Goal: Task Accomplishment & Management: Use online tool/utility

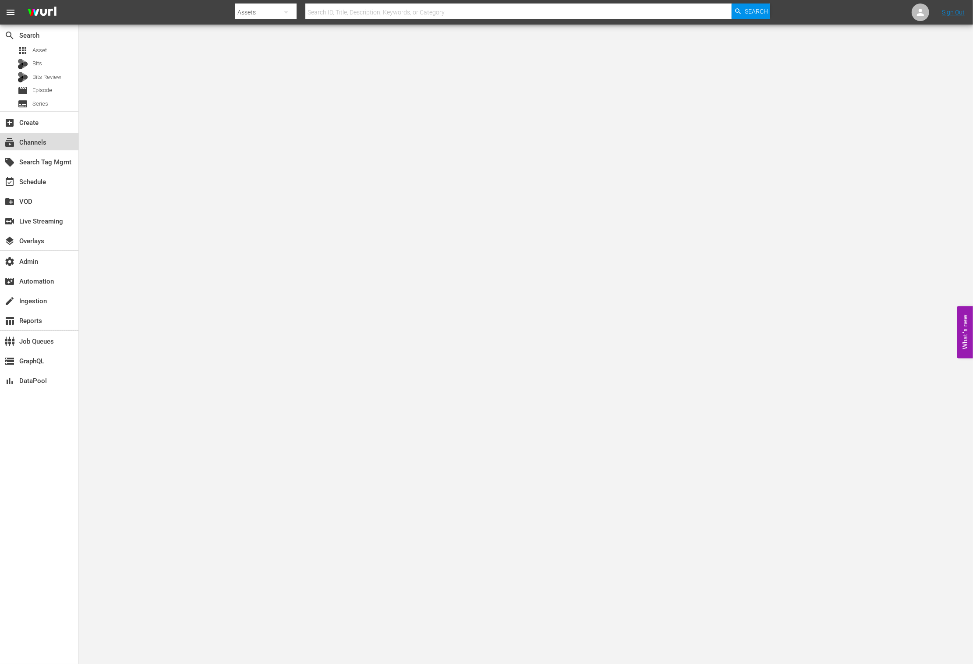
click at [39, 145] on div "subscriptions Channels" at bounding box center [24, 141] width 49 height 8
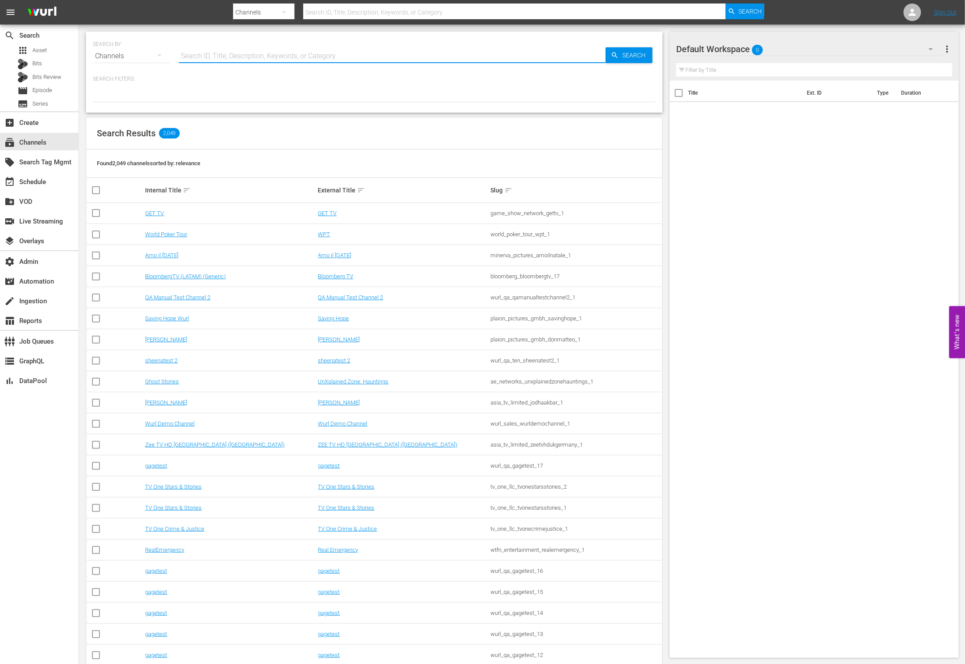
click at [237, 55] on input "text" at bounding box center [392, 56] width 427 height 21
type input "w"
type input "all wedding"
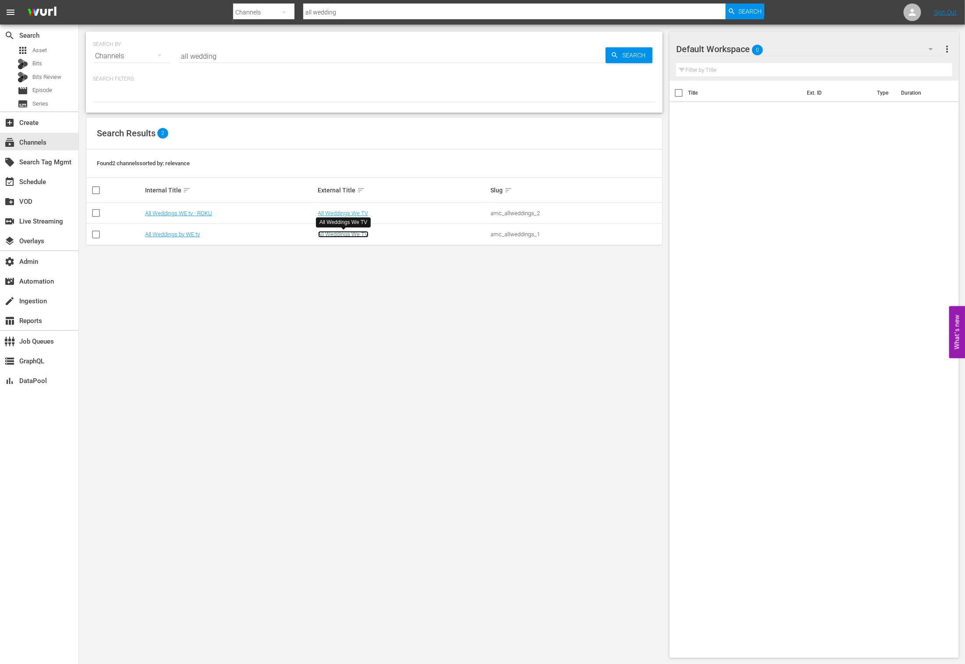
click at [339, 231] on link "All Weddings We TV" at bounding box center [343, 234] width 50 height 7
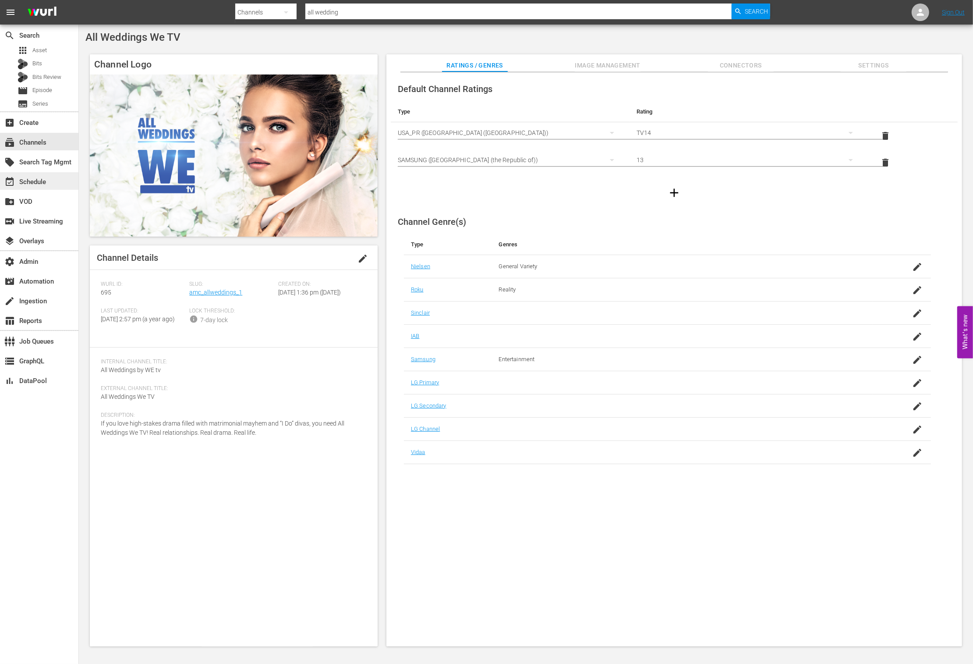
click at [61, 179] on div "event_available Schedule" at bounding box center [39, 181] width 78 height 18
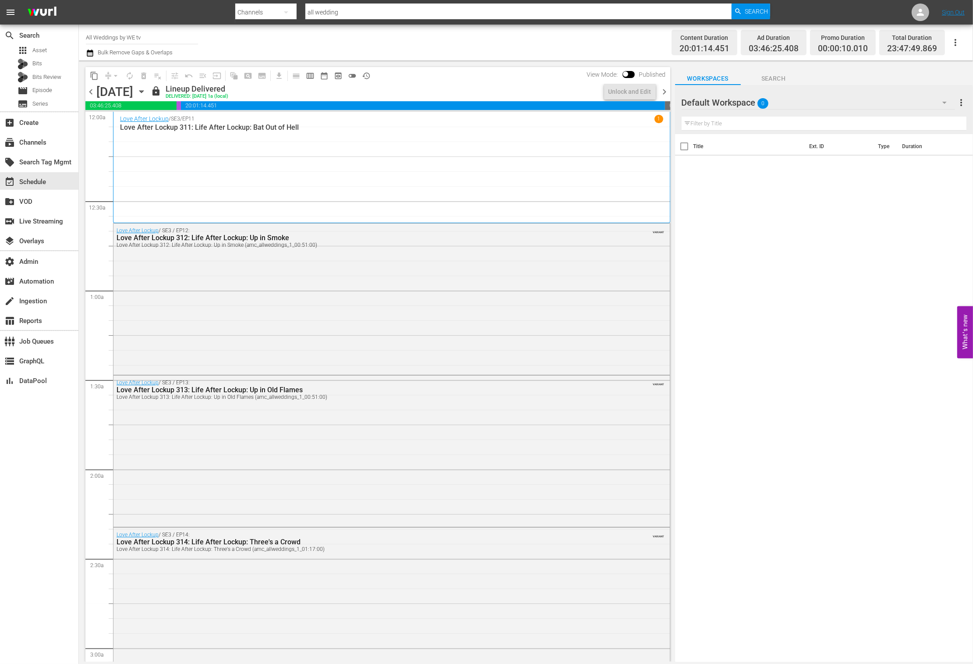
click at [668, 88] on span "chevron_right" at bounding box center [664, 91] width 11 height 11
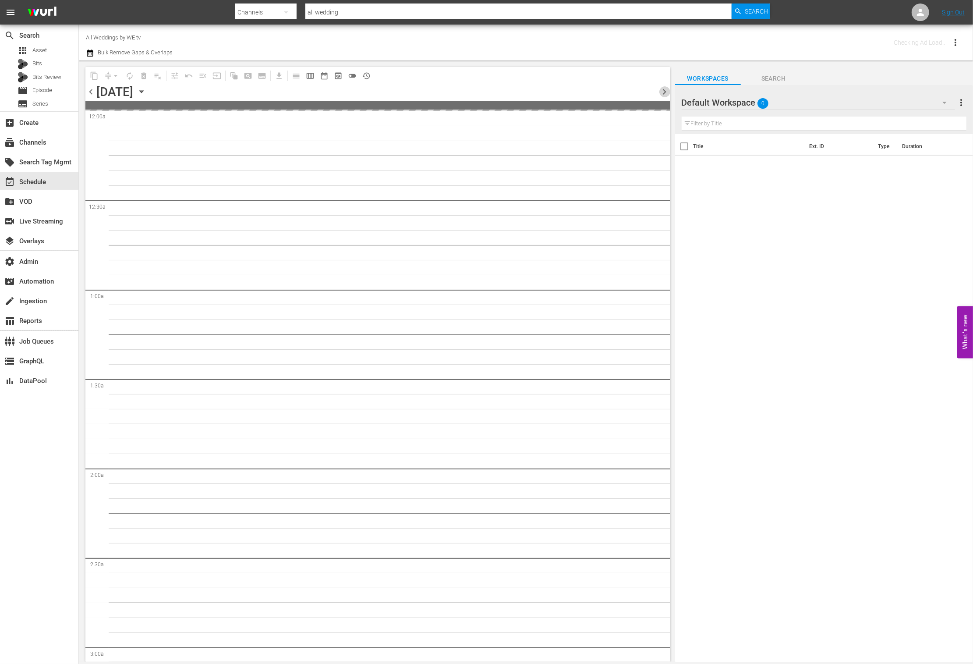
click at [668, 88] on span "chevron_right" at bounding box center [664, 91] width 11 height 11
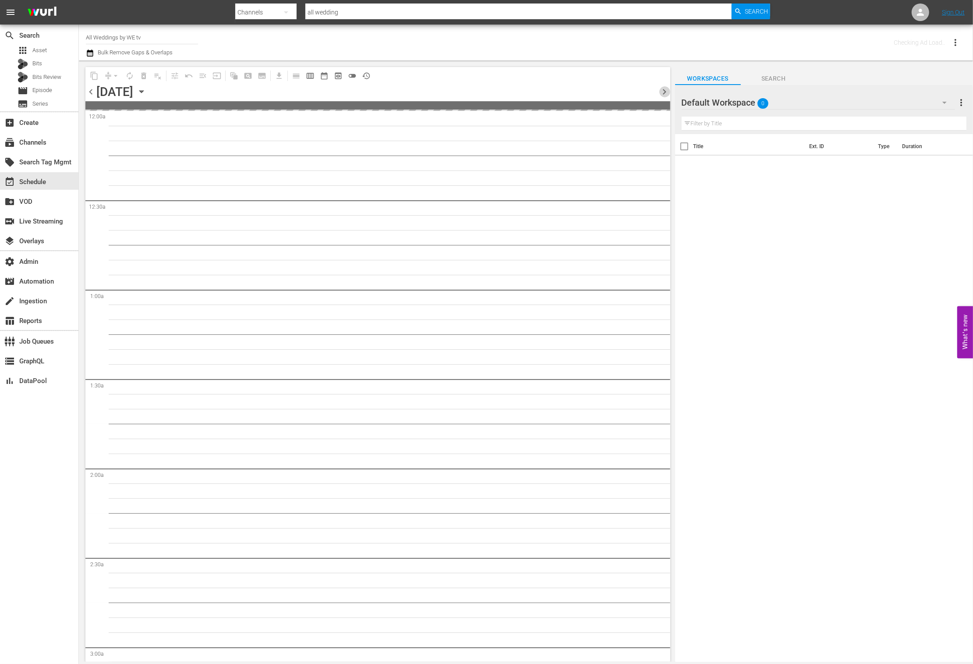
click at [668, 88] on span "chevron_right" at bounding box center [664, 91] width 11 height 11
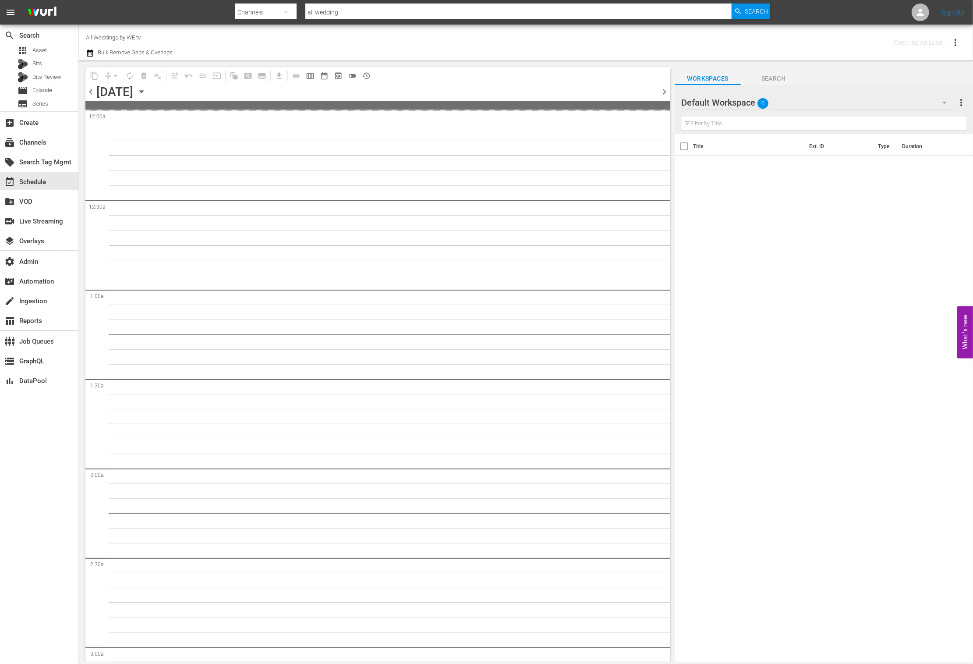
click at [669, 88] on span "chevron_right" at bounding box center [664, 91] width 11 height 11
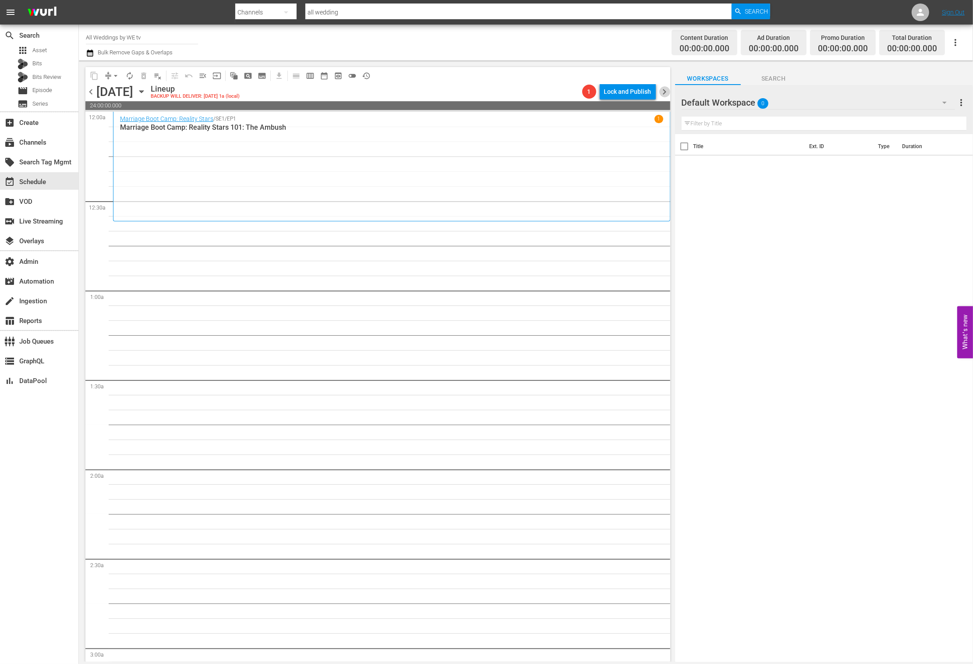
click at [668, 95] on span "chevron_right" at bounding box center [664, 91] width 11 height 11
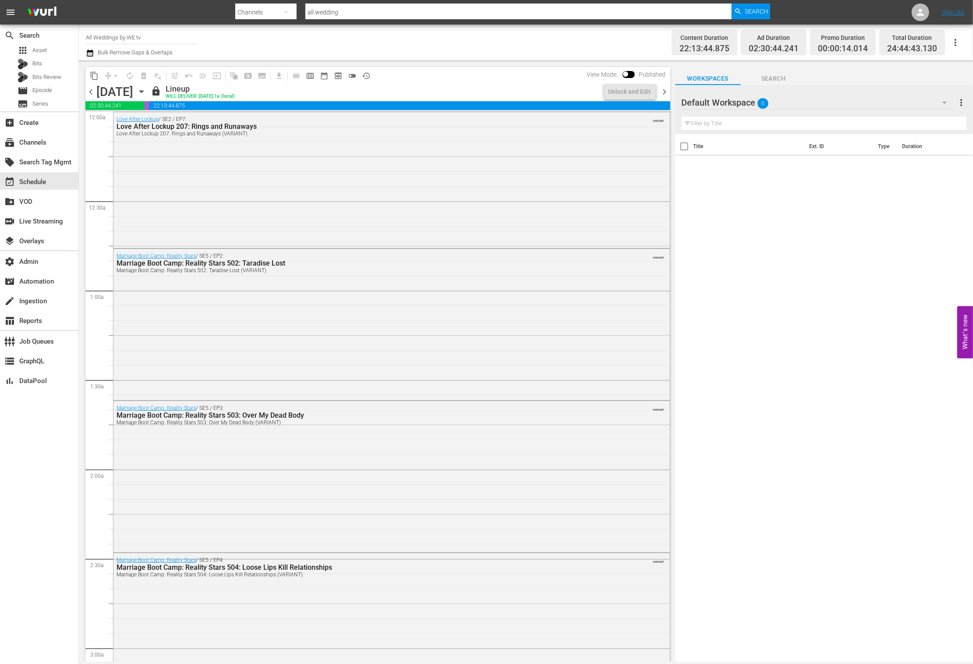
scroll to position [3873, 0]
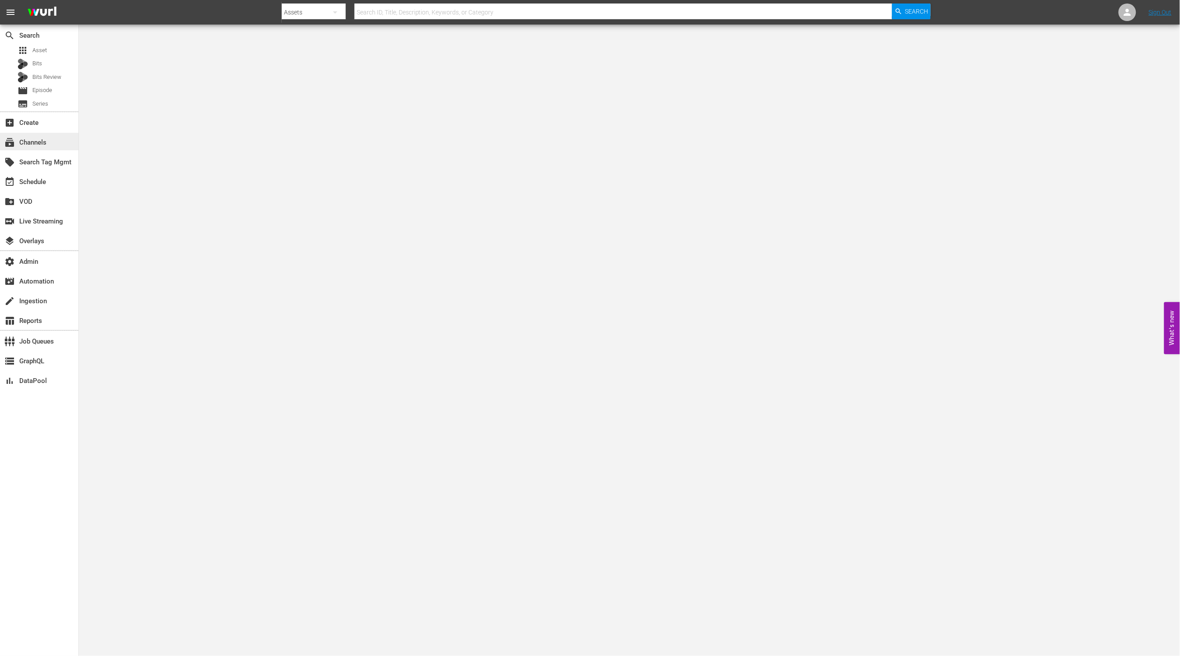
click at [53, 141] on div "subscriptions Channels" at bounding box center [39, 142] width 78 height 18
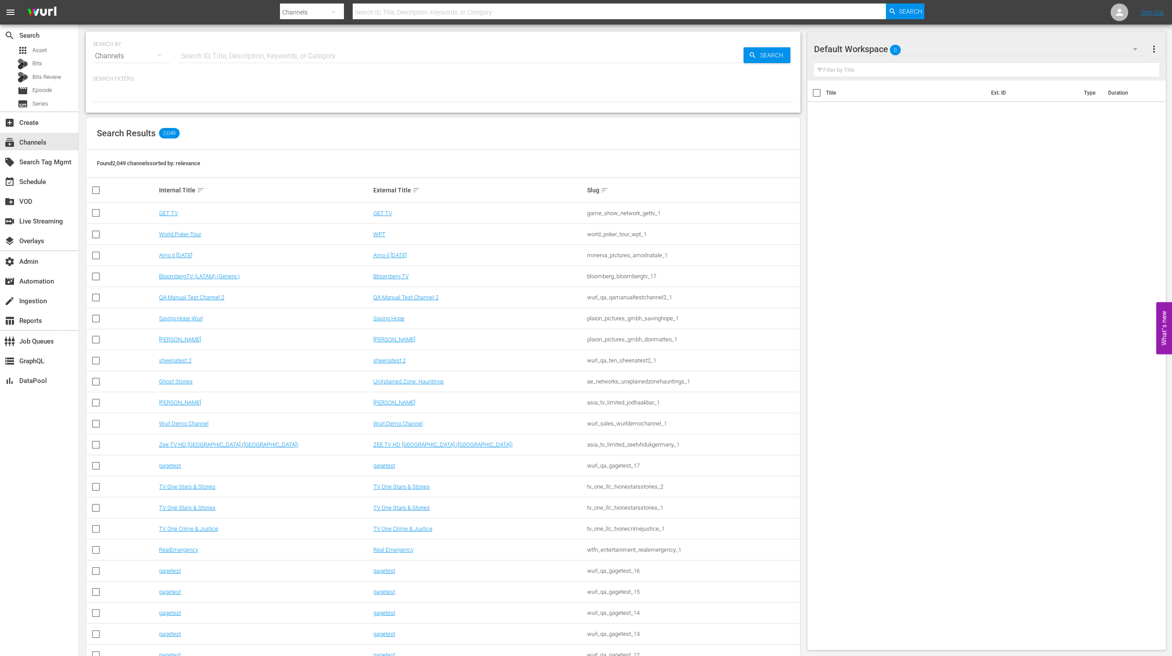
click at [255, 55] on input "text" at bounding box center [461, 56] width 565 height 21
type input "my"
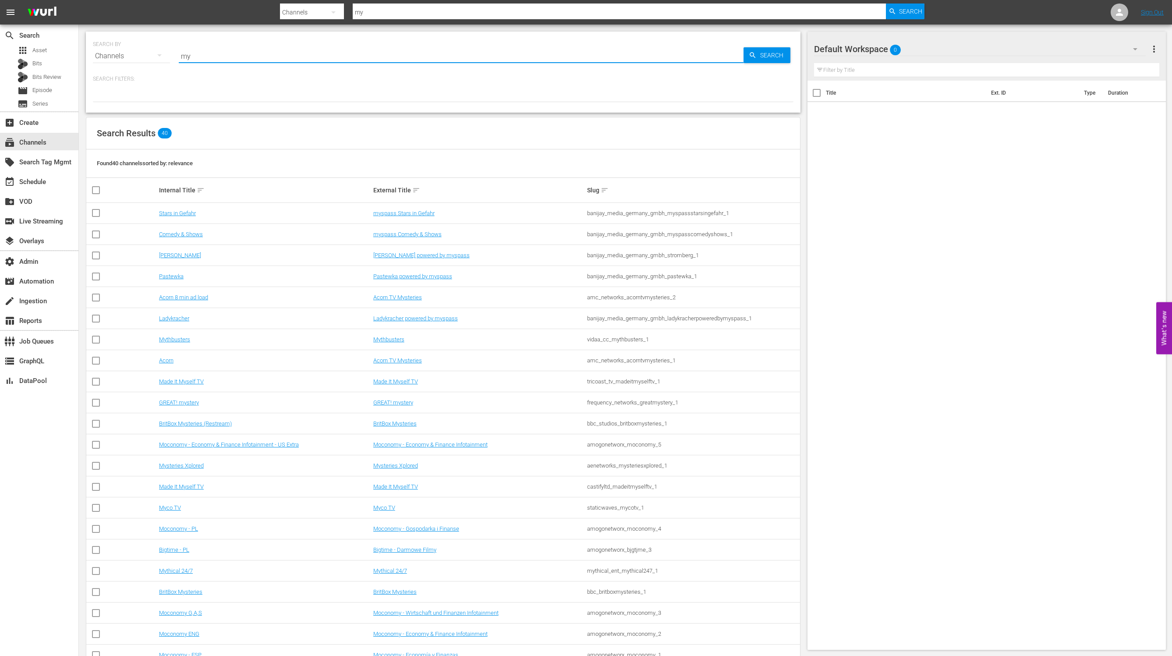
type input "m"
type input "made"
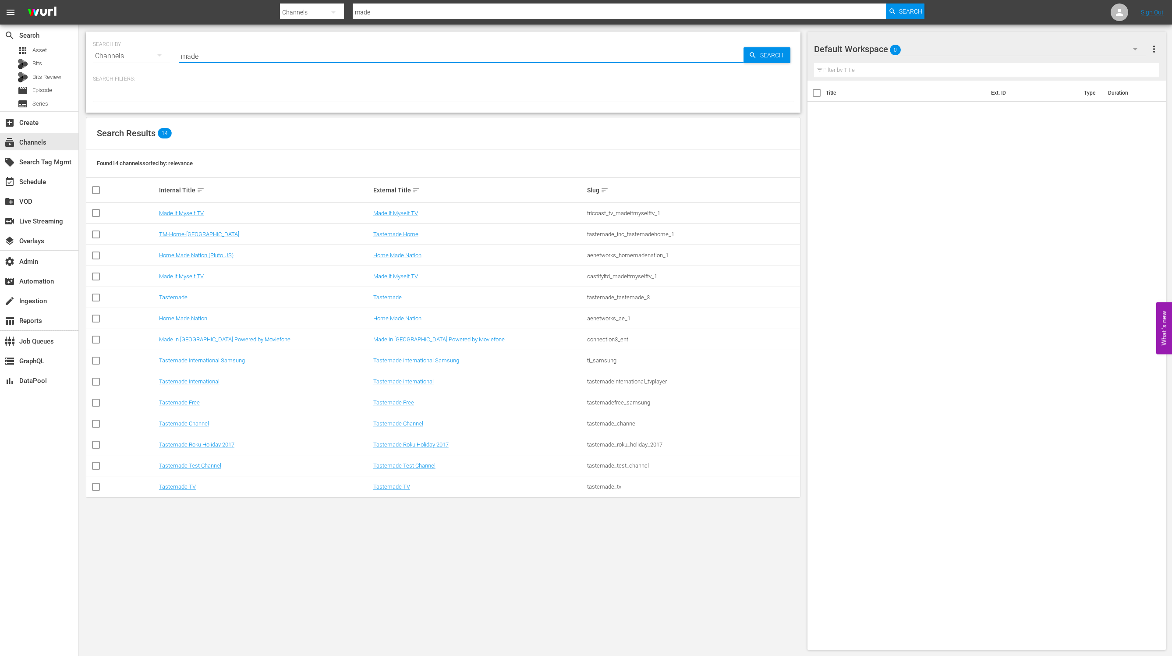
type input "Made it myself"
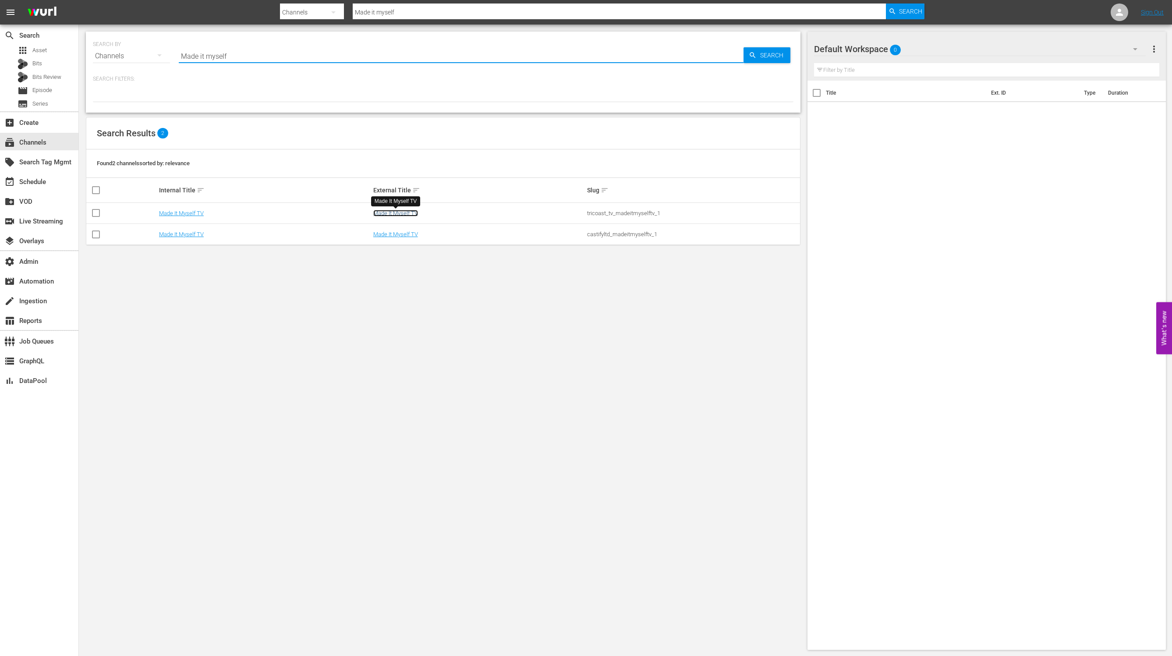
click at [401, 211] on link "Made It Myself TV" at bounding box center [395, 213] width 45 height 7
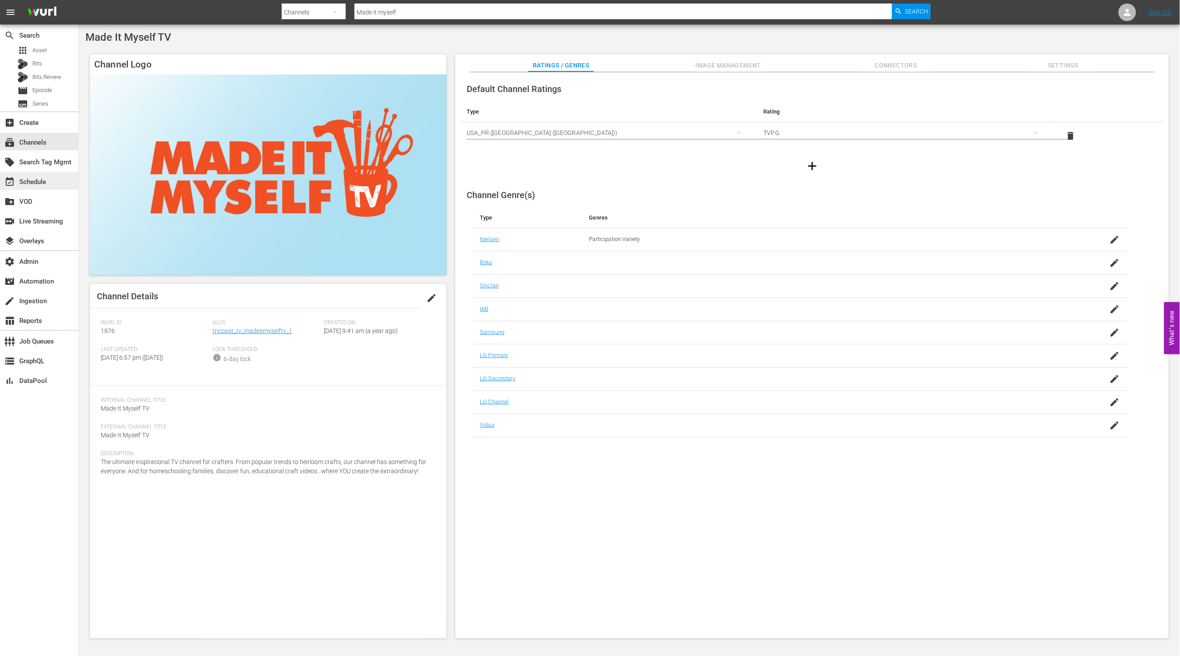
click at [42, 187] on div "event_available Schedule" at bounding box center [39, 181] width 78 height 18
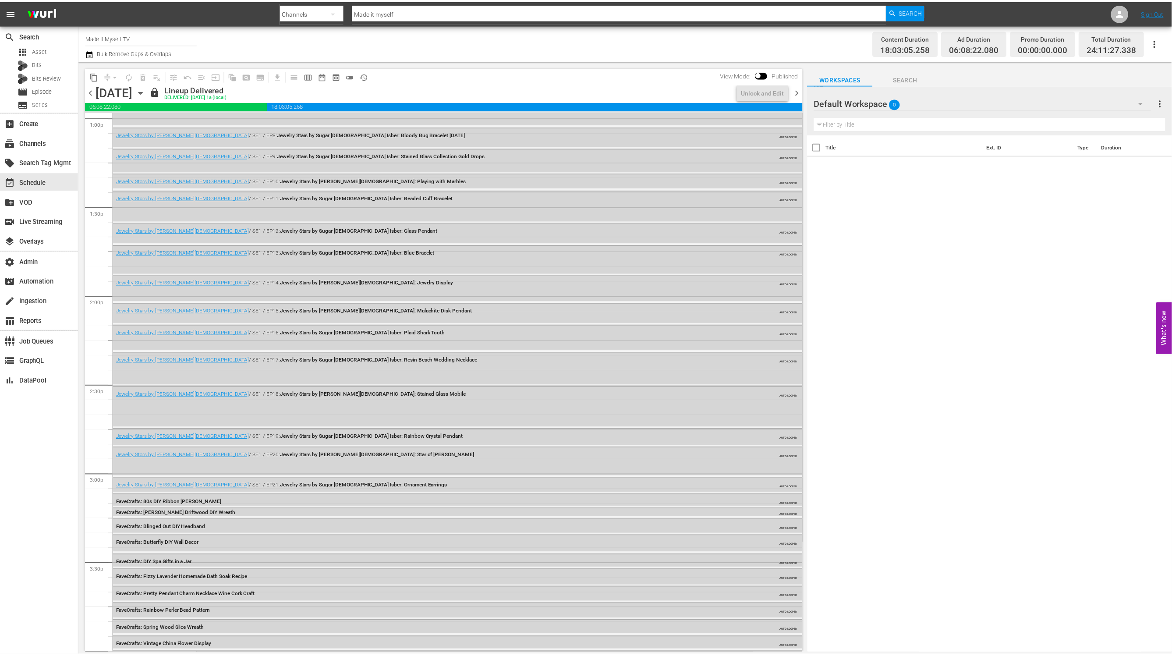
scroll to position [3791, 0]
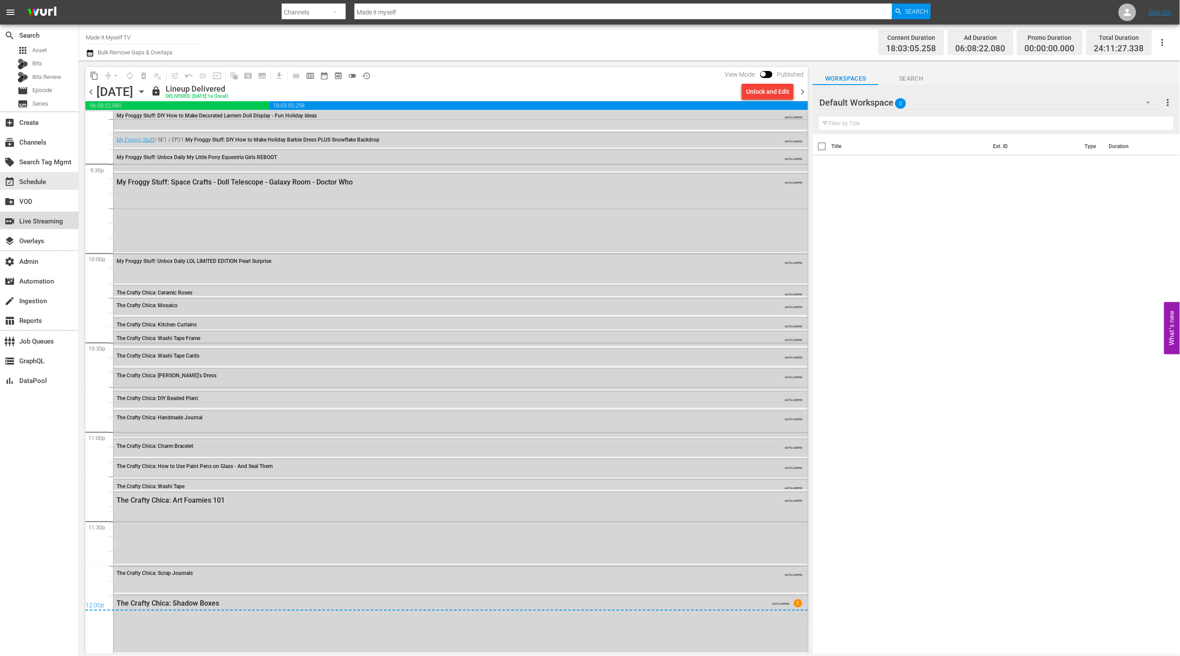
click at [49, 222] on div "switch_video Live Streaming" at bounding box center [24, 220] width 49 height 8
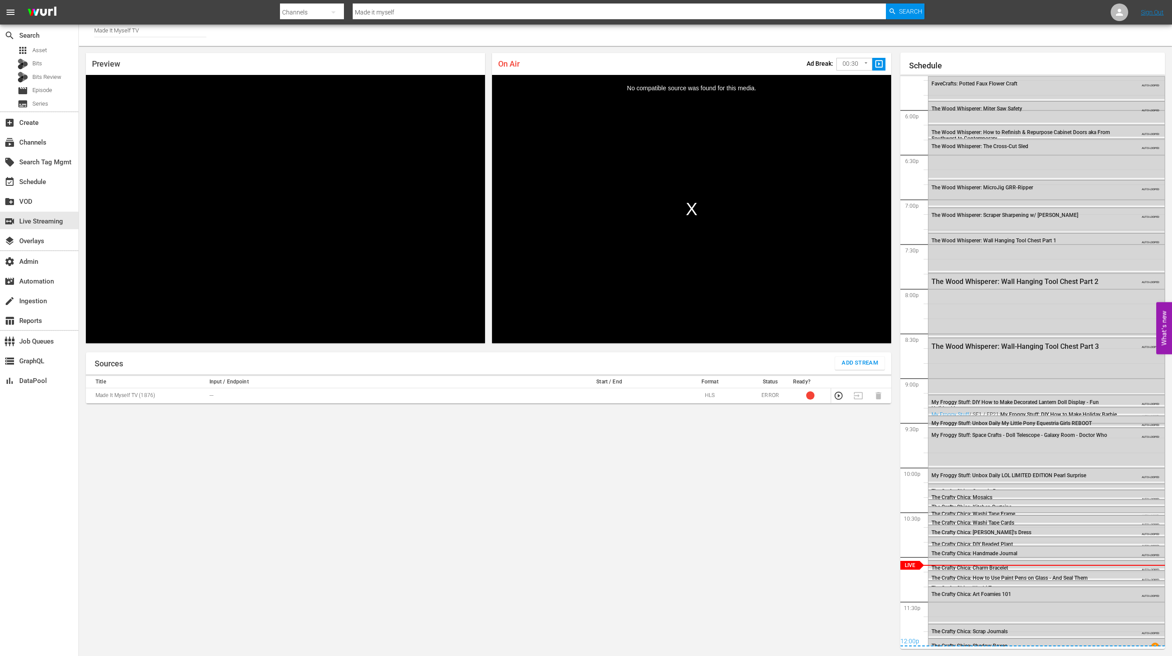
scroll to position [1597, 0]
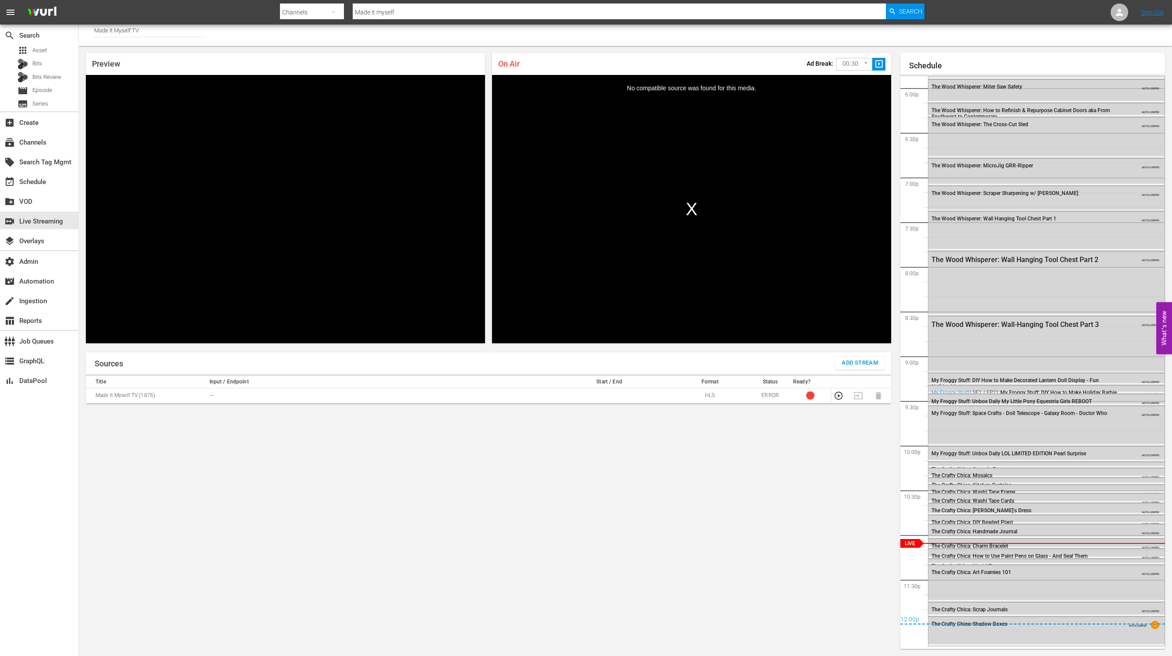
click at [1028, 546] on div "The Crafty Chica: Charm Bracelet" at bounding box center [1024, 546] width 186 height 6
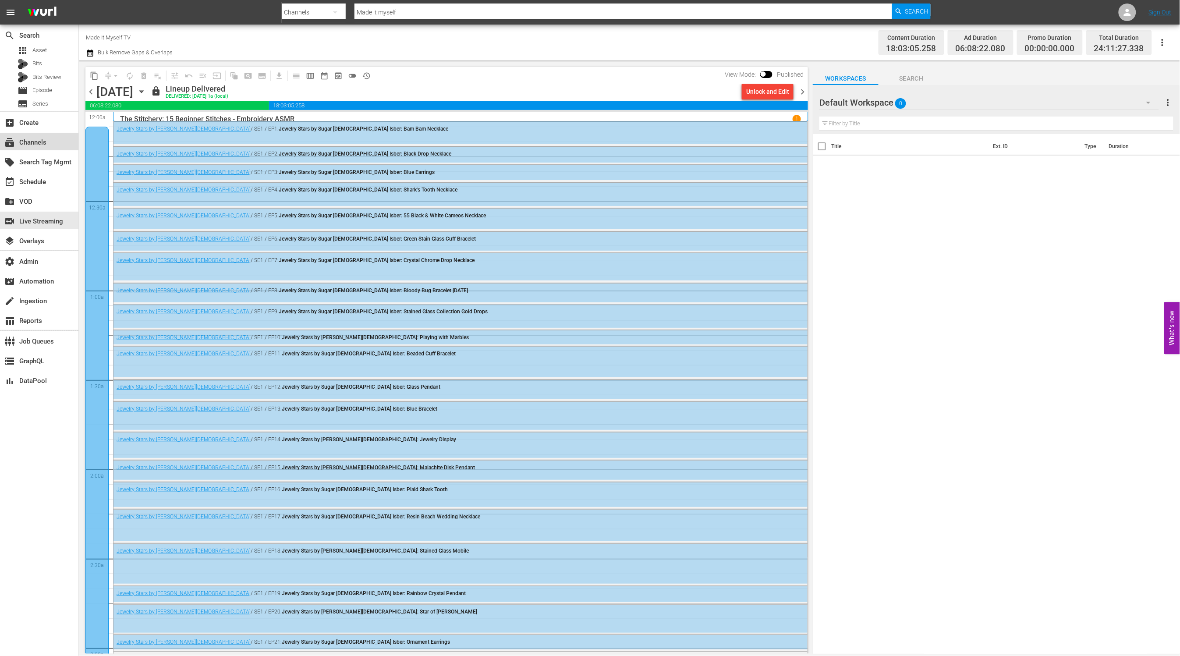
click at [50, 143] on div "subscriptions Channels" at bounding box center [39, 142] width 78 height 18
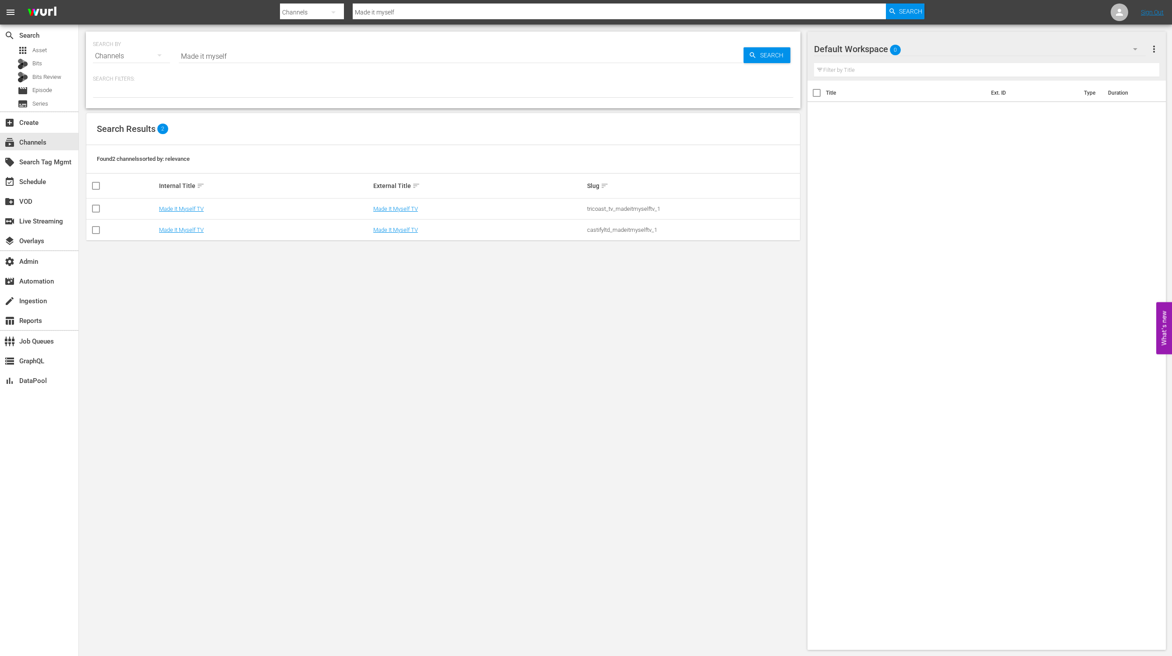
click at [425, 202] on td "Made It Myself TV" at bounding box center [479, 208] width 214 height 21
click at [410, 207] on link "Made It Myself TV" at bounding box center [395, 208] width 45 height 7
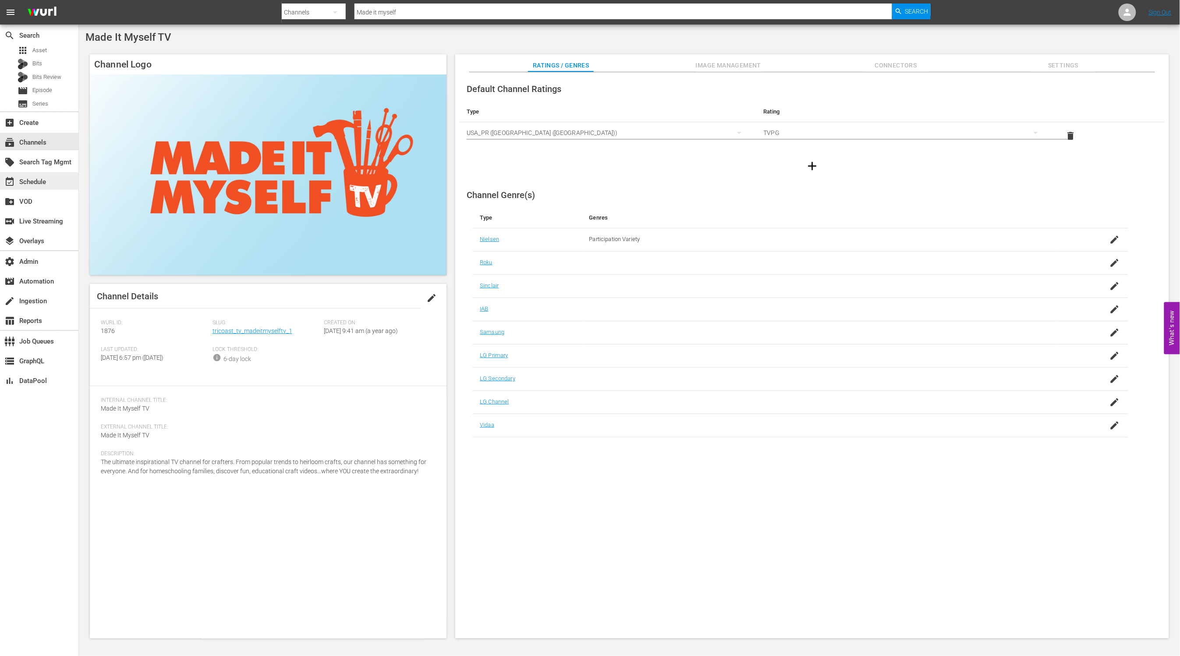
click at [70, 174] on div "event_available Schedule" at bounding box center [39, 181] width 78 height 18
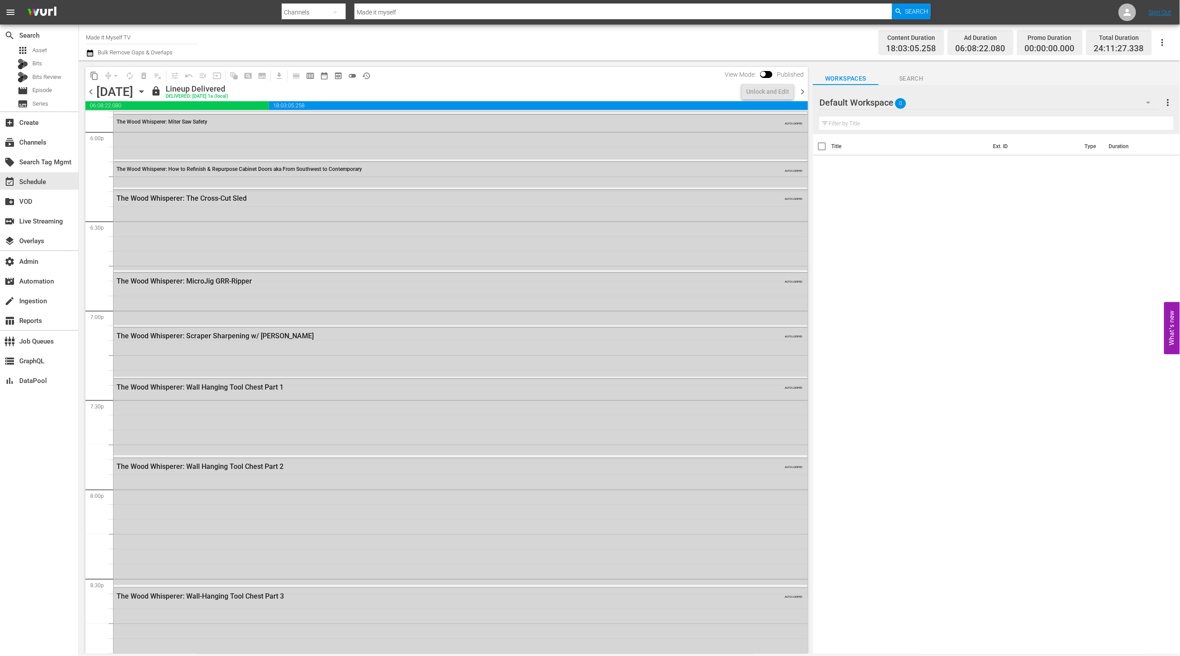
scroll to position [3791, 0]
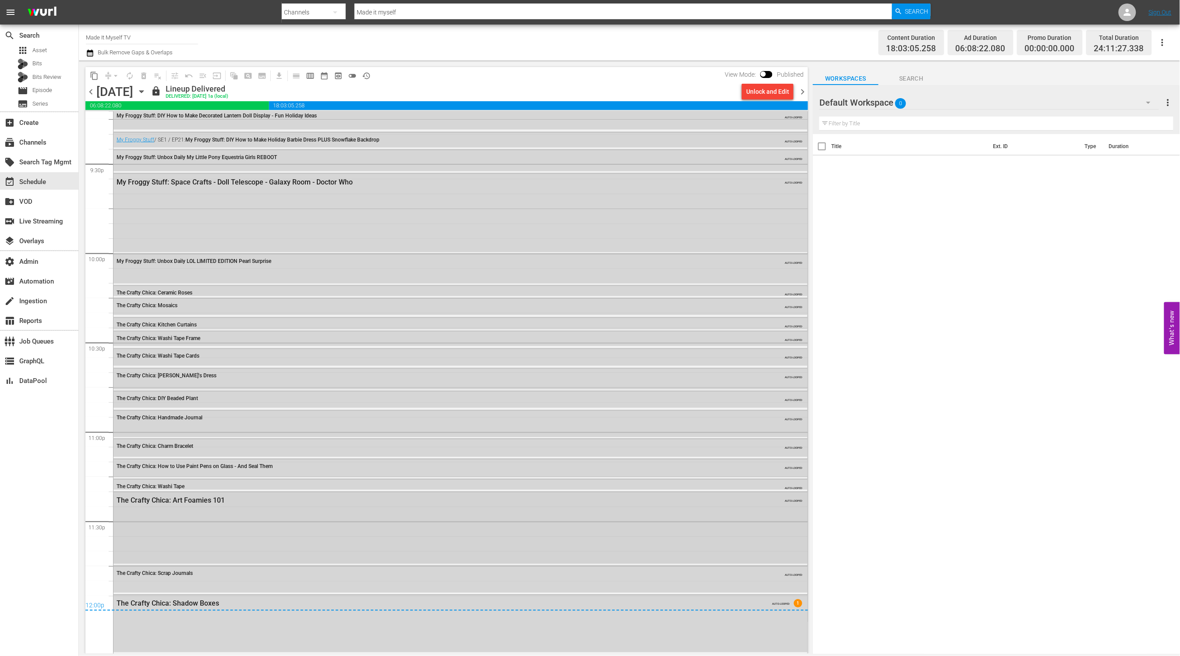
click at [248, 511] on div "The Crafty Chica: Art Foamies 101 AUTO-LOOPED" at bounding box center [460, 528] width 694 height 72
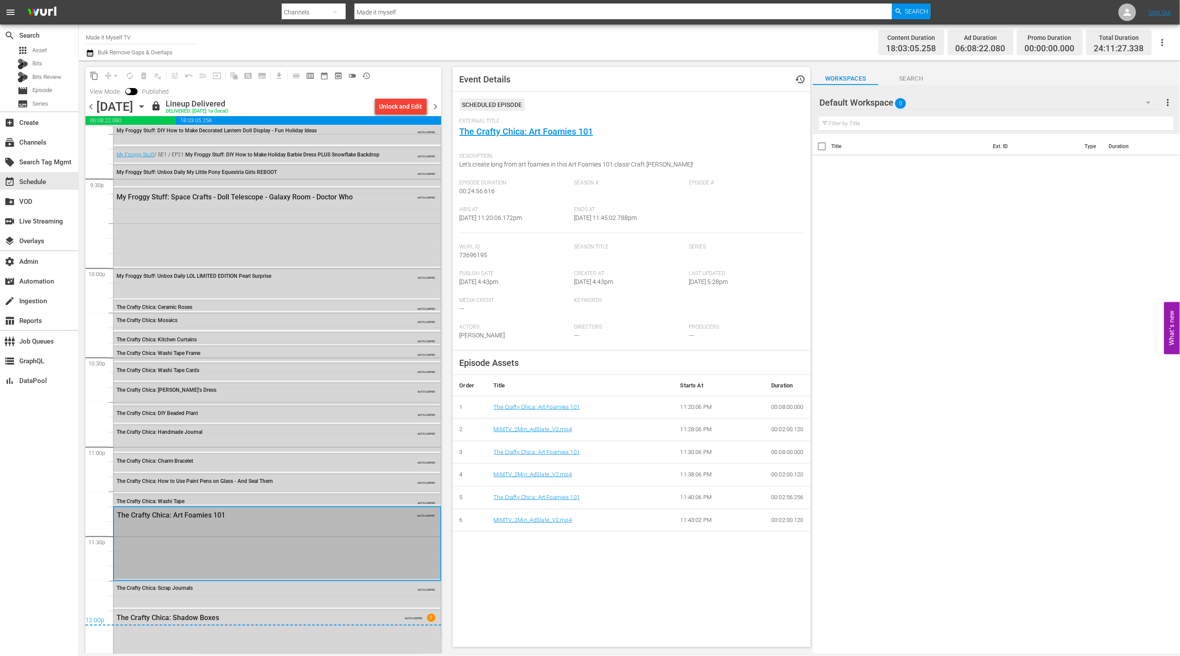
click at [235, 498] on div "The Crafty Chica: Washi Tape" at bounding box center [254, 501] width 275 height 7
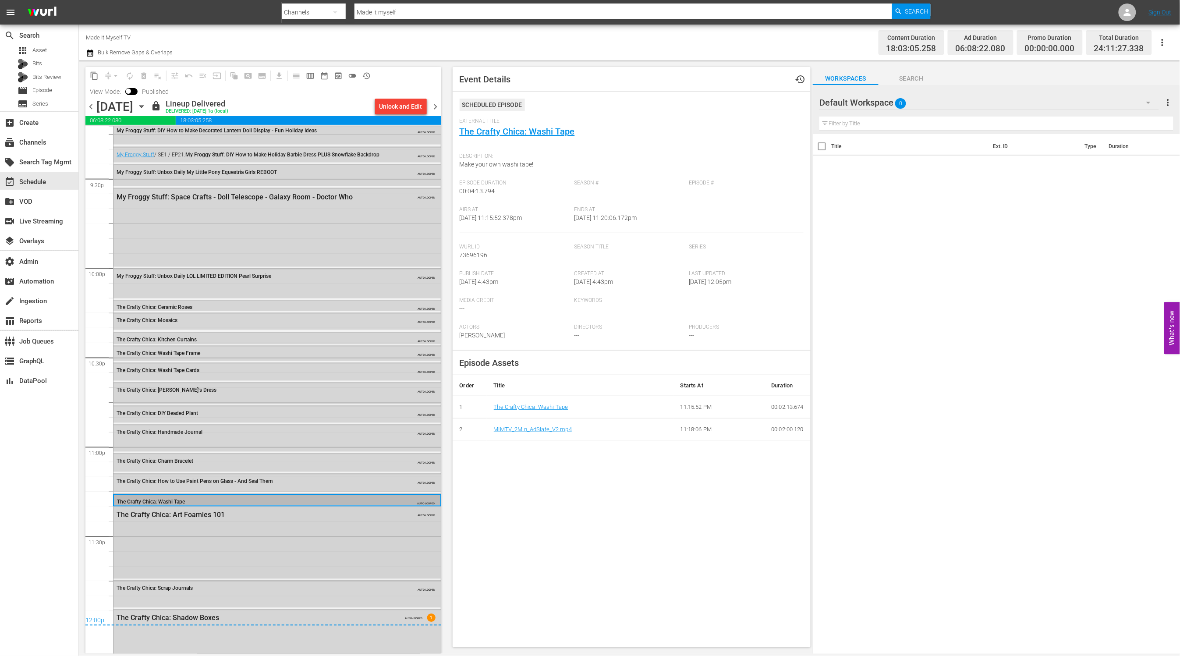
click at [241, 526] on div "The Crafty Chica: Art Foamies 101 AUTO-LOOPED" at bounding box center [276, 543] width 327 height 72
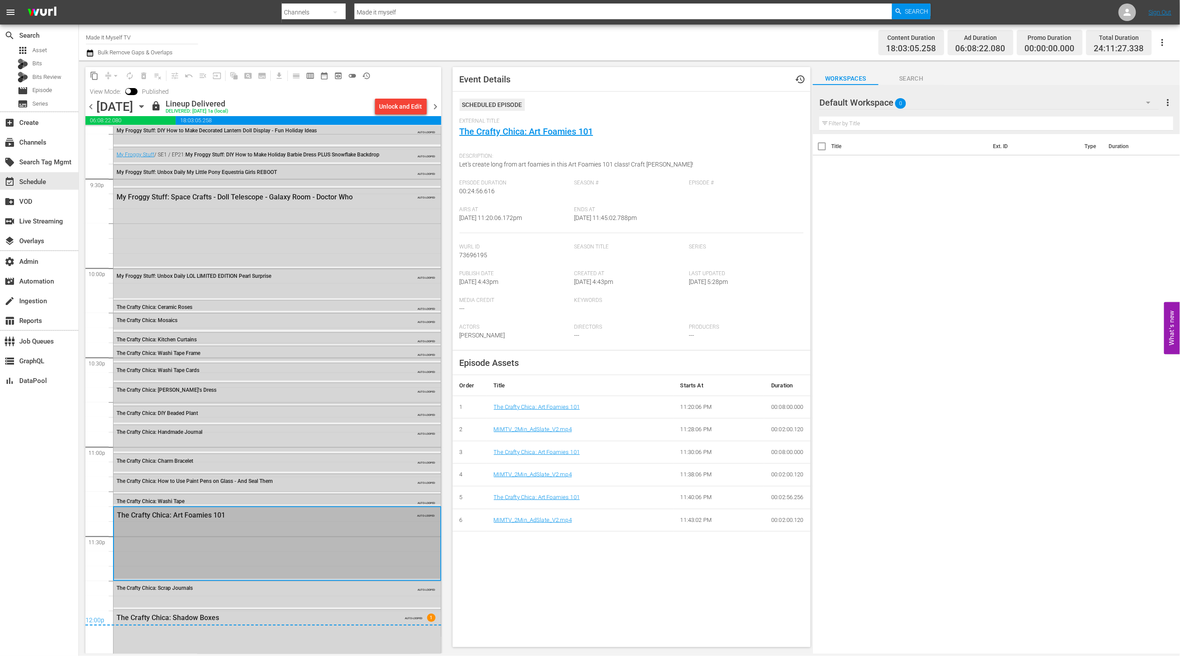
click at [234, 499] on div "The Crafty Chica: Washi Tape" at bounding box center [254, 502] width 275 height 6
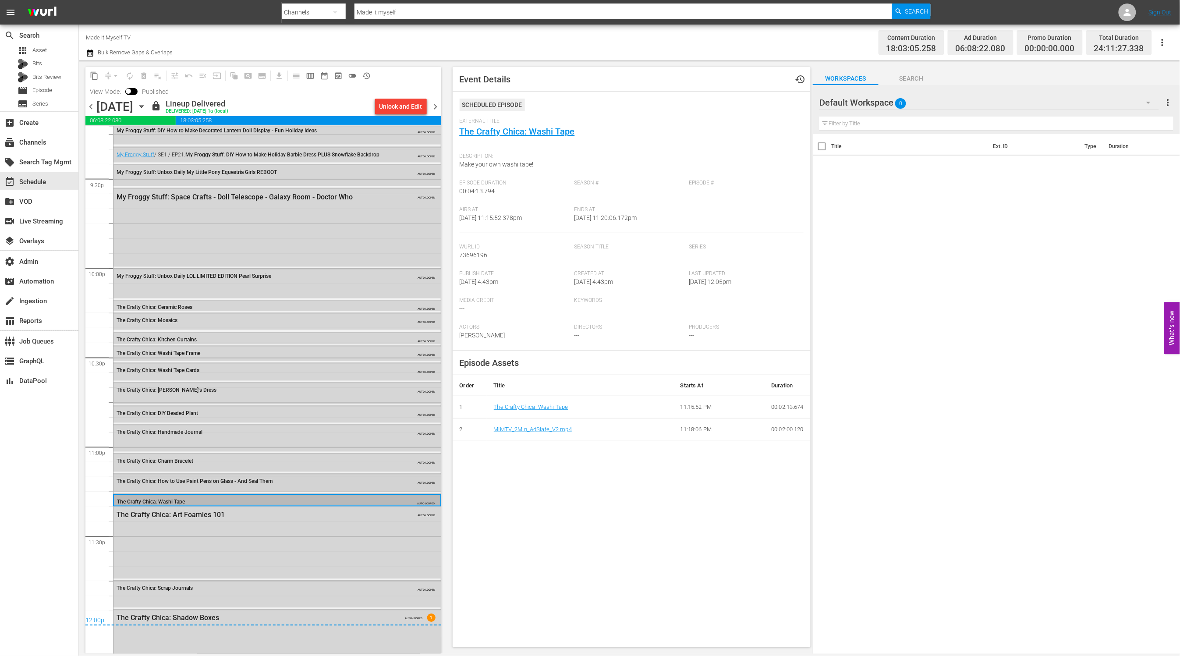
click at [244, 487] on div "The Crafty Chica: How to Use Paint Pens on Glass - And Seal Them AUTO-LOOPED" at bounding box center [276, 480] width 327 height 13
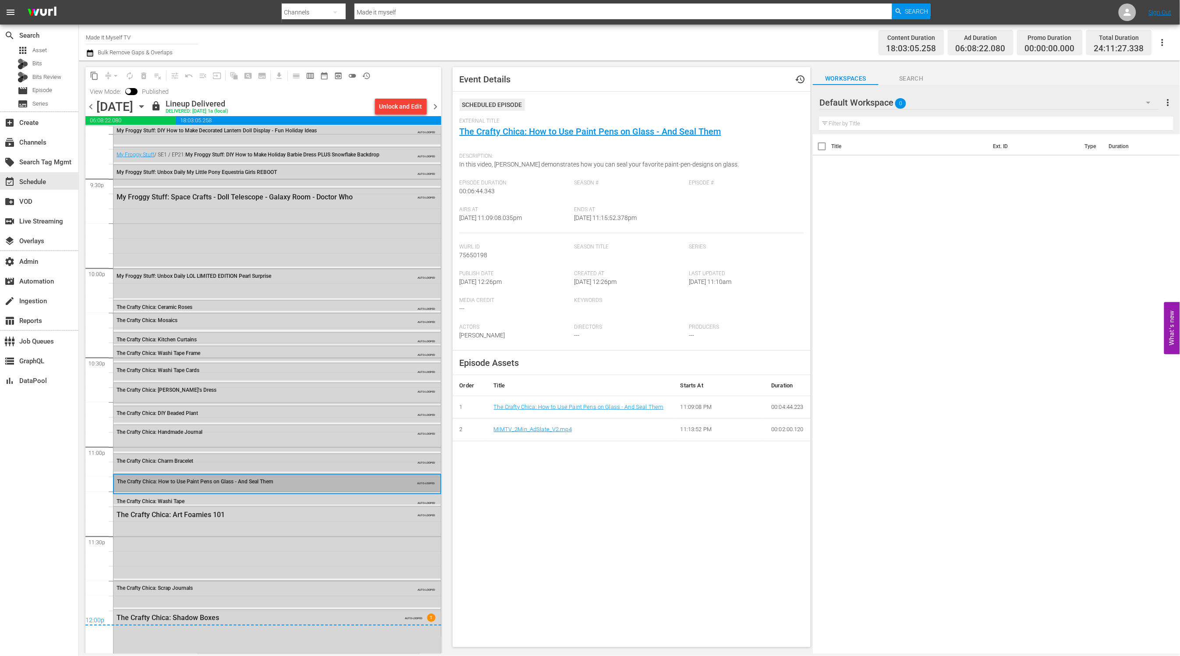
click at [282, 461] on div "The Crafty Chica: Charm Bracelet" at bounding box center [254, 461] width 275 height 6
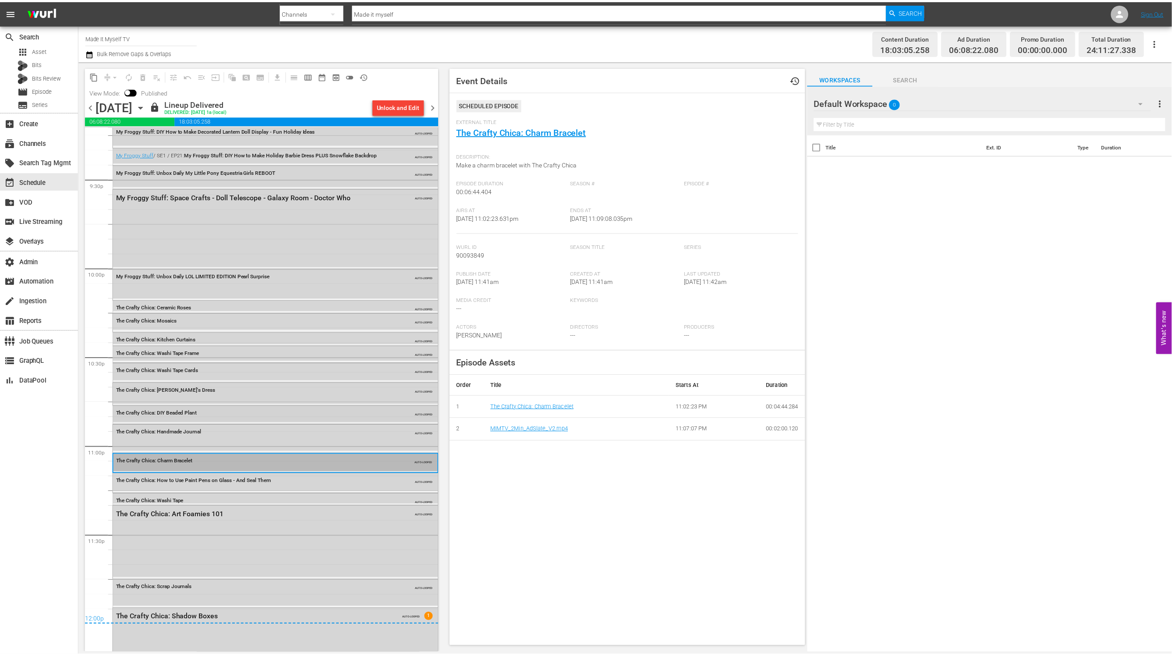
scroll to position [3805, 0]
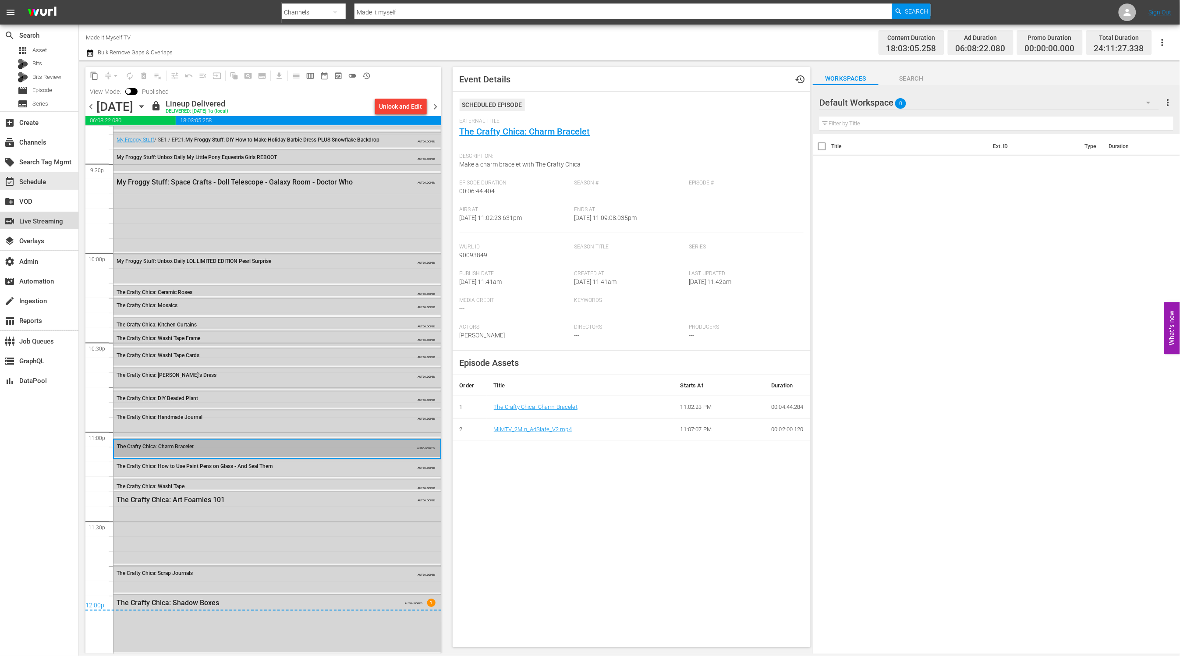
click at [49, 221] on div "switch_video Live Streaming" at bounding box center [24, 220] width 49 height 8
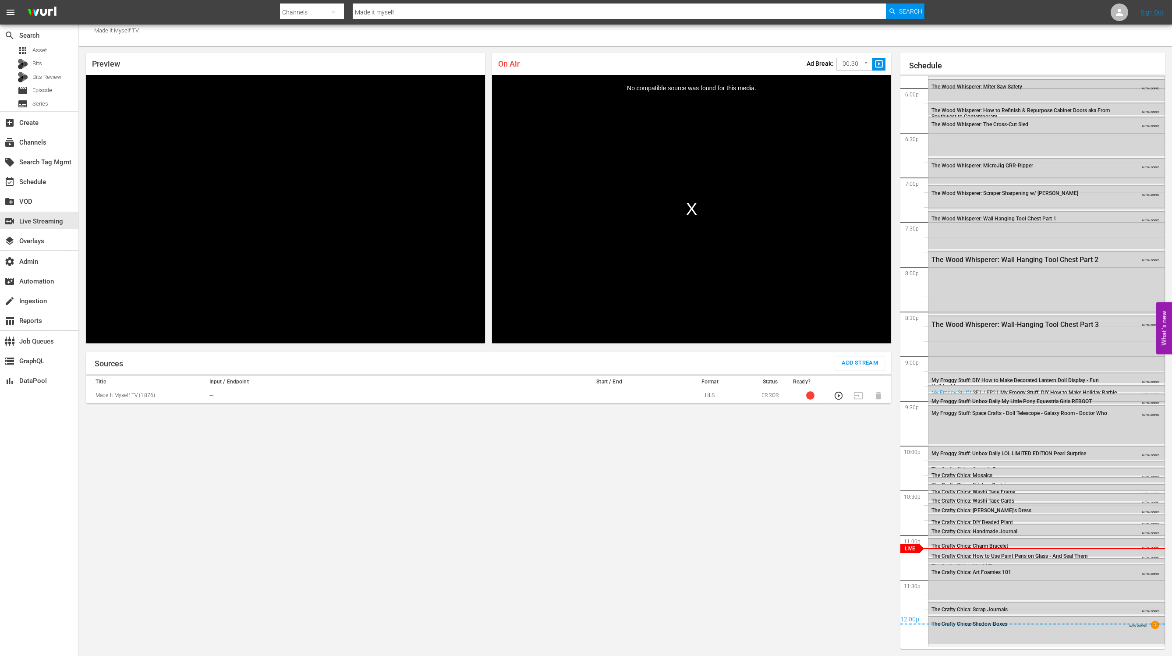
scroll to position [1583, 0]
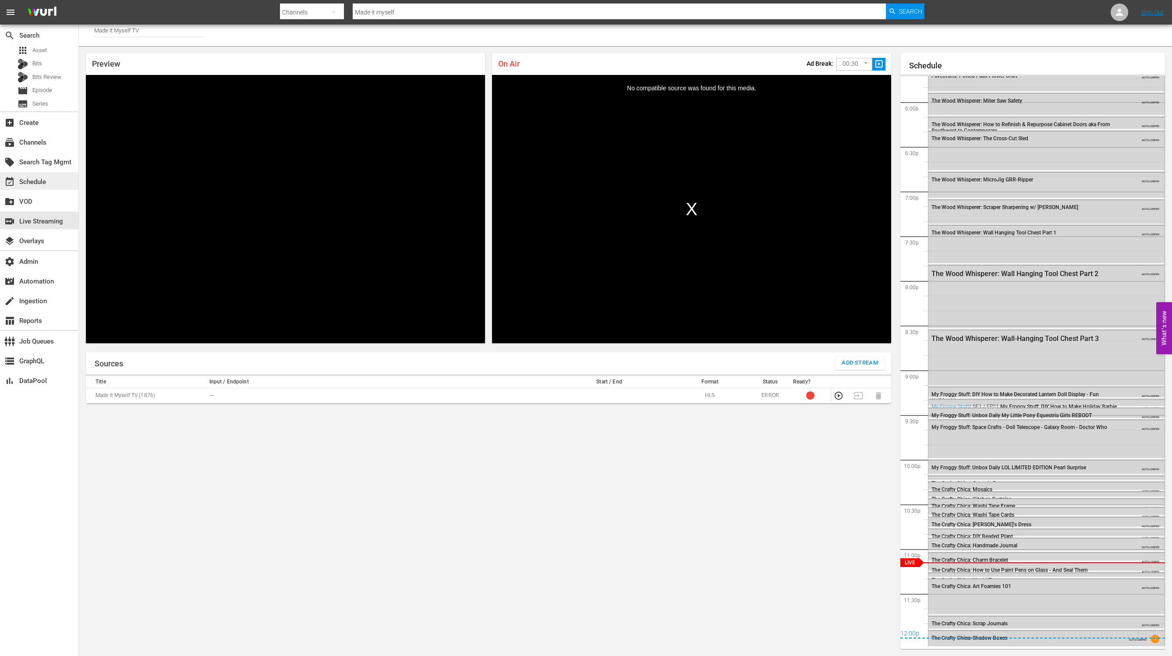
click at [30, 177] on div "event_available Schedule" at bounding box center [24, 181] width 49 height 8
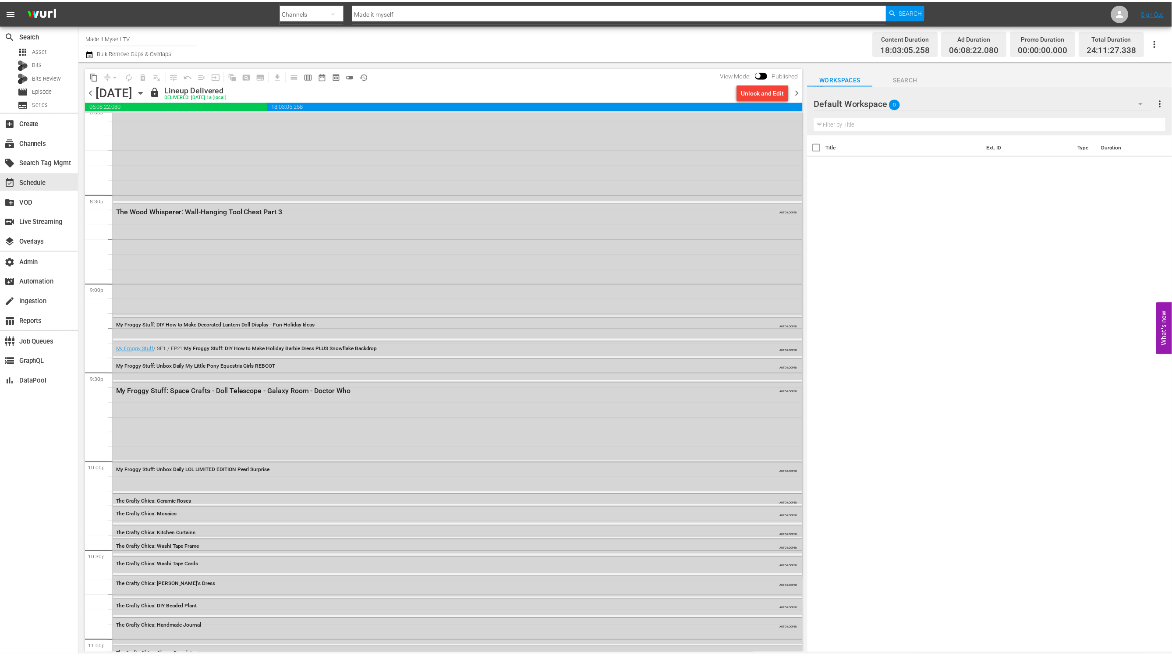
scroll to position [3791, 0]
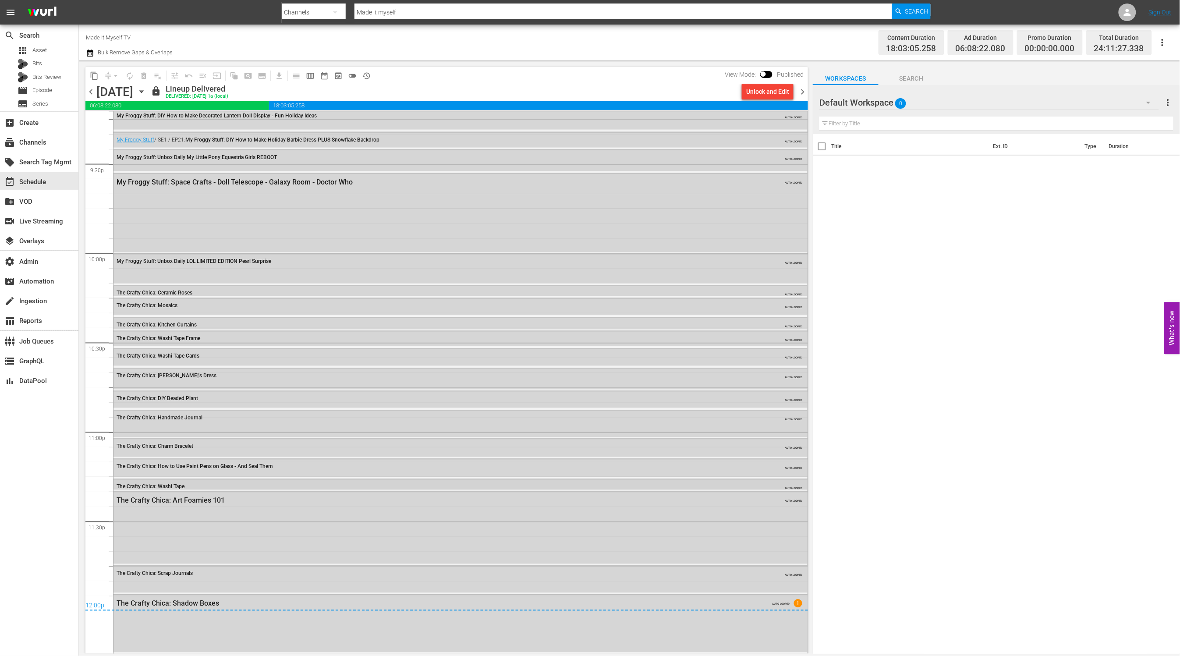
click at [258, 484] on div "The Crafty Chica: Washi Tape" at bounding box center [436, 487] width 639 height 6
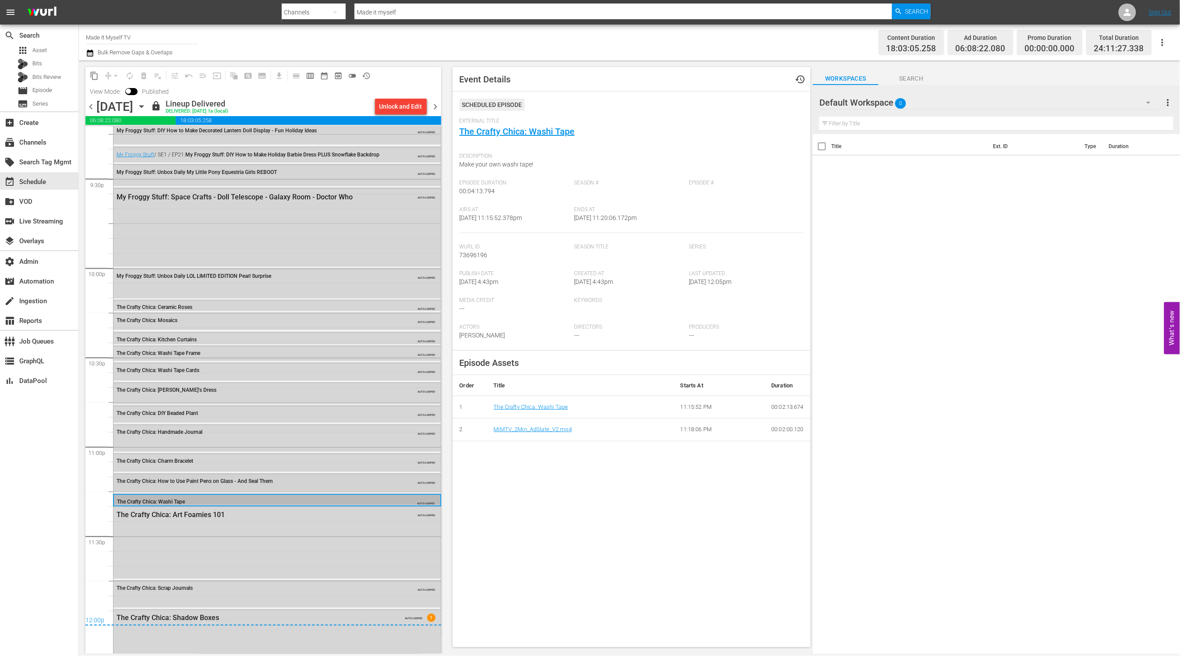
click at [315, 484] on div "The Crafty Chica: How to Use Paint Pens on Glass - And Seal Them AUTO-LOOPED" at bounding box center [276, 480] width 327 height 13
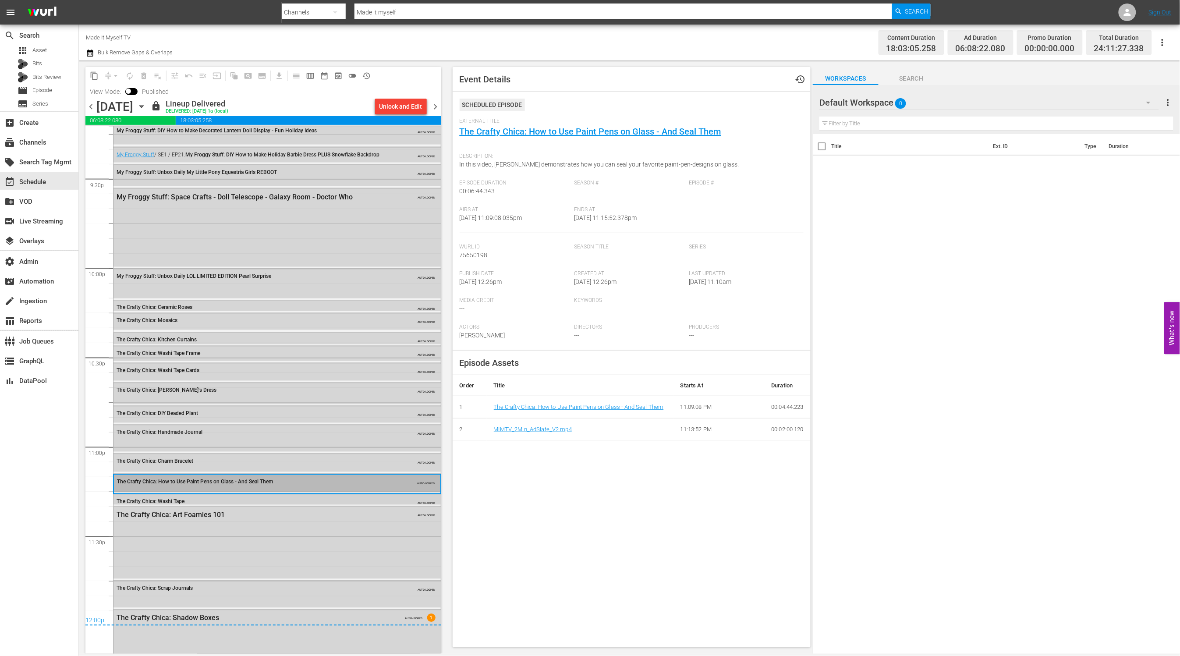
click at [316, 498] on div "The Crafty Chica: Washi Tape" at bounding box center [254, 501] width 275 height 7
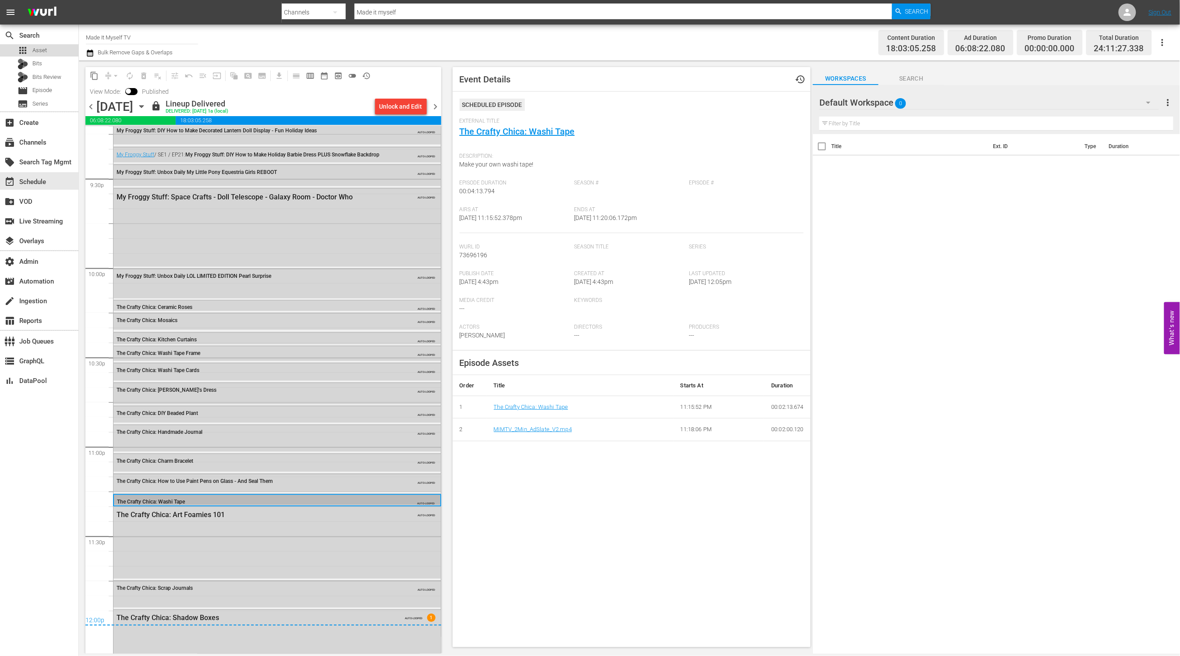
click at [43, 51] on span "Asset" at bounding box center [39, 50] width 14 height 9
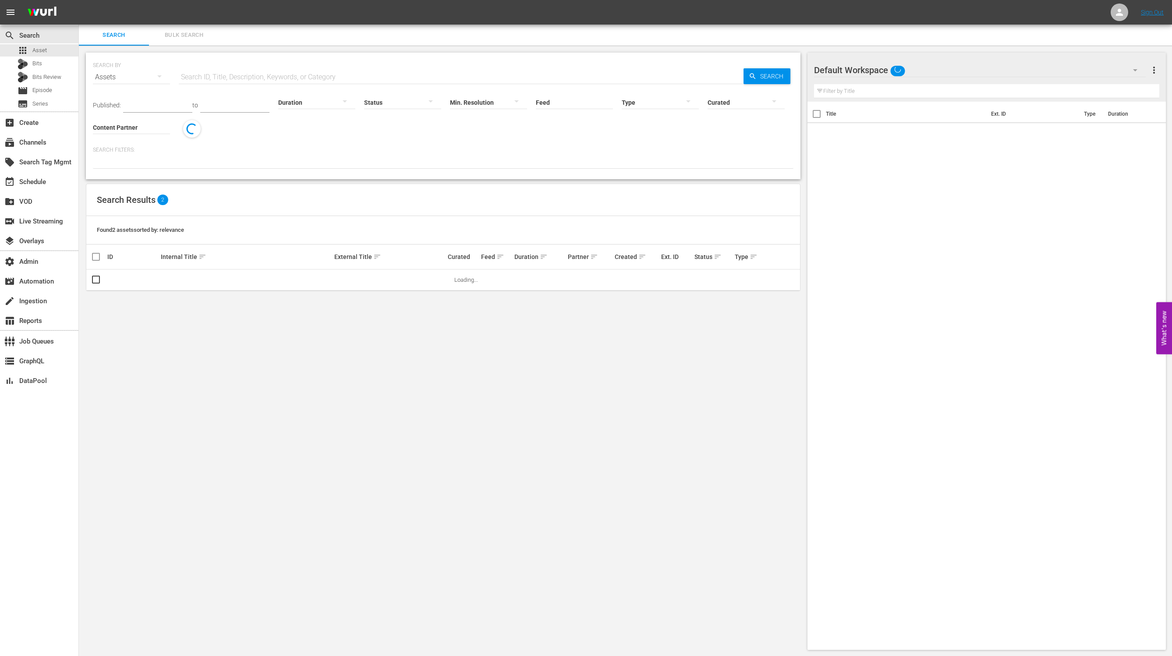
click at [305, 77] on input "text" at bounding box center [461, 77] width 565 height 21
paste input "75650198"
type input "75650198"
click at [760, 74] on span "Search" at bounding box center [774, 76] width 34 height 16
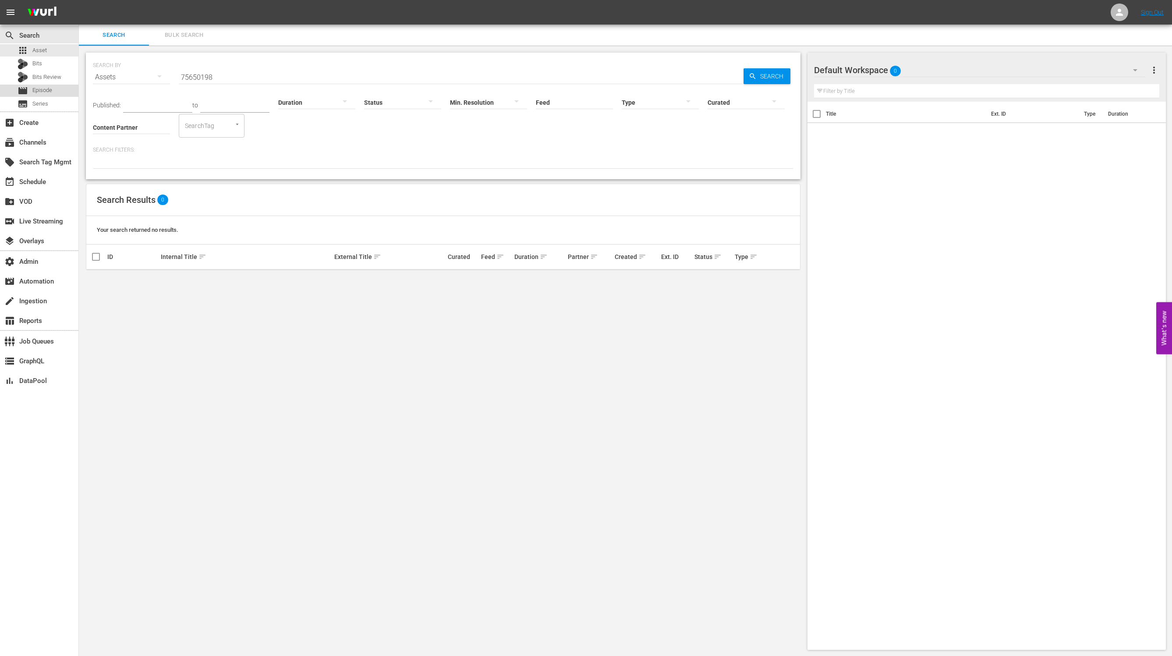
click at [49, 88] on span "Episode" at bounding box center [42, 90] width 20 height 9
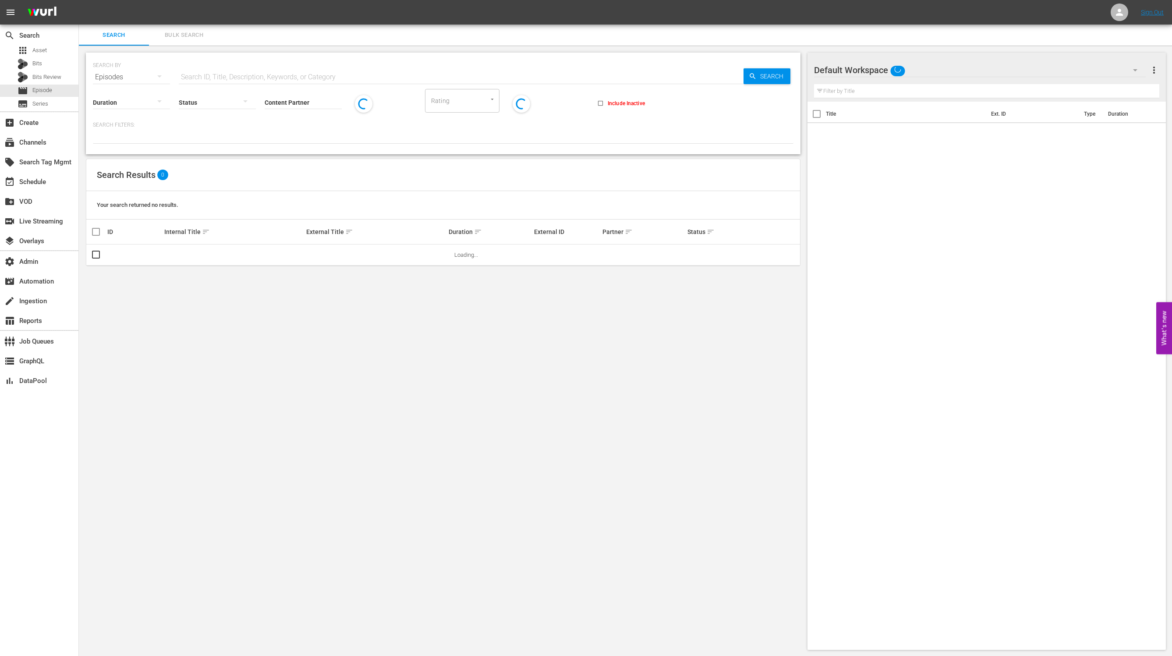
click at [279, 73] on input "text" at bounding box center [461, 77] width 565 height 21
paste input "75650198"
type input "75650198"
click at [779, 69] on span "Search" at bounding box center [774, 76] width 34 height 16
click at [409, 255] on link "The Crafty Chica: How to Use Paint Pens on Glass - And Seal Them" at bounding box center [375, 257] width 138 height 13
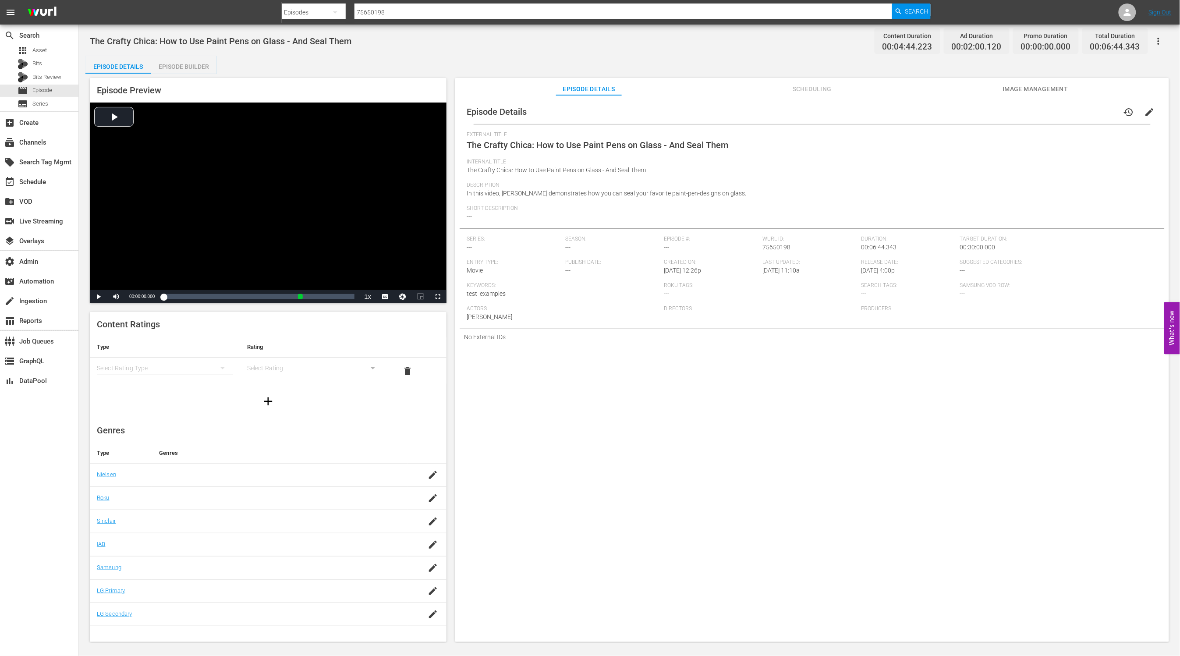
click at [814, 90] on span "Scheduling" at bounding box center [812, 89] width 66 height 11
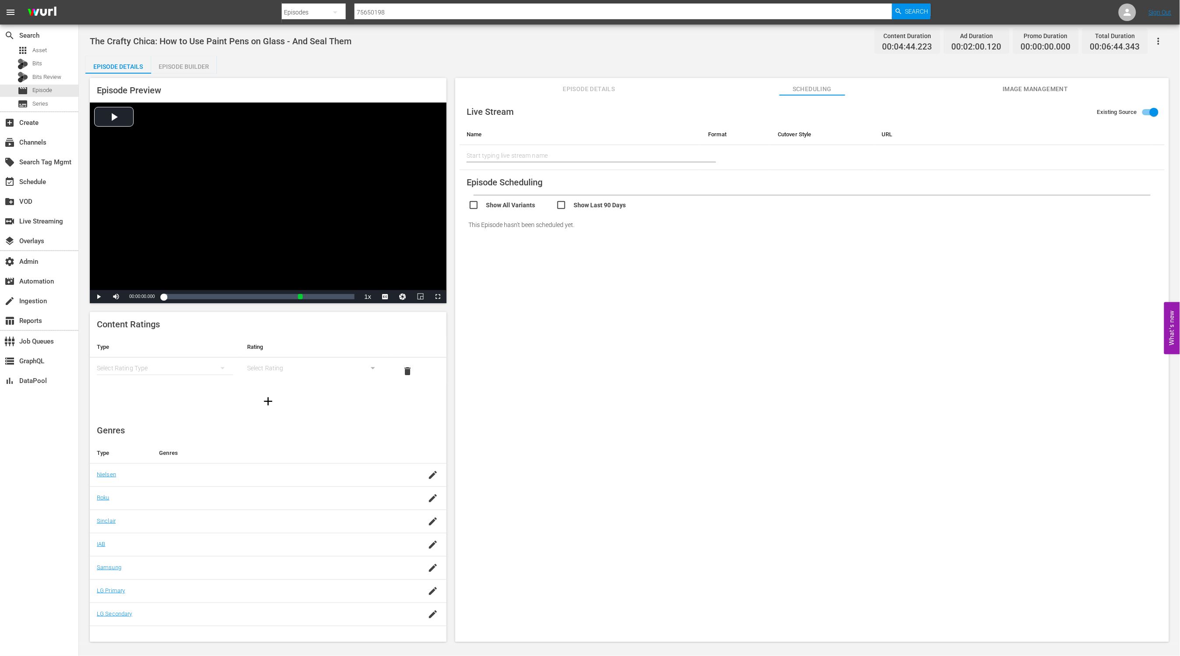
click at [748, 233] on div "This Episode hasn't been scheduled yet." at bounding box center [812, 224] width 705 height 25
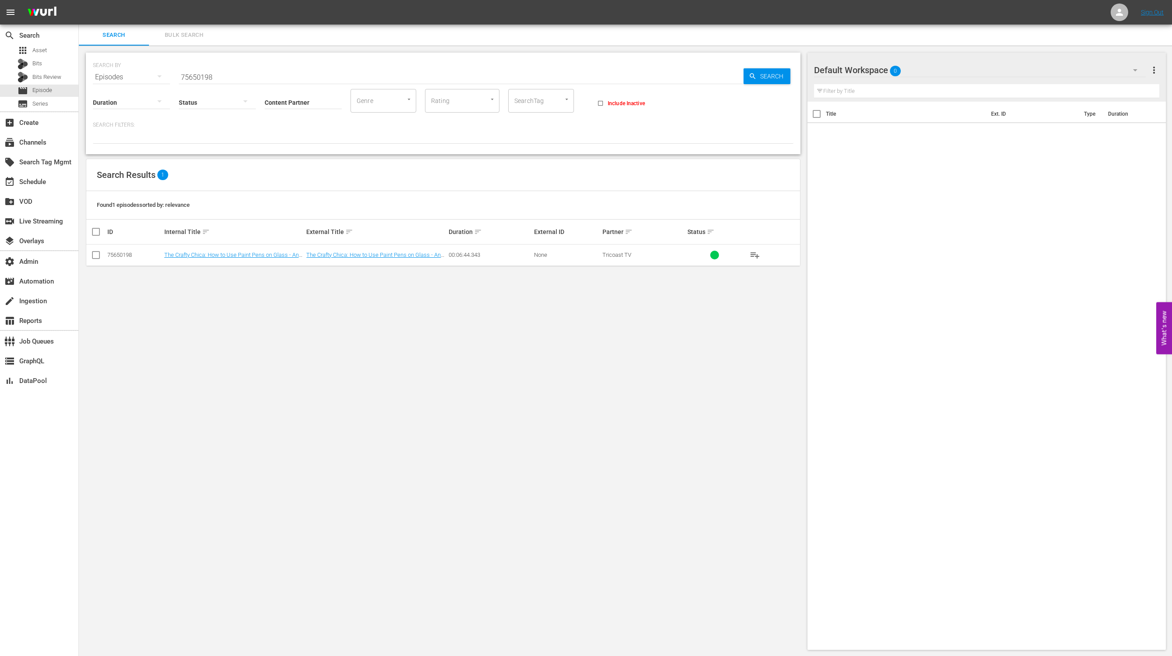
scroll to position [0, 0]
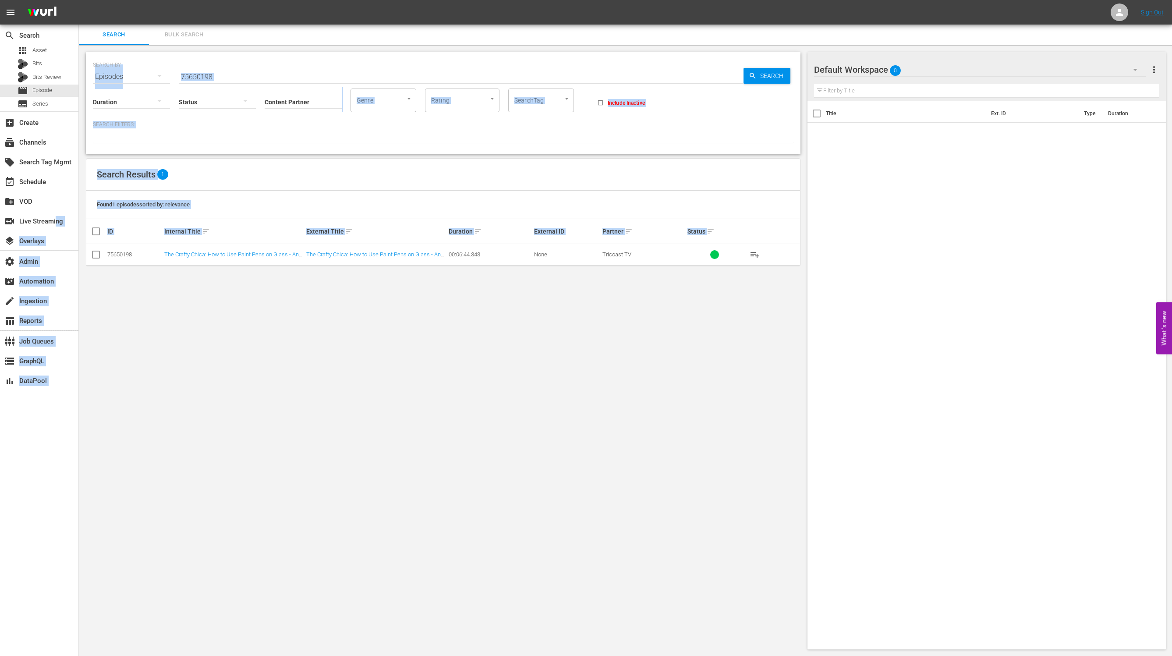
drag, startPoint x: 57, startPoint y: 220, endPoint x: 154, endPoint y: 287, distance: 117.7
click at [152, 0] on div "search Search apps Asset Bits Bits Review movie Episode subtitles Series add_bo…" at bounding box center [625, 0] width 1093 height 0
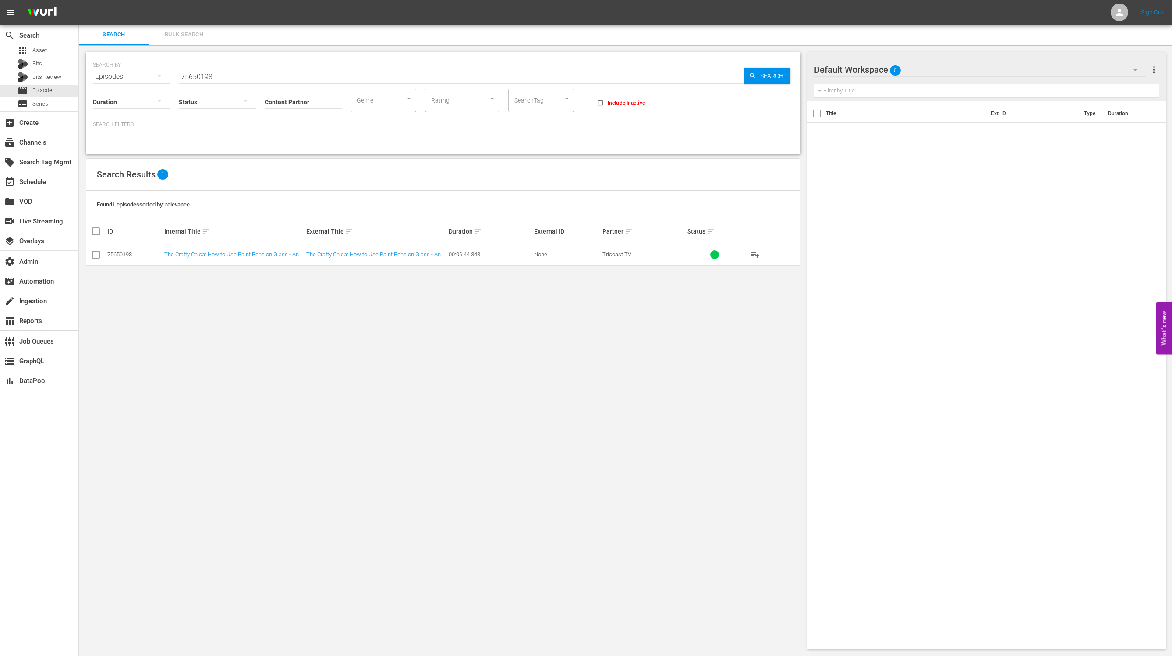
click at [154, 288] on div "SEARCH BY Search By Episodes Search ID, Title, Description, Keywords, or Catego…" at bounding box center [443, 350] width 729 height 611
click at [60, 142] on div "subscriptions Channels" at bounding box center [39, 142] width 78 height 18
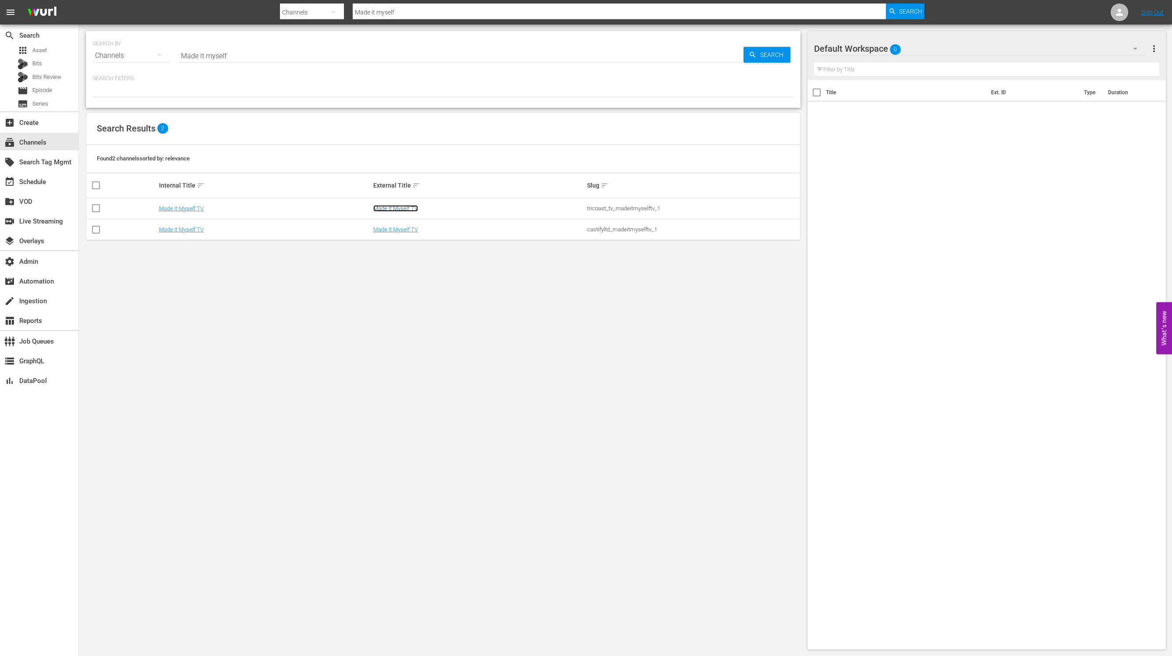
click at [413, 207] on link "Made It Myself TV" at bounding box center [395, 208] width 45 height 7
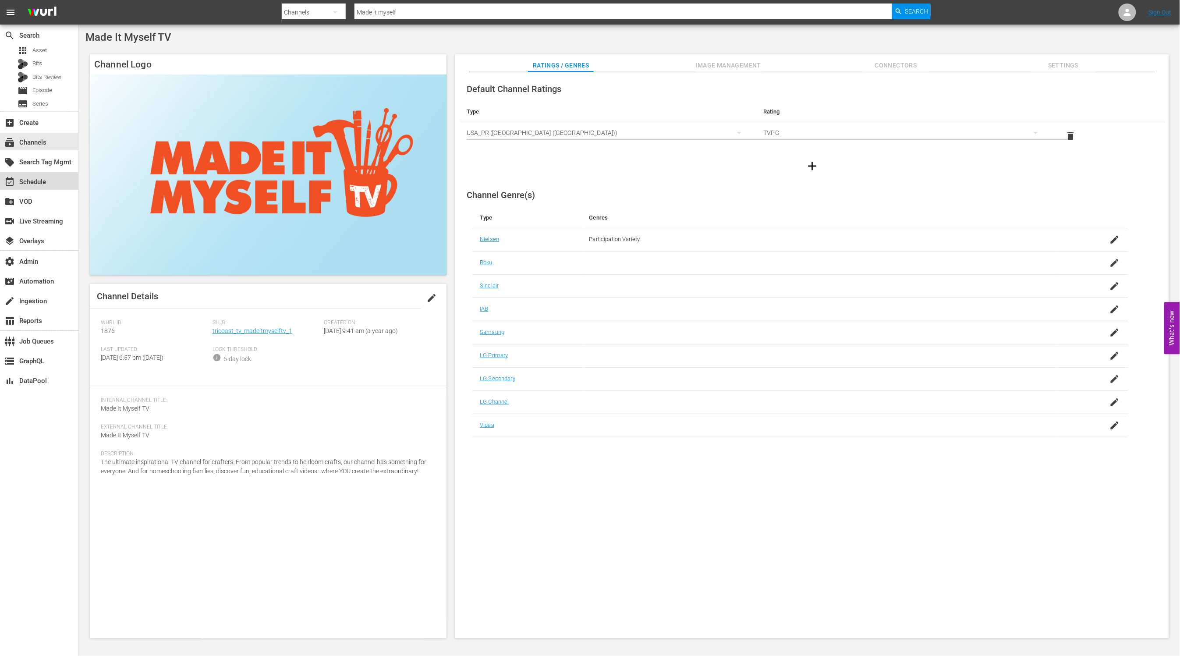
click at [39, 184] on div "event_available Schedule" at bounding box center [24, 181] width 49 height 8
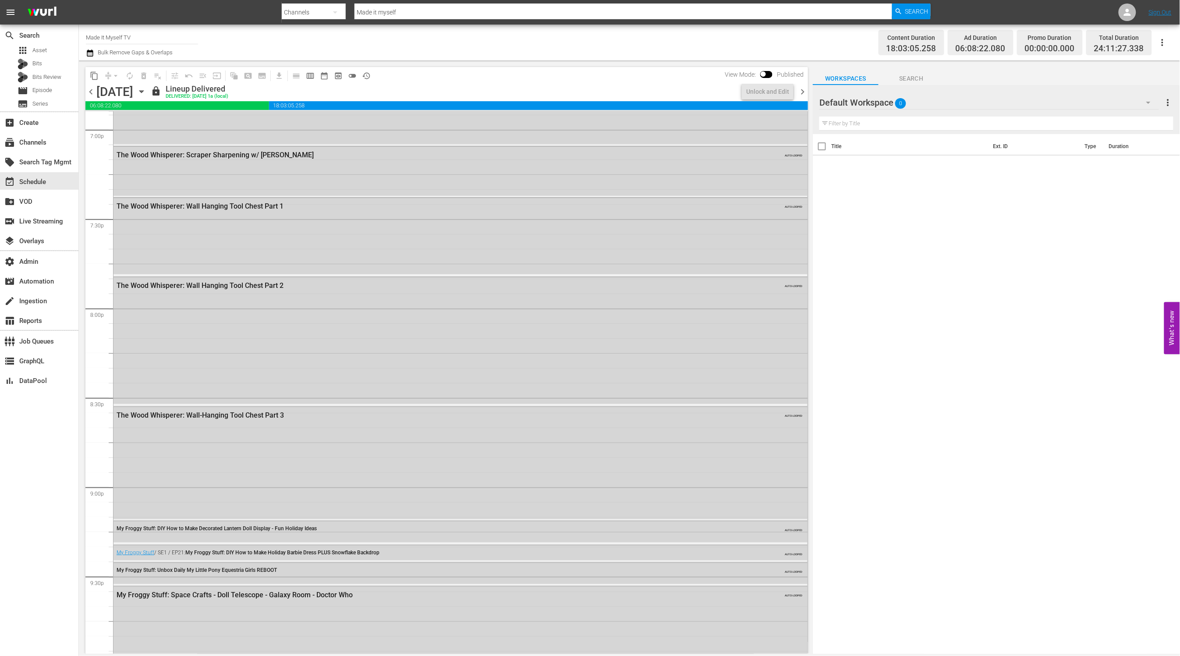
scroll to position [3791, 0]
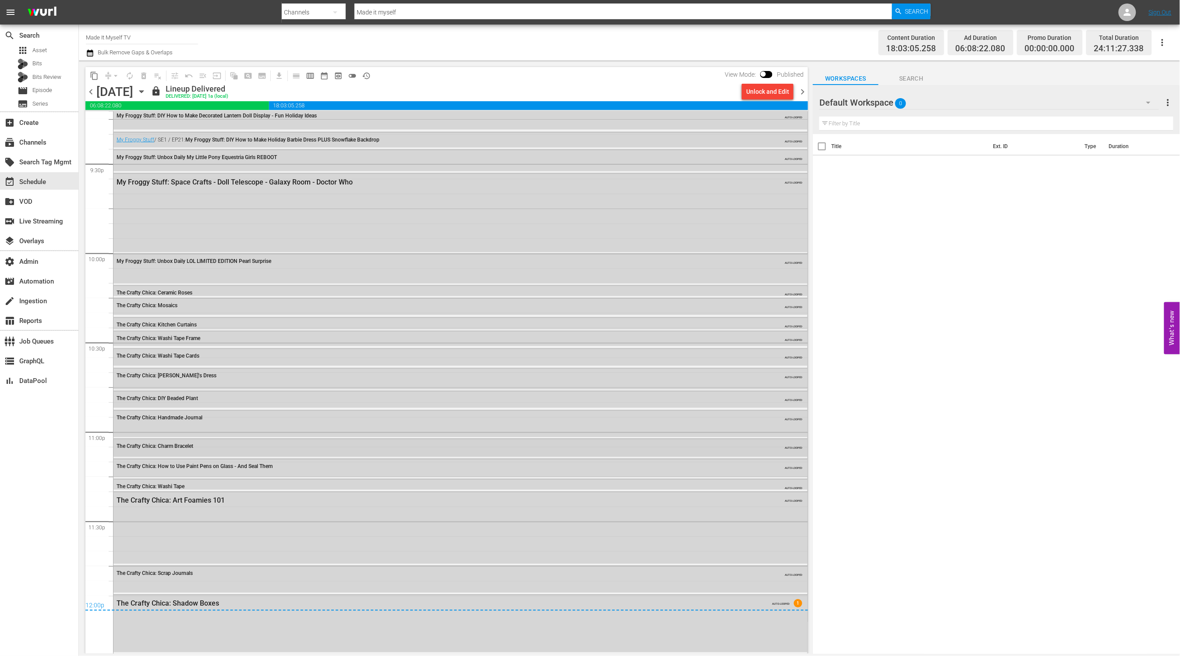
click at [206, 450] on div "The Crafty Chica: Charm Bracelet AUTO-LOOPED" at bounding box center [460, 445] width 694 height 13
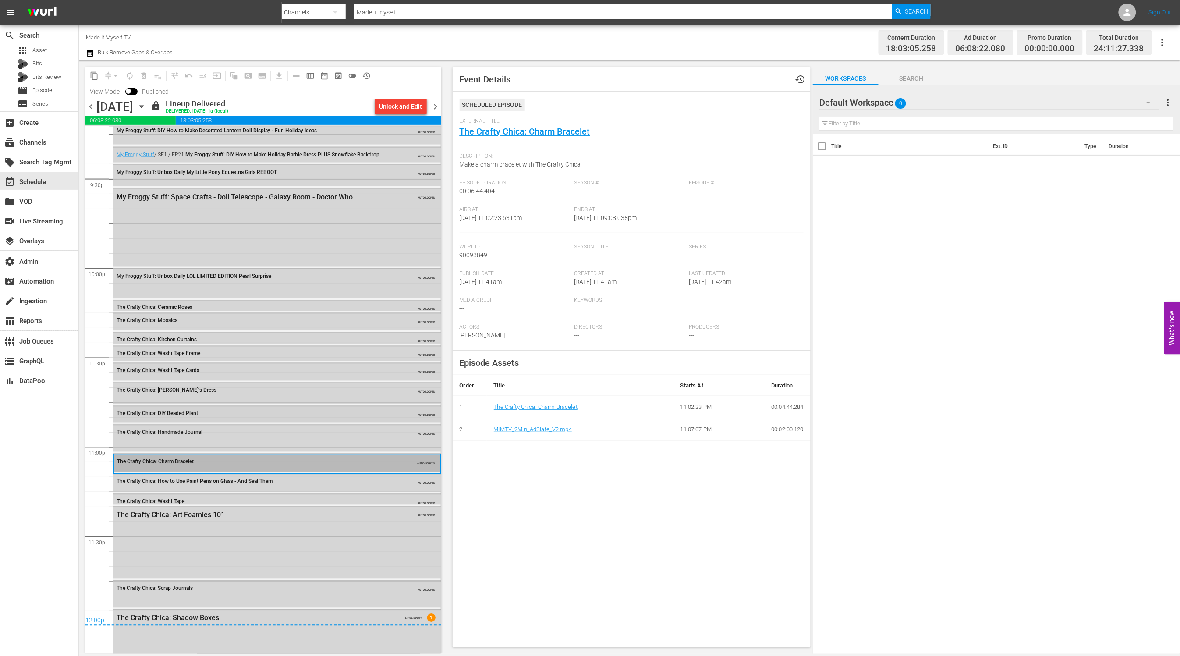
click at [229, 417] on div "The Crafty Chica: DIY Beaded Plant AUTO-LOOPED" at bounding box center [276, 413] width 327 height 13
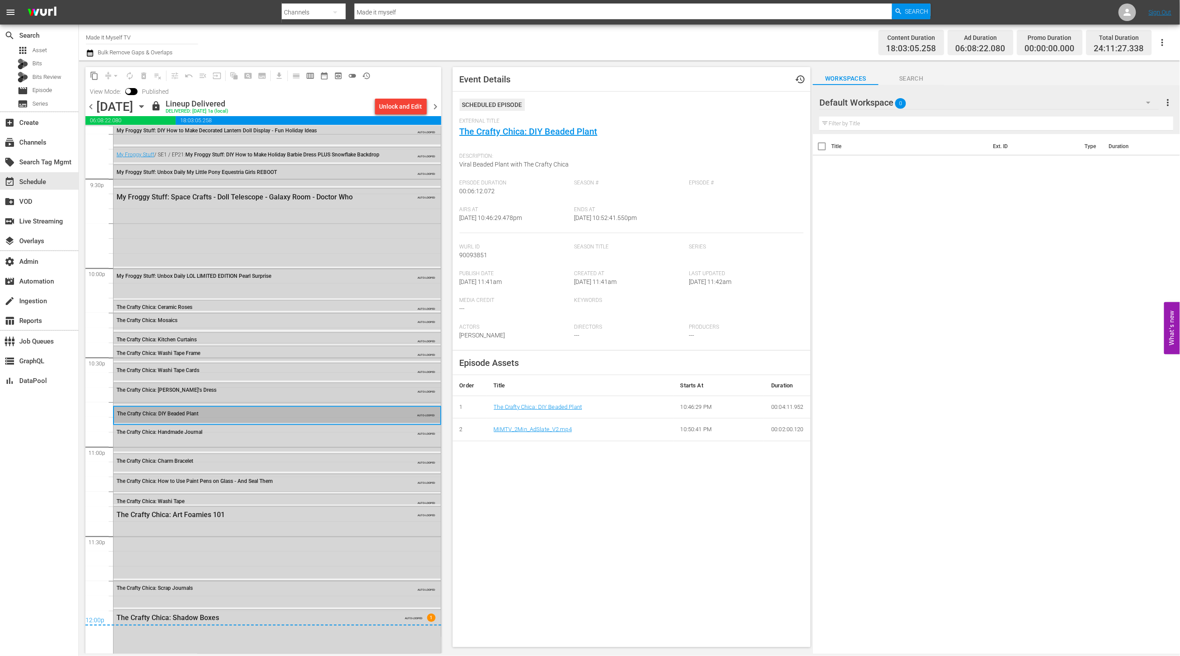
click at [209, 396] on div "The Crafty Chica: Marisa's Dress AUTO-LOOPED" at bounding box center [276, 389] width 327 height 13
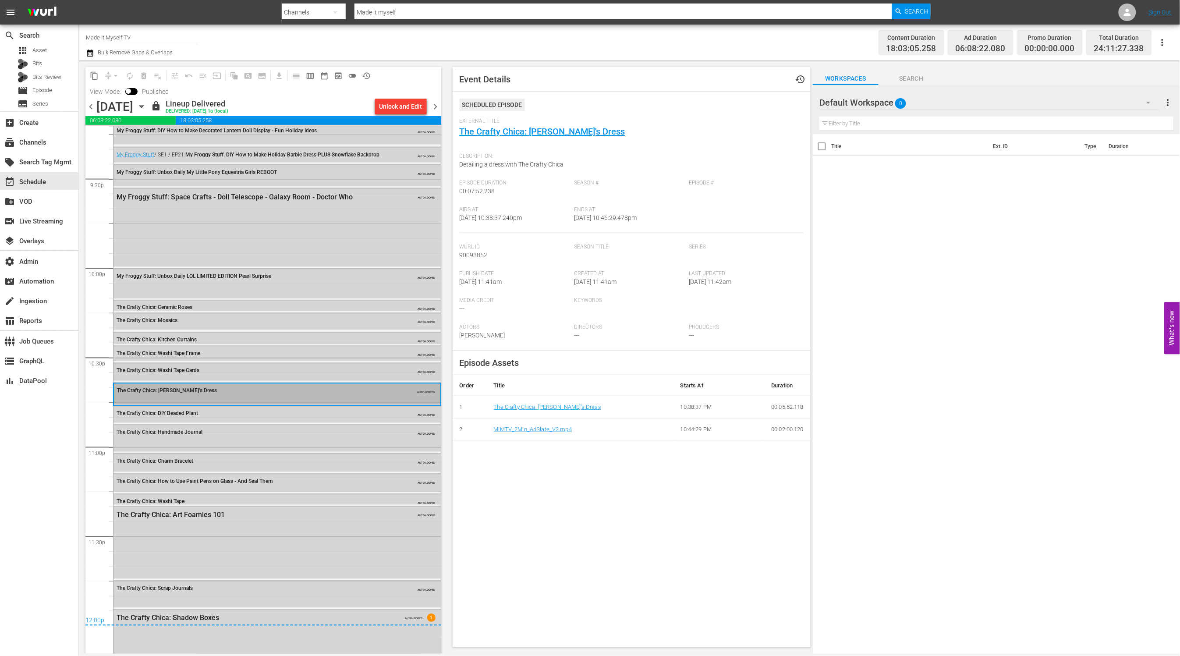
click at [209, 374] on div "The Crafty Chica: Washi Tape Cards AUTO-LOOPED" at bounding box center [276, 370] width 327 height 13
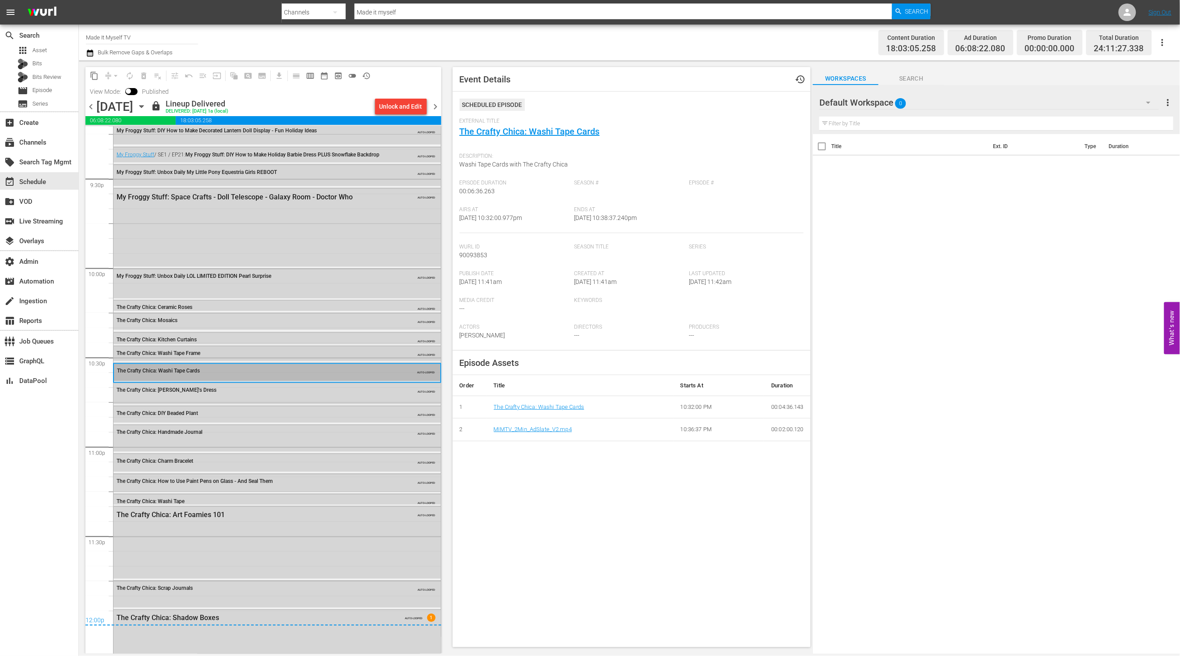
click at [221, 354] on div "The Crafty Chica: Washi Tape Frame" at bounding box center [254, 353] width 275 height 6
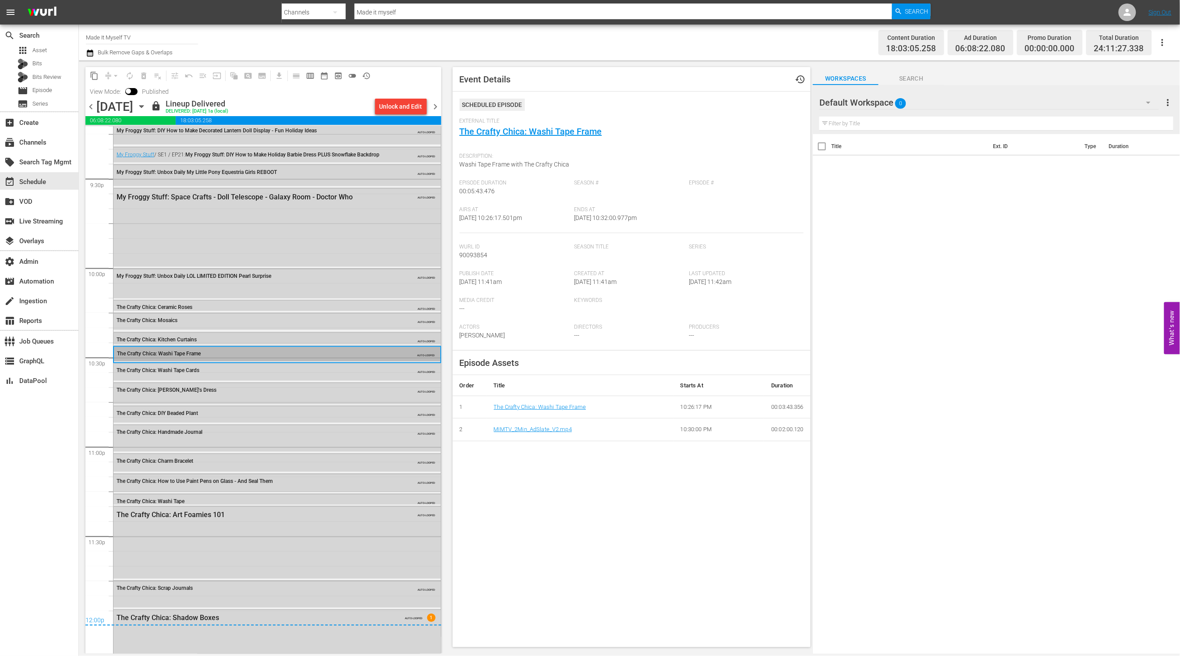
click at [221, 338] on div "The Crafty Chica: Kitchen Curtains" at bounding box center [254, 340] width 275 height 6
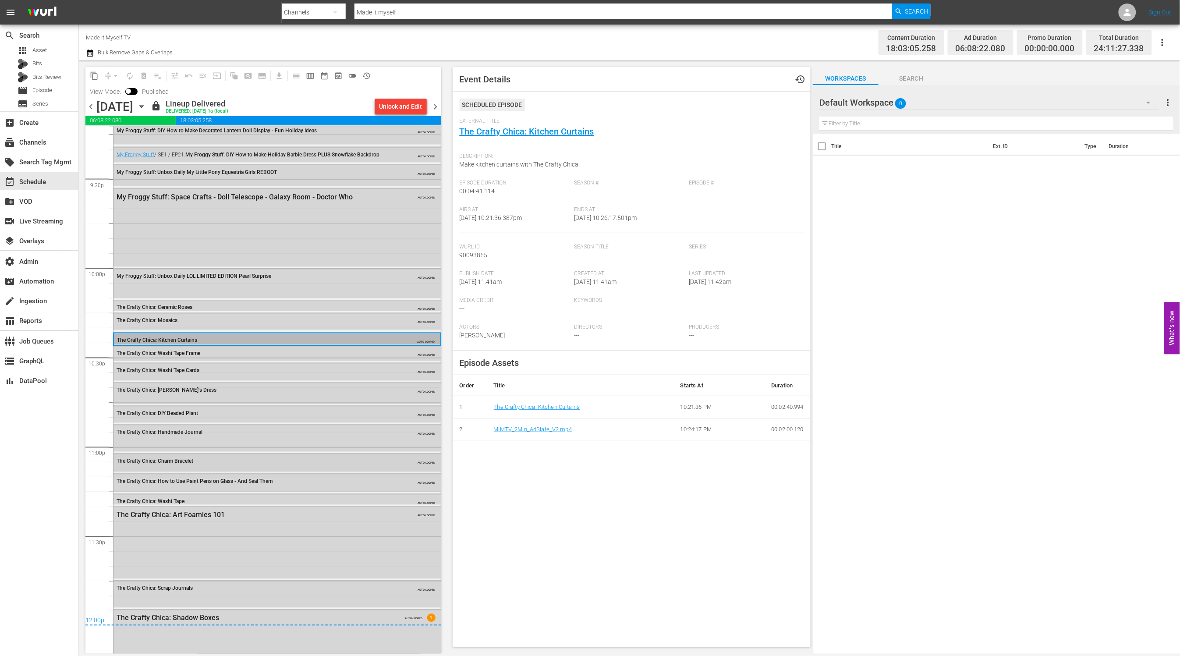
click at [208, 464] on div "The Crafty Chica: Charm Bracelet AUTO-LOOPED" at bounding box center [276, 460] width 327 height 13
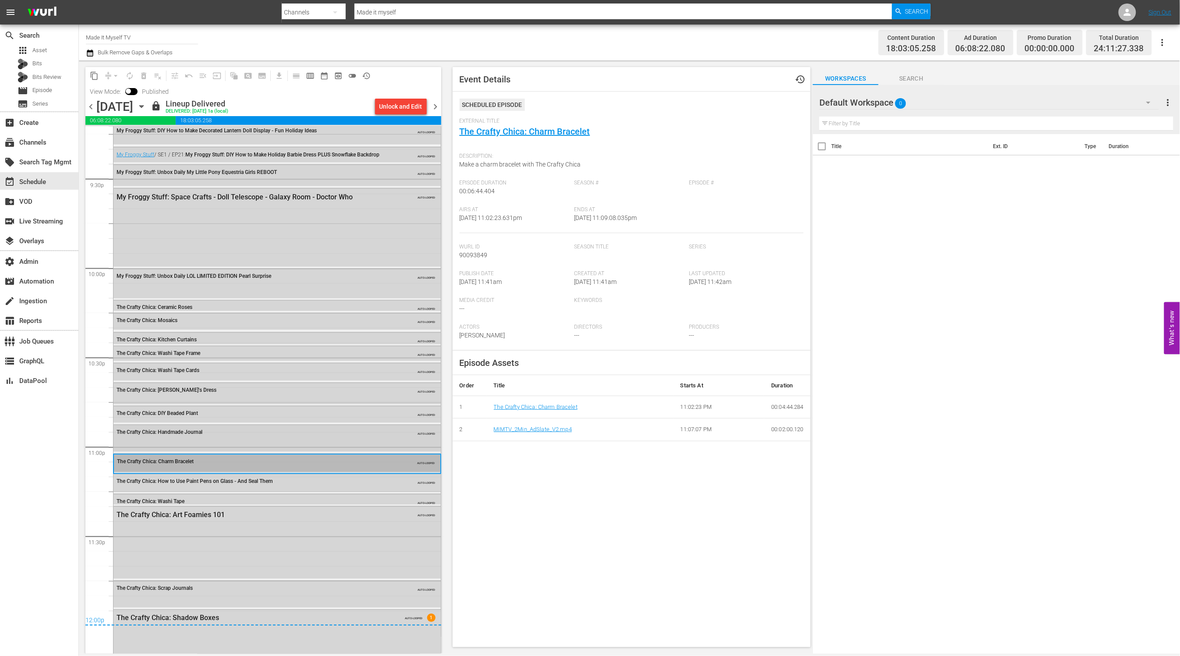
click at [235, 436] on div "The Crafty Chica: Handmade Journal AUTO-LOOPED" at bounding box center [276, 431] width 327 height 13
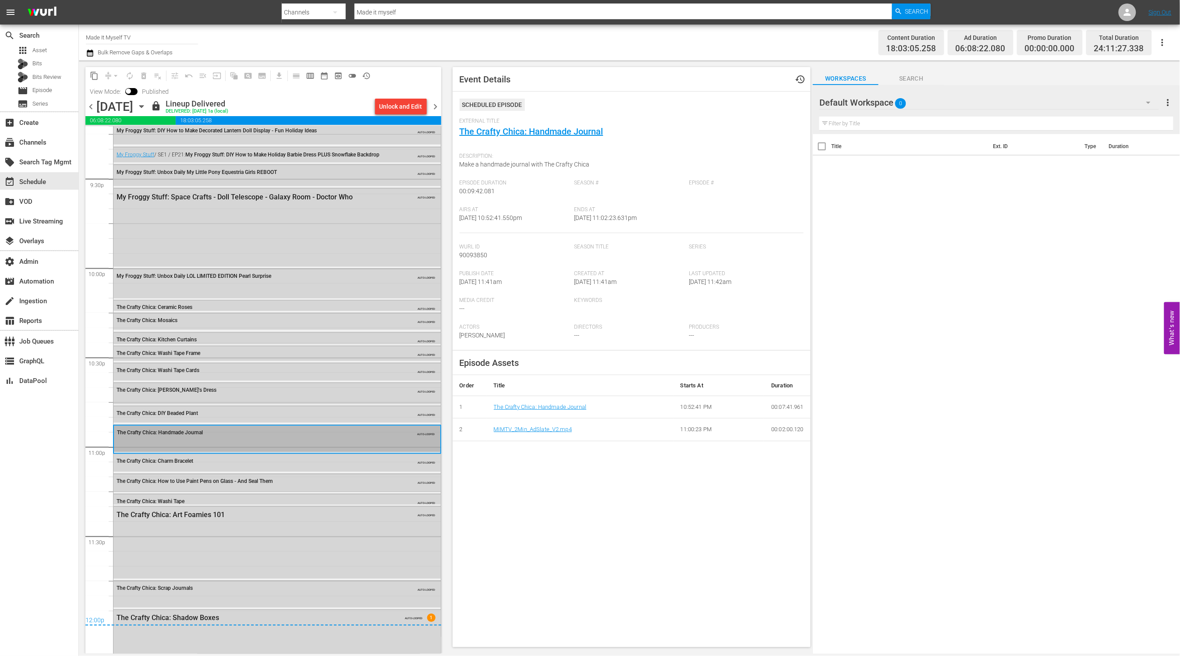
click at [230, 414] on div "The Crafty Chica: DIY Beaded Plant" at bounding box center [254, 413] width 275 height 6
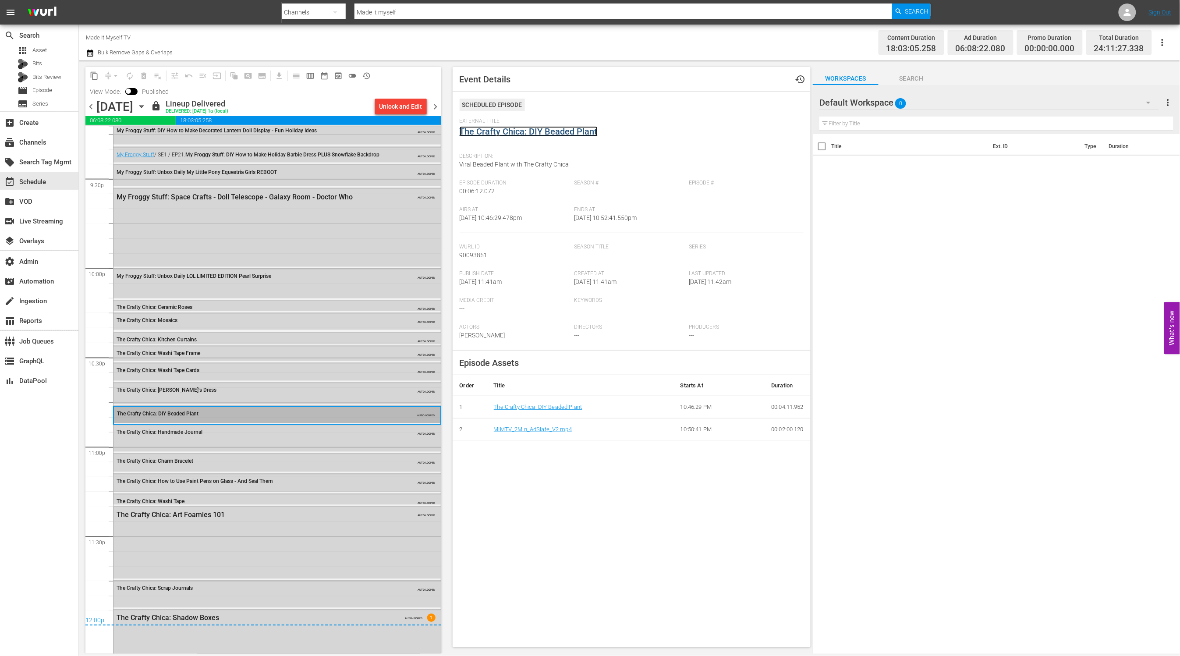
click at [492, 132] on link "The Crafty Chica: DIY Beaded Plant" at bounding box center [529, 131] width 138 height 11
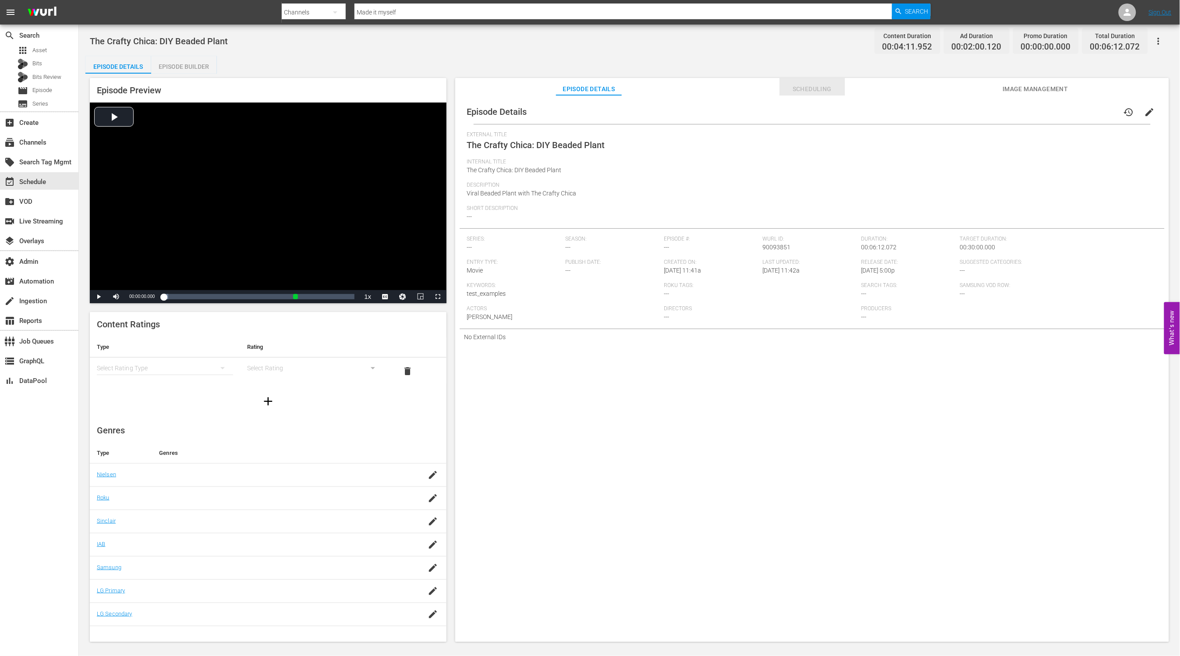
click at [805, 93] on span "Scheduling" at bounding box center [812, 89] width 66 height 11
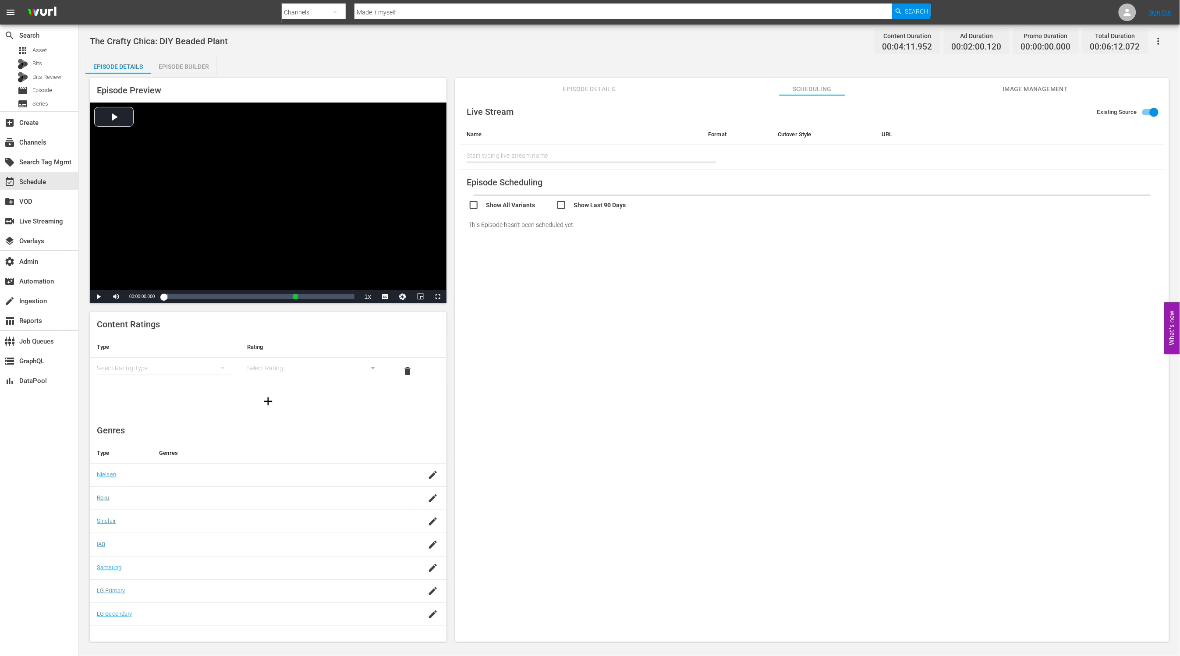
click at [1023, 90] on span "Image Management" at bounding box center [1035, 89] width 66 height 11
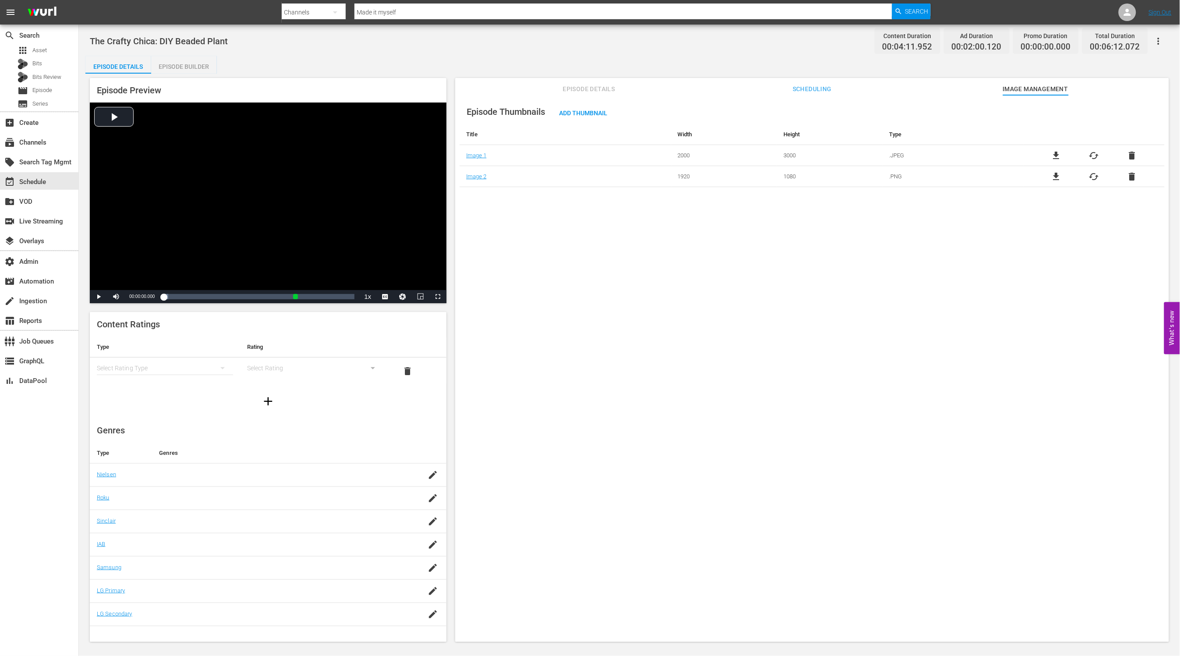
click at [815, 89] on span "Scheduling" at bounding box center [812, 89] width 66 height 11
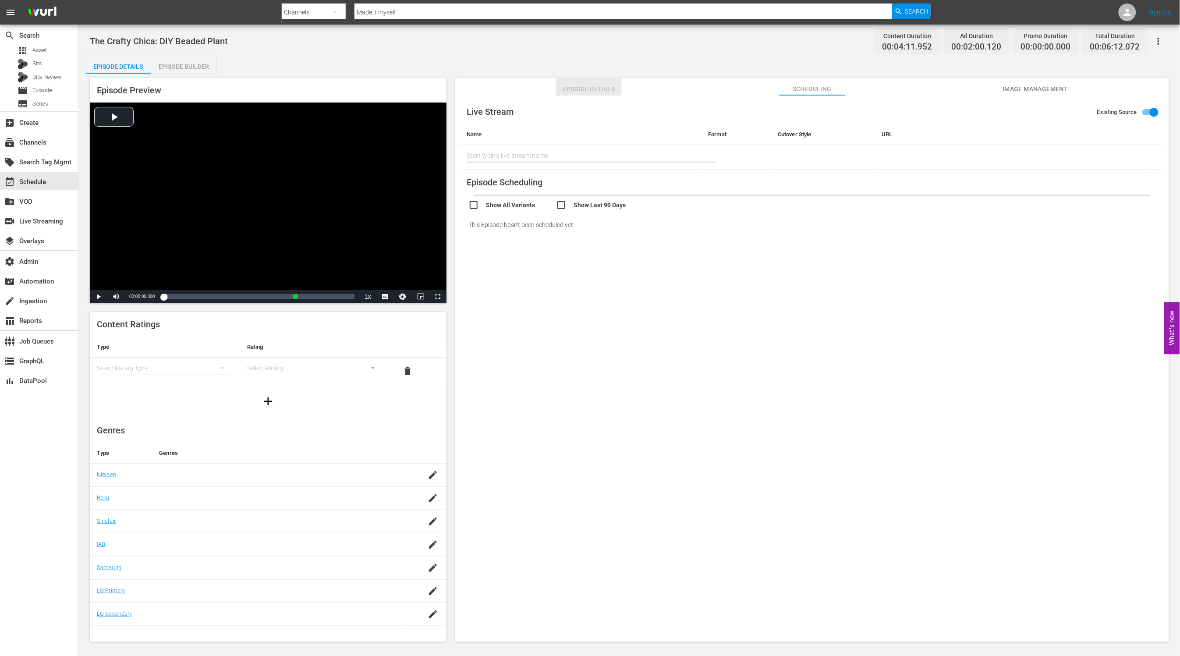
click at [612, 84] on span "Episode Details" at bounding box center [589, 89] width 66 height 11
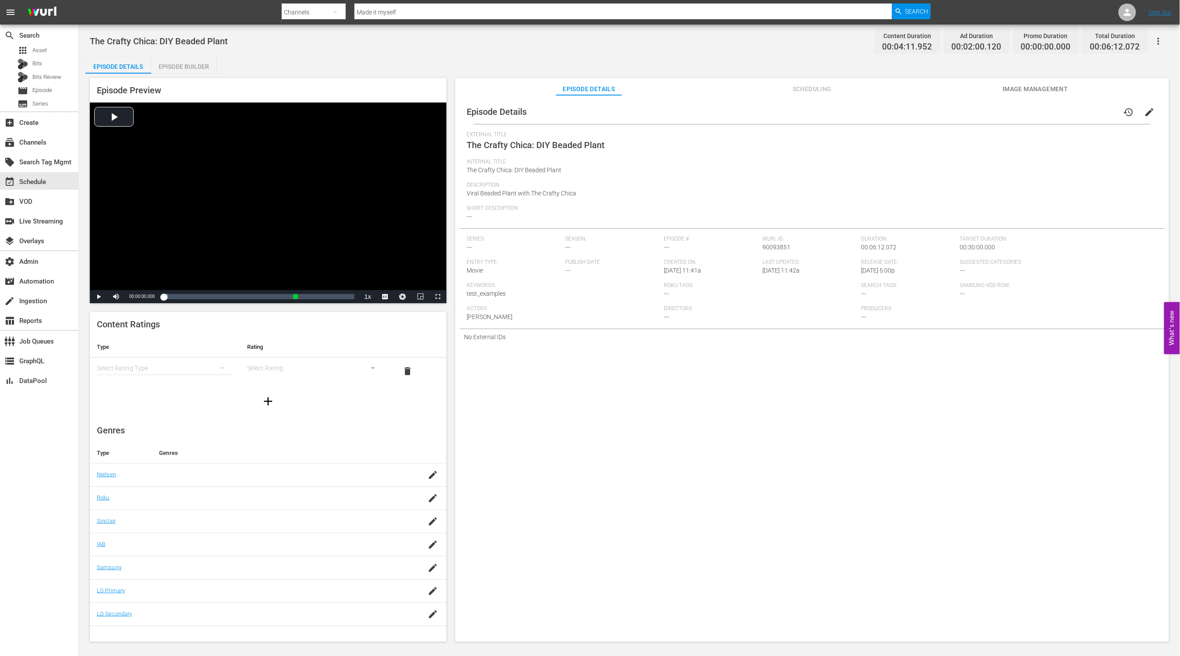
click at [170, 66] on div "Episode Builder" at bounding box center [184, 66] width 66 height 21
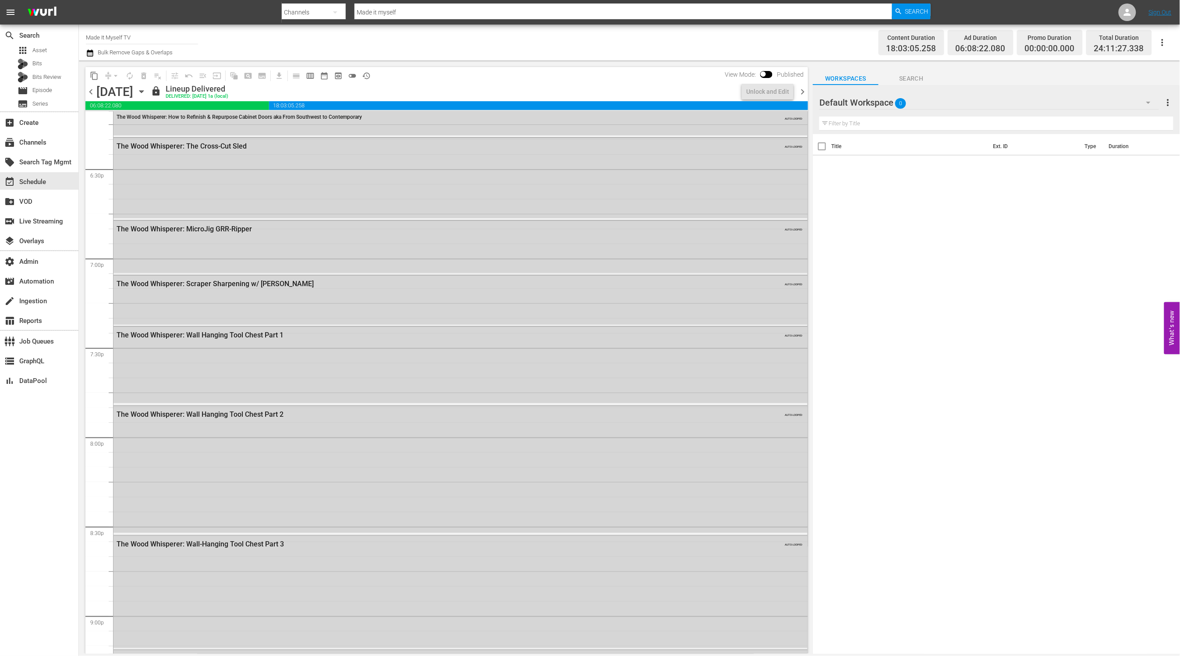
scroll to position [3791, 0]
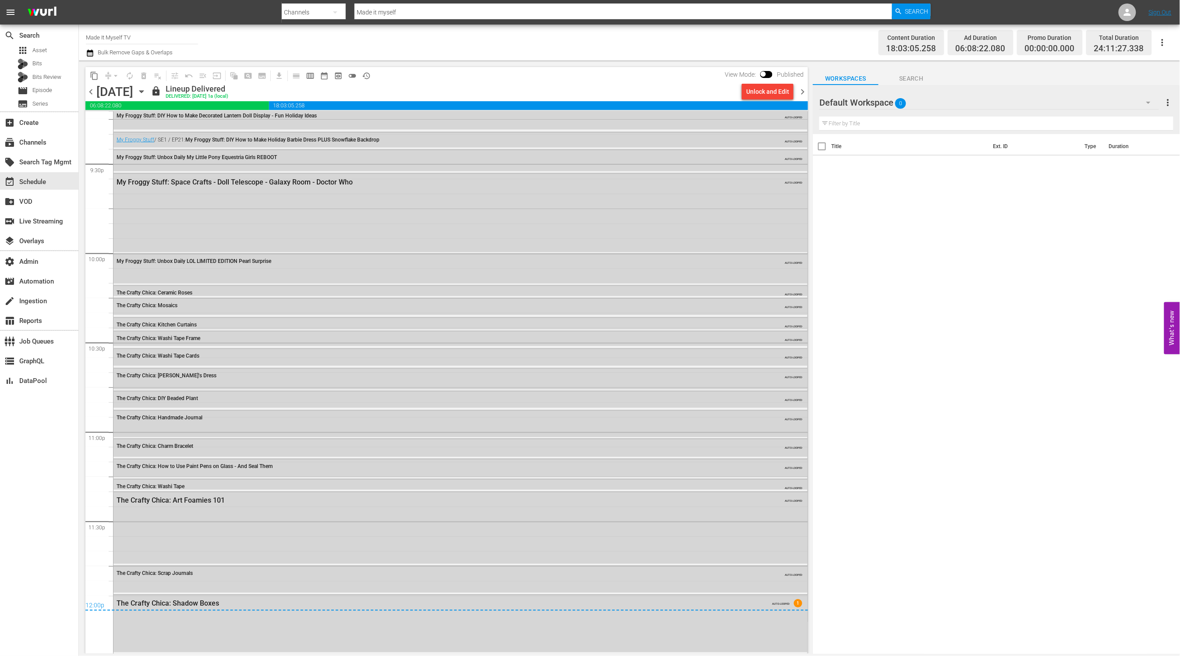
click at [803, 93] on span "chevron_right" at bounding box center [802, 91] width 11 height 11
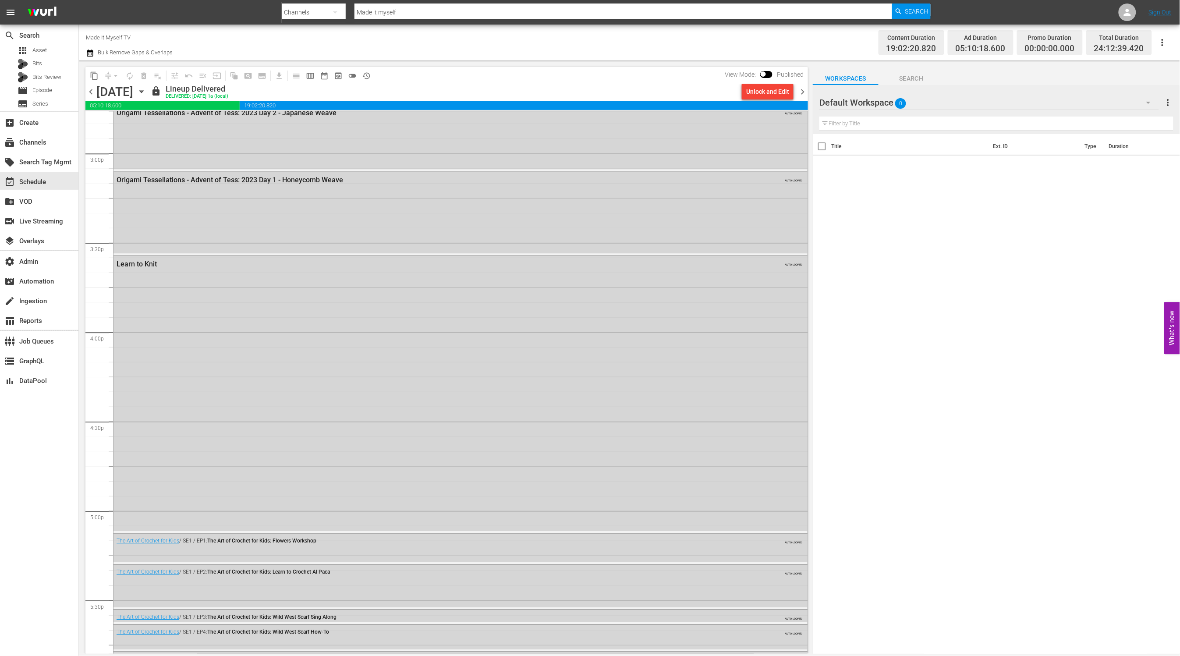
scroll to position [2913, 0]
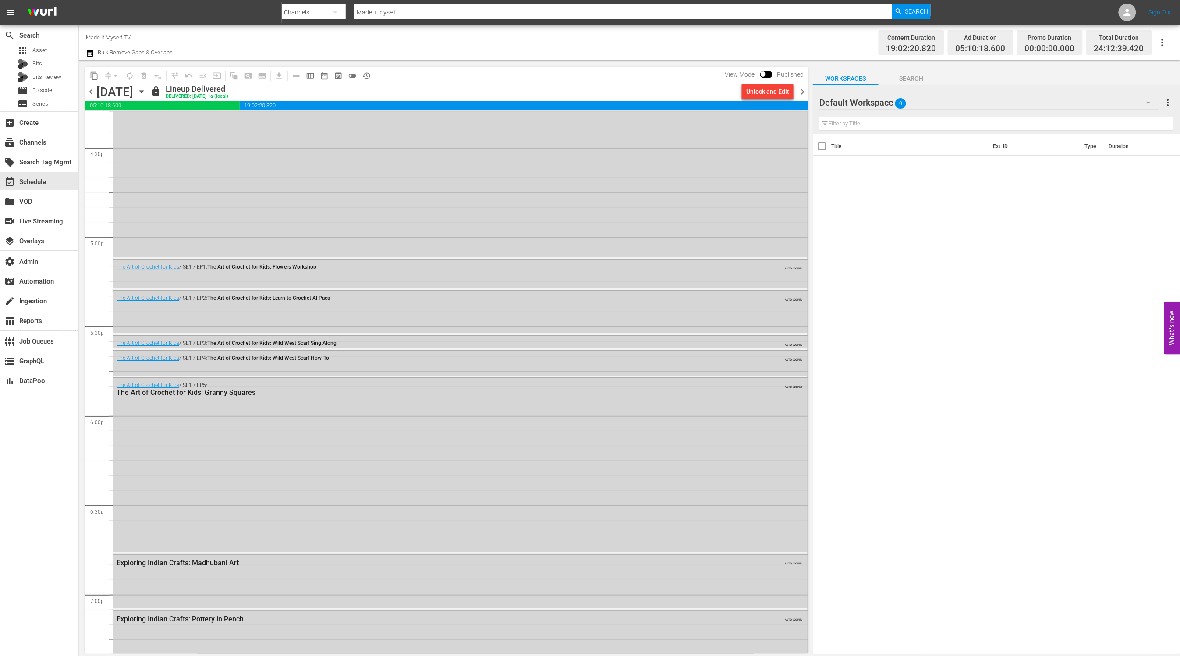
click at [805, 93] on span "chevron_right" at bounding box center [802, 91] width 11 height 11
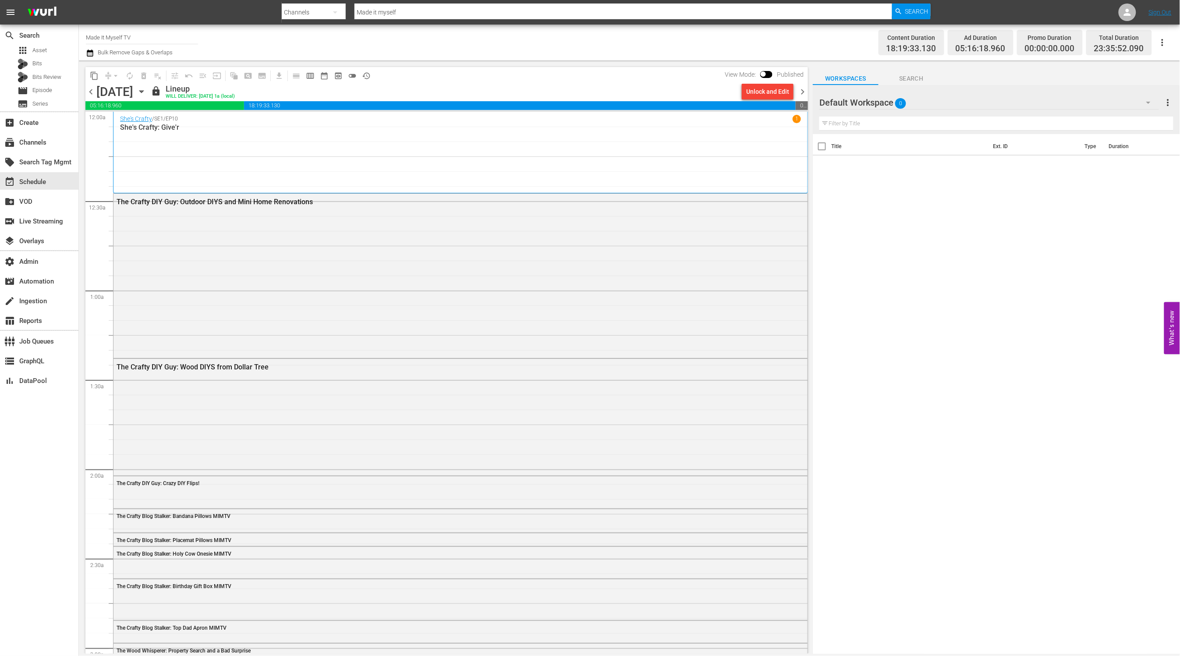
click at [802, 91] on span "chevron_right" at bounding box center [802, 91] width 11 height 11
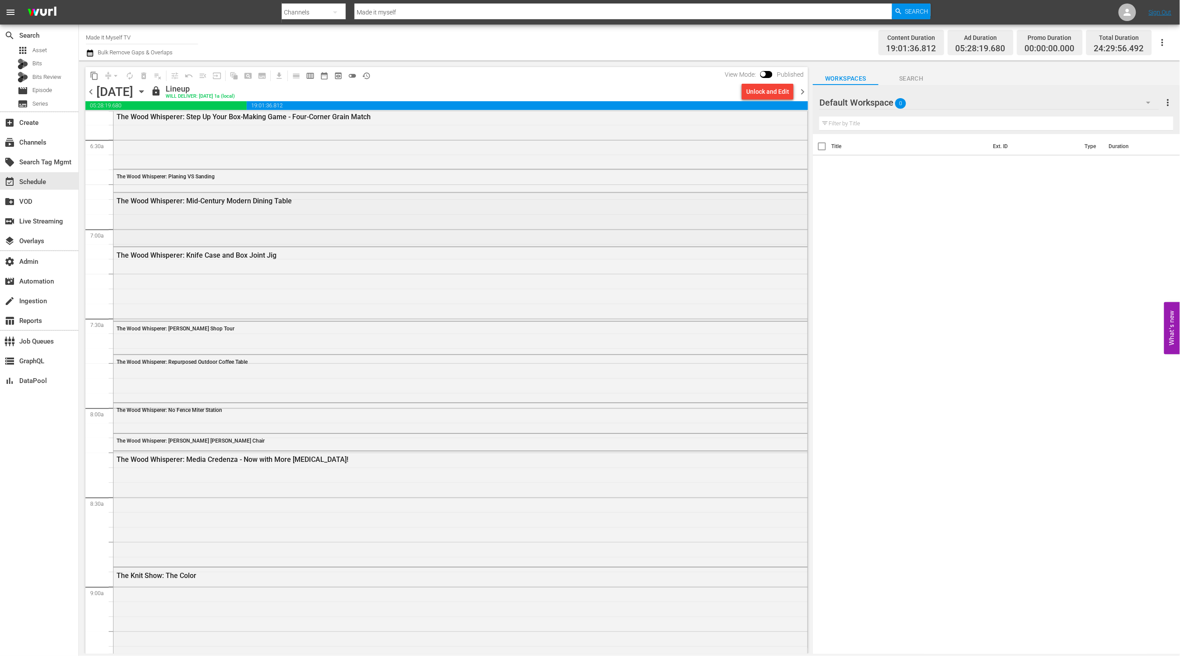
scroll to position [2005, 0]
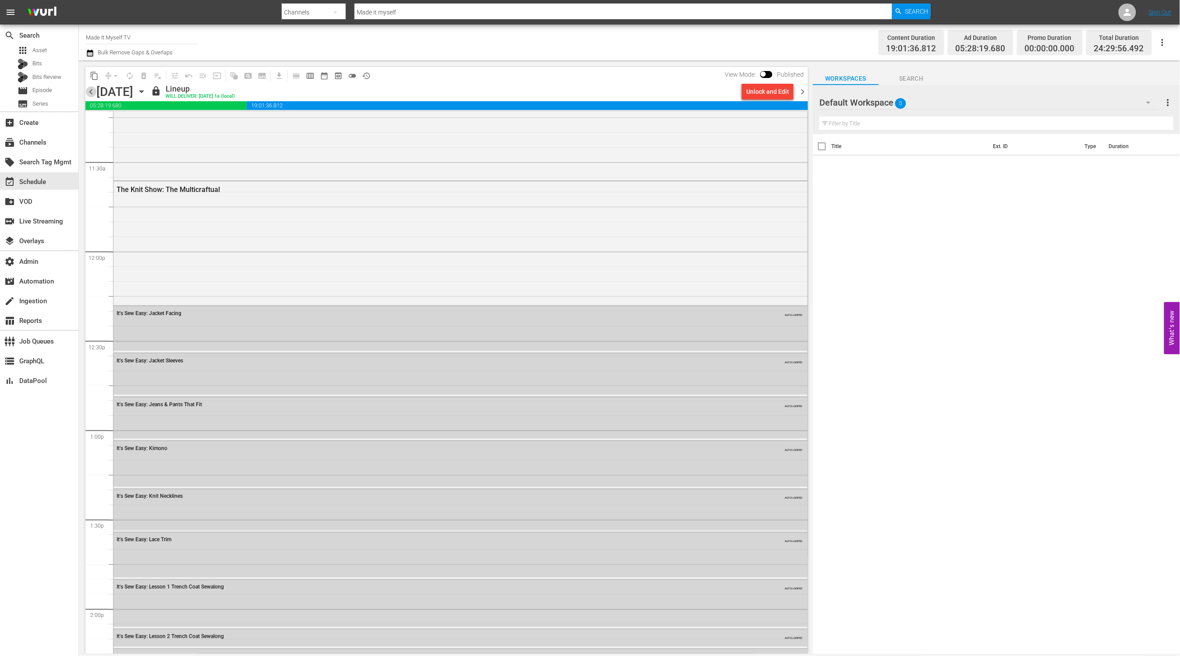
click at [89, 93] on span "chevron_left" at bounding box center [90, 91] width 11 height 11
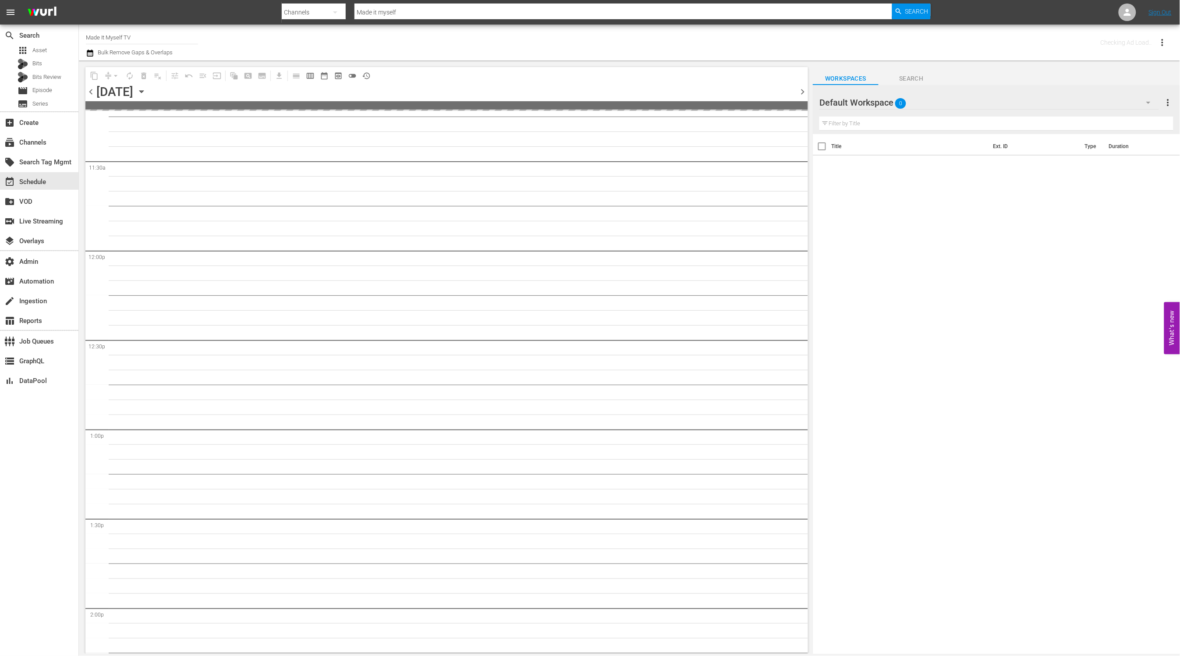
scroll to position [2422, 0]
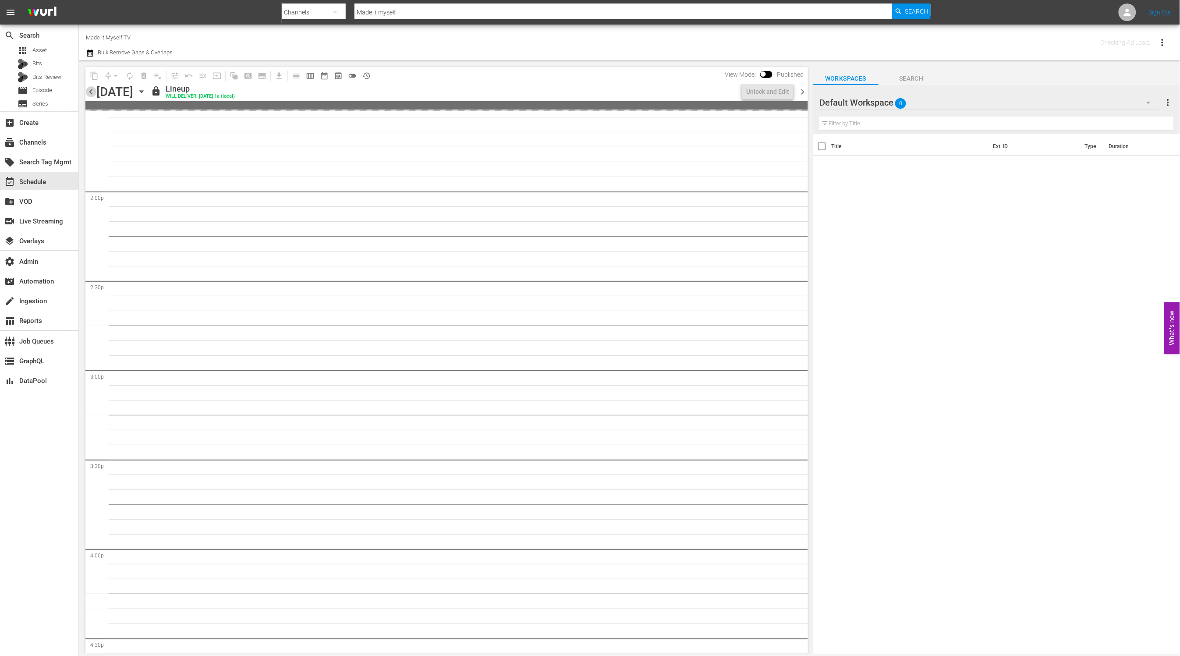
click at [89, 93] on span "chevron_left" at bounding box center [90, 91] width 11 height 11
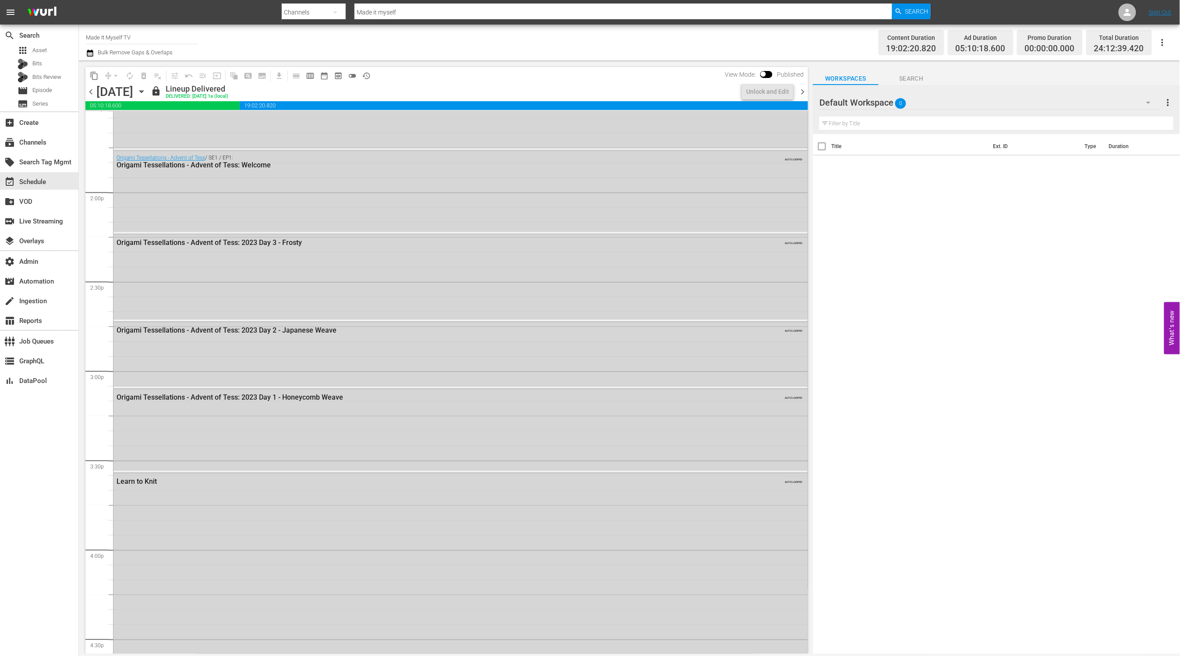
scroll to position [2199, 0]
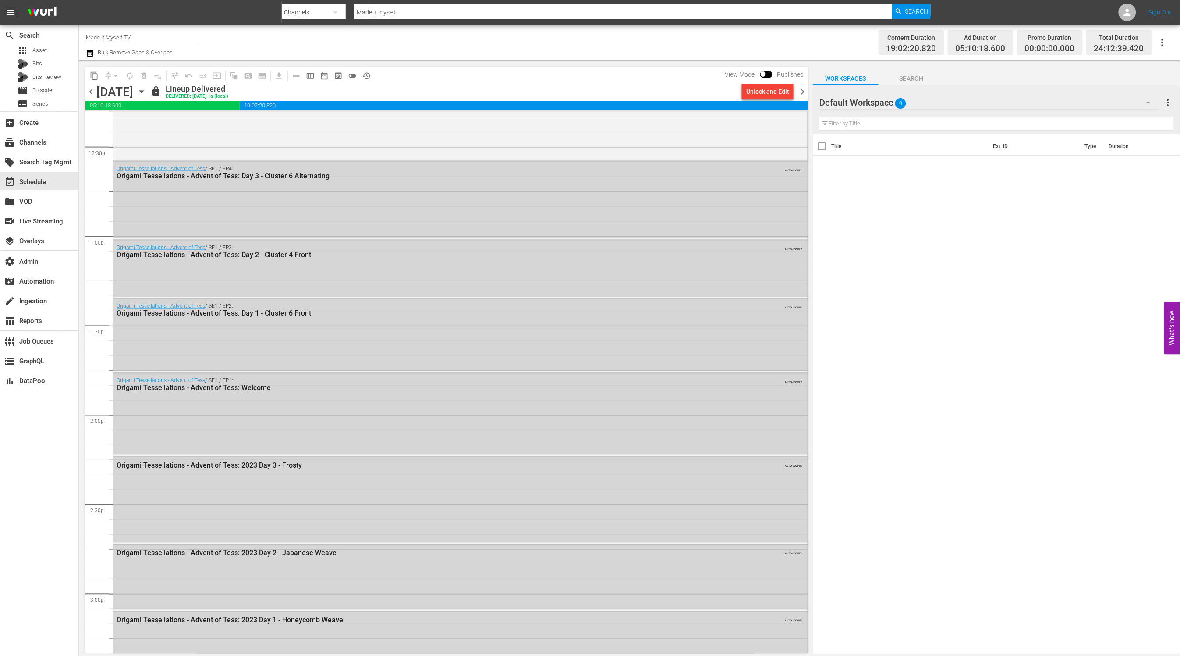
drag, startPoint x: 89, startPoint y: 91, endPoint x: 108, endPoint y: 97, distance: 19.8
click at [90, 91] on span "chevron_left" at bounding box center [90, 91] width 11 height 11
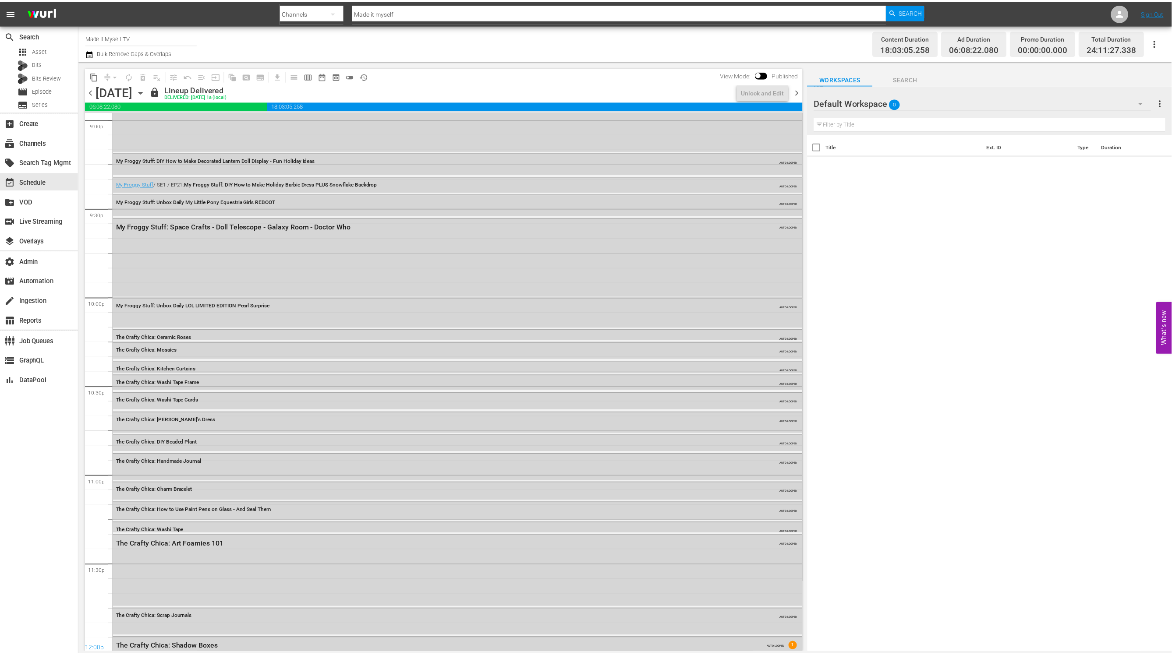
scroll to position [3791, 0]
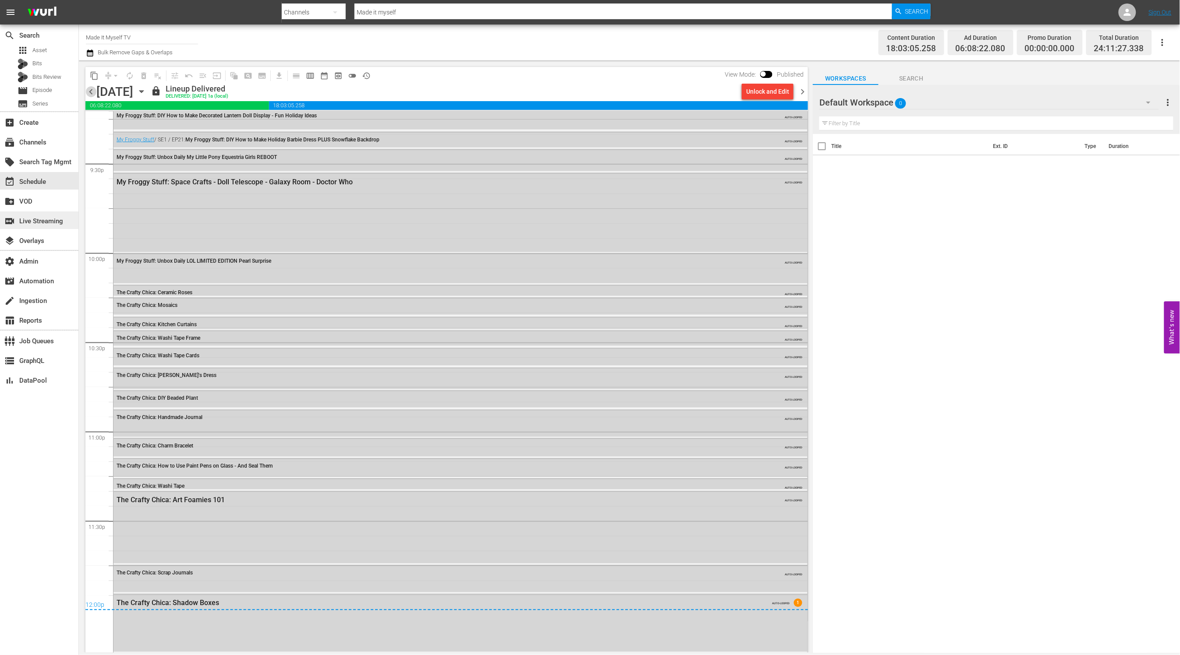
click at [49, 220] on div "switch_video Live Streaming" at bounding box center [24, 220] width 49 height 8
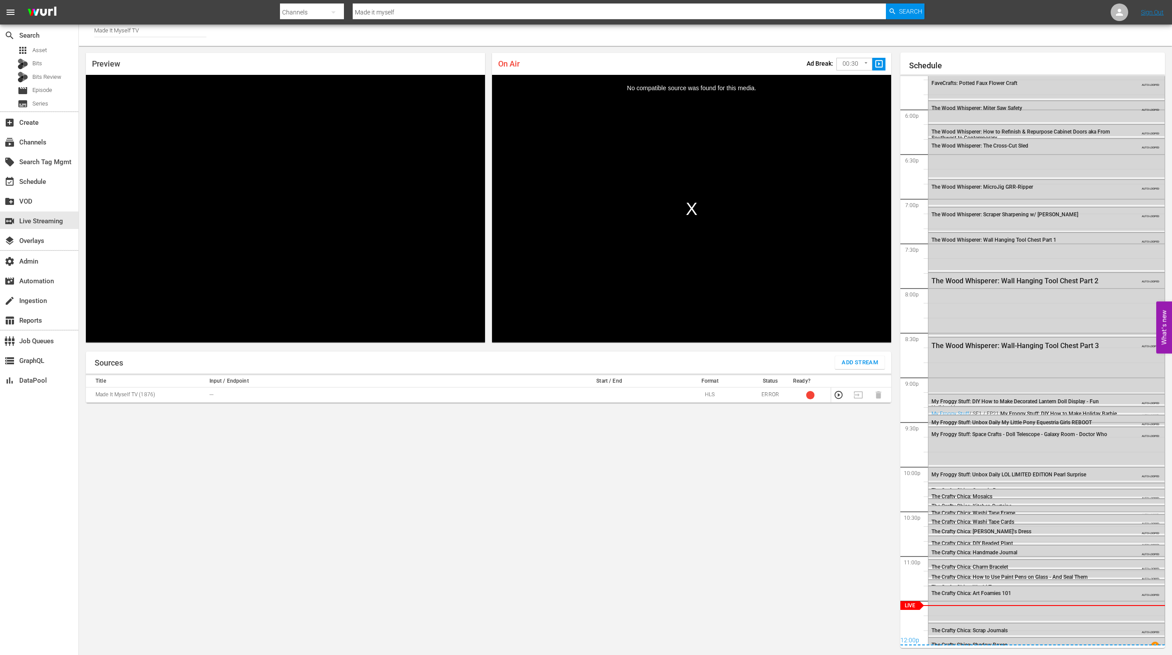
scroll to position [1597, 0]
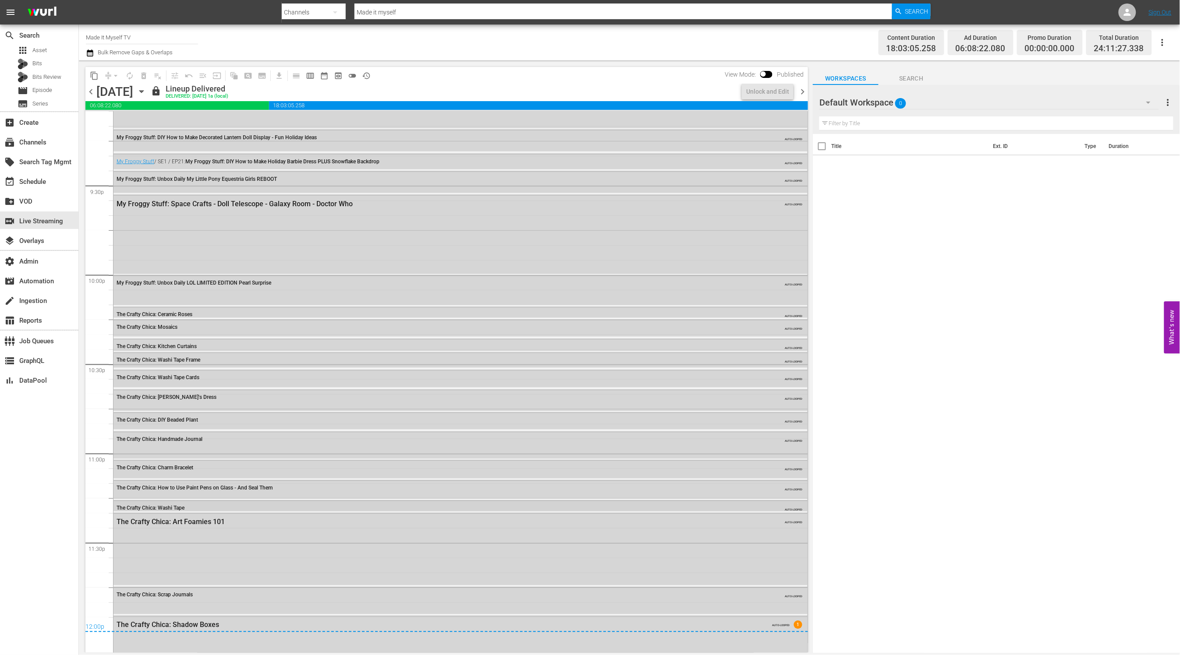
scroll to position [3791, 0]
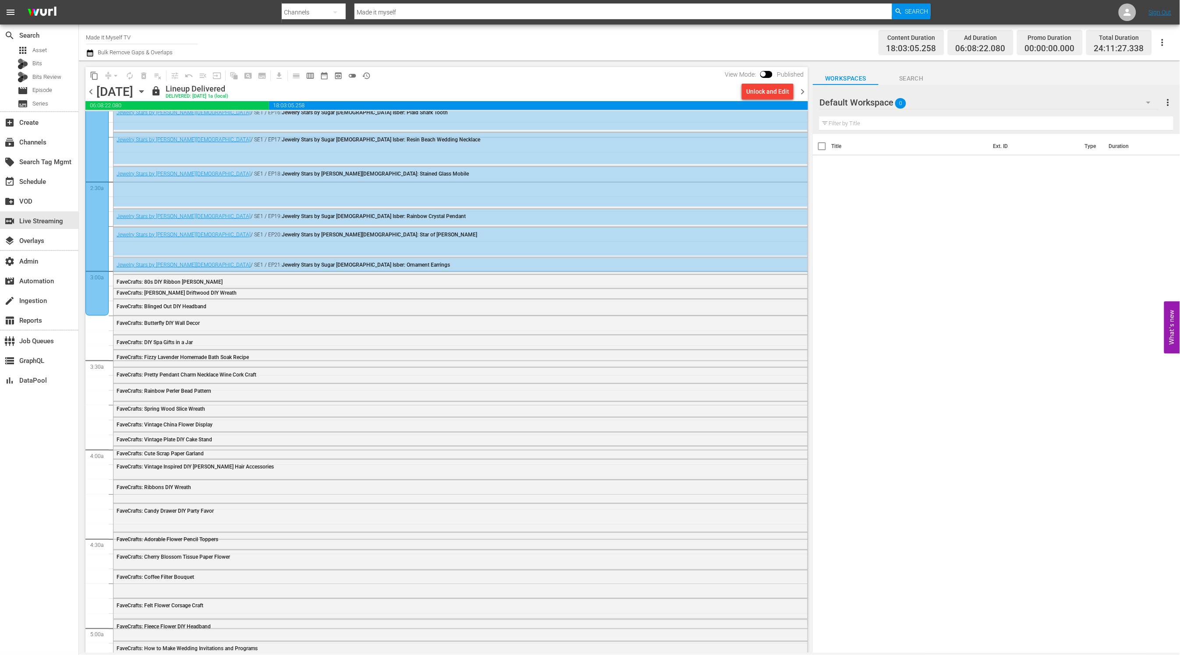
scroll to position [315, 0]
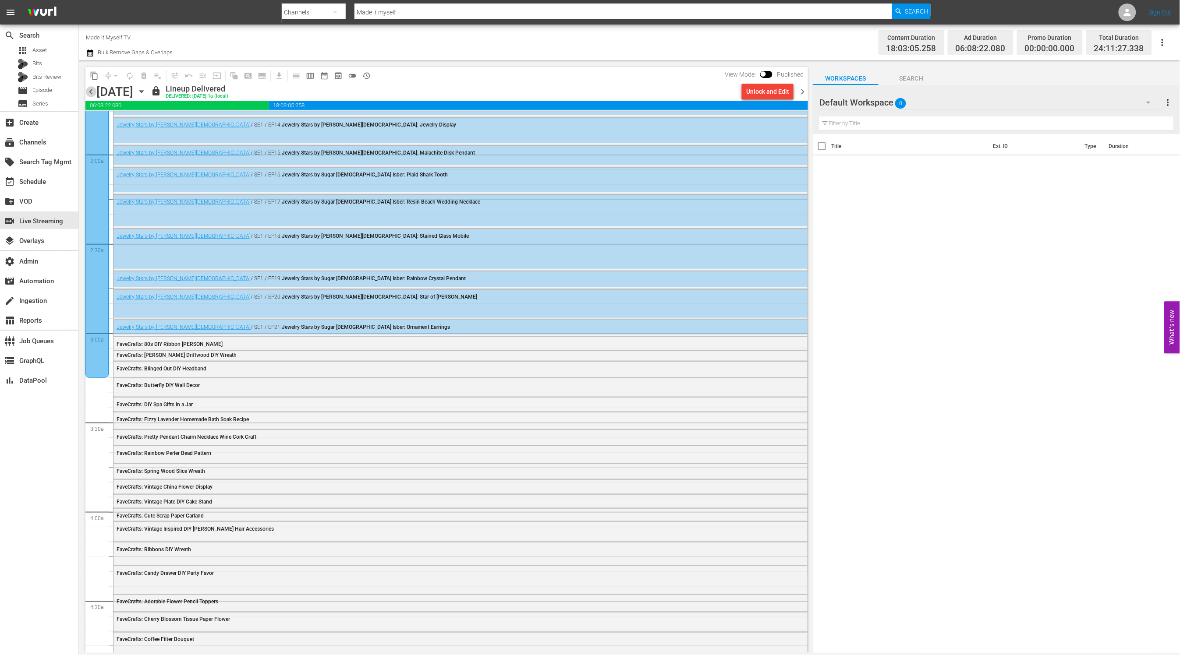
click at [94, 91] on span "chevron_left" at bounding box center [90, 91] width 11 height 11
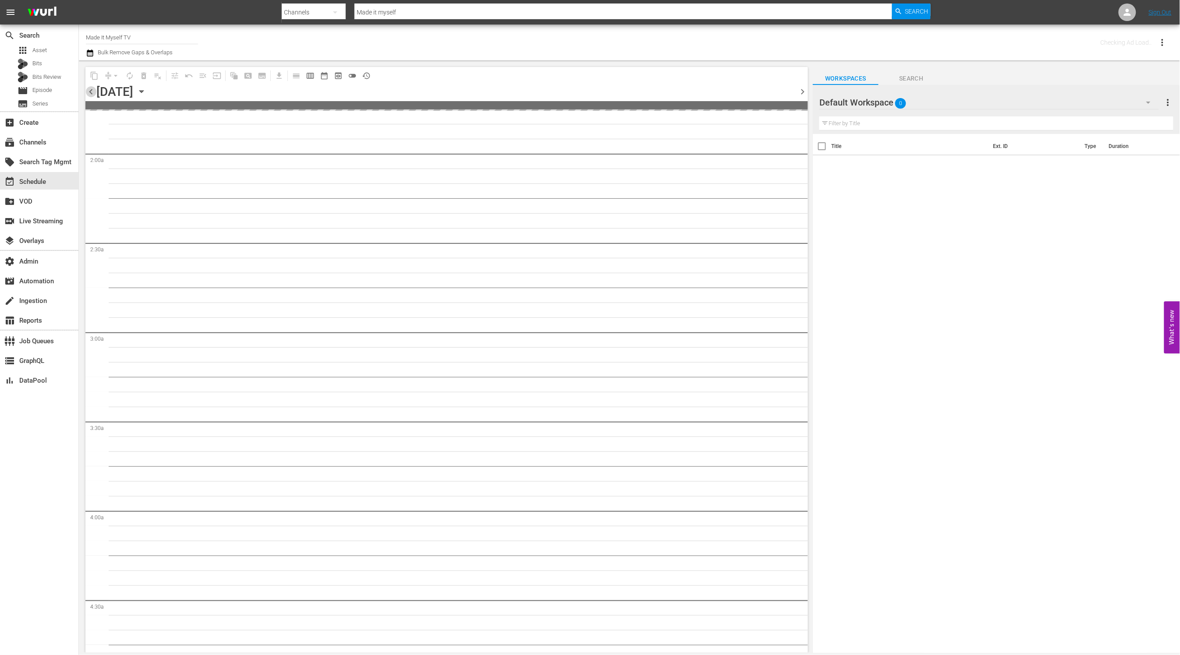
click at [94, 91] on span "chevron_left" at bounding box center [90, 91] width 11 height 11
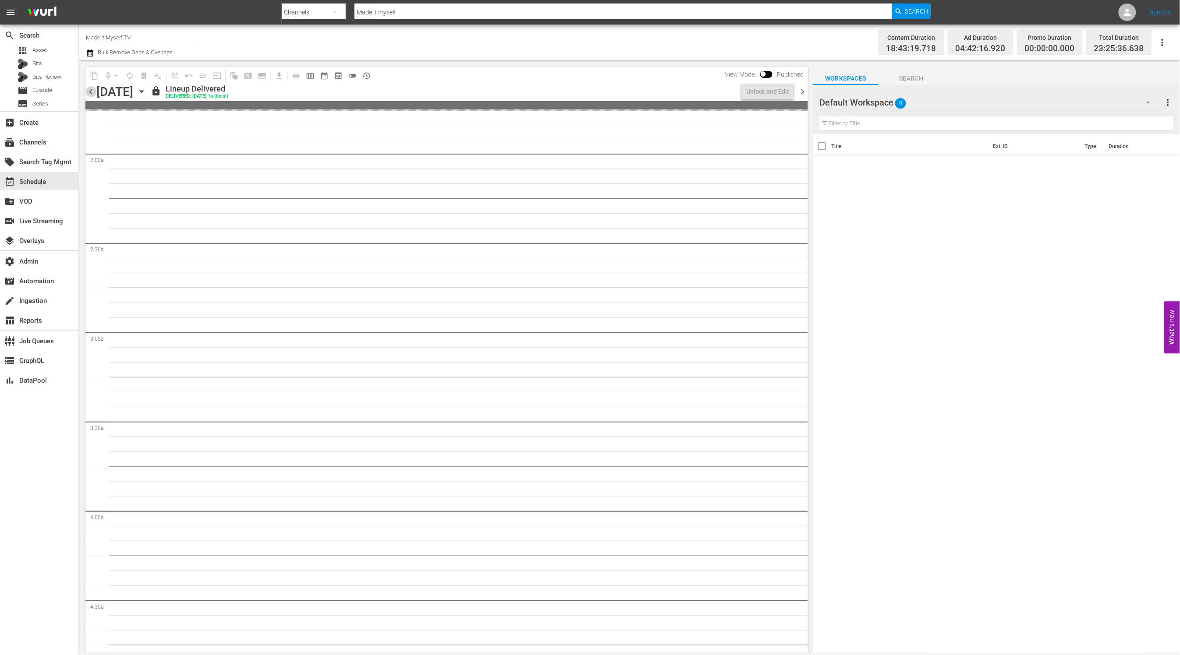
click at [95, 91] on span "chevron_left" at bounding box center [90, 91] width 11 height 11
drag, startPoint x: 95, startPoint y: 91, endPoint x: 106, endPoint y: 92, distance: 11.9
click at [95, 91] on span "chevron_left" at bounding box center [90, 91] width 11 height 11
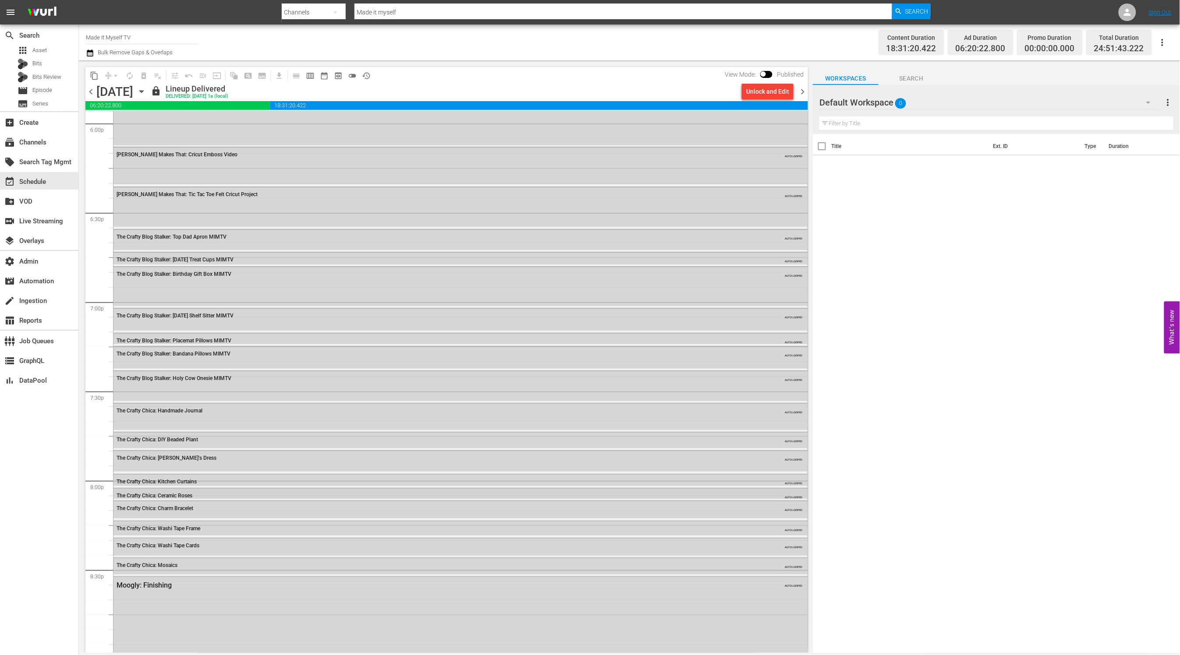
scroll to position [3198, 0]
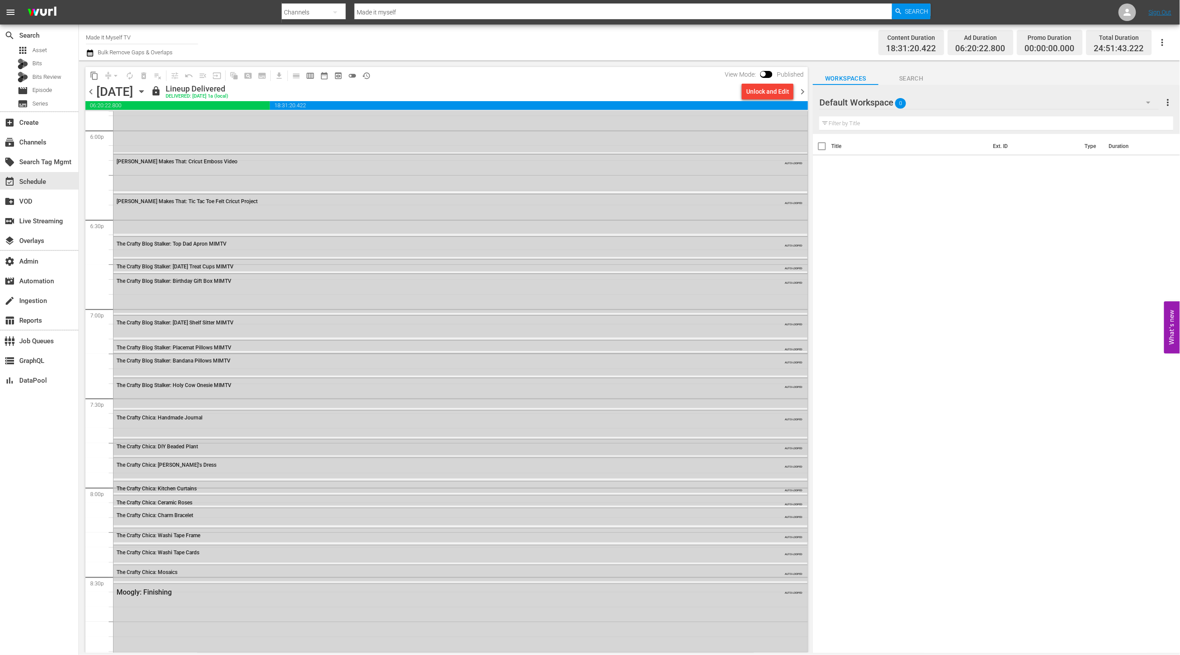
click at [219, 449] on div "The Crafty Chica: DIY Beaded Plant AUTO-LOOPED" at bounding box center [460, 446] width 694 height 13
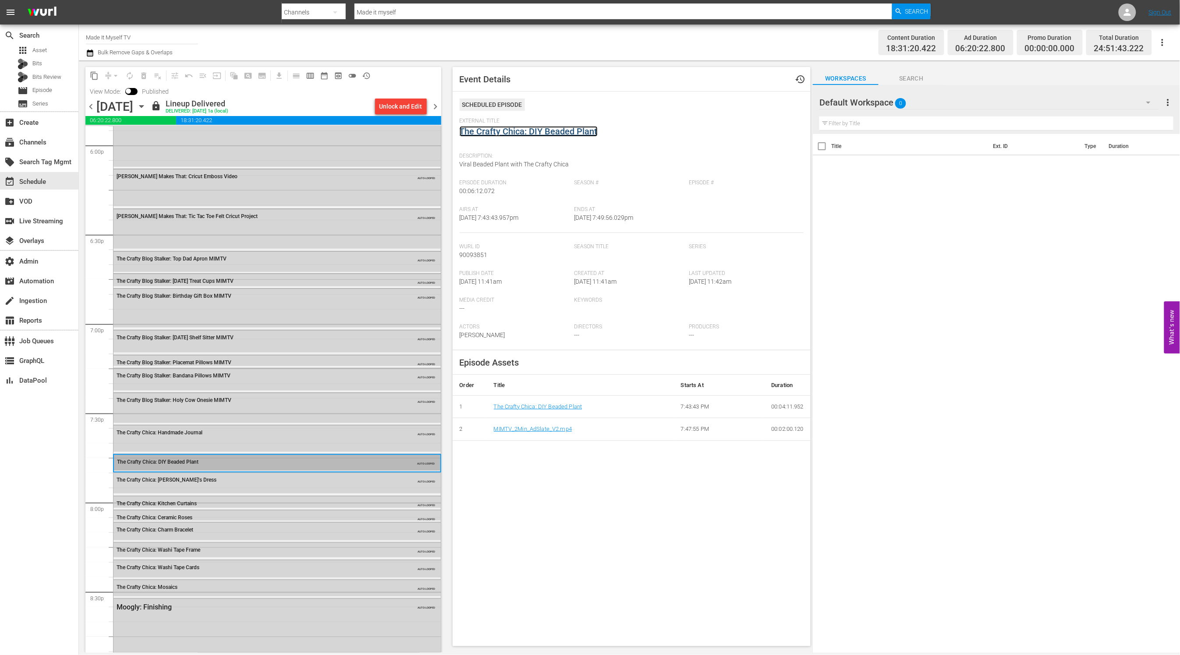
click at [563, 135] on link "The Crafty Chica: DIY Beaded Plant" at bounding box center [529, 131] width 138 height 11
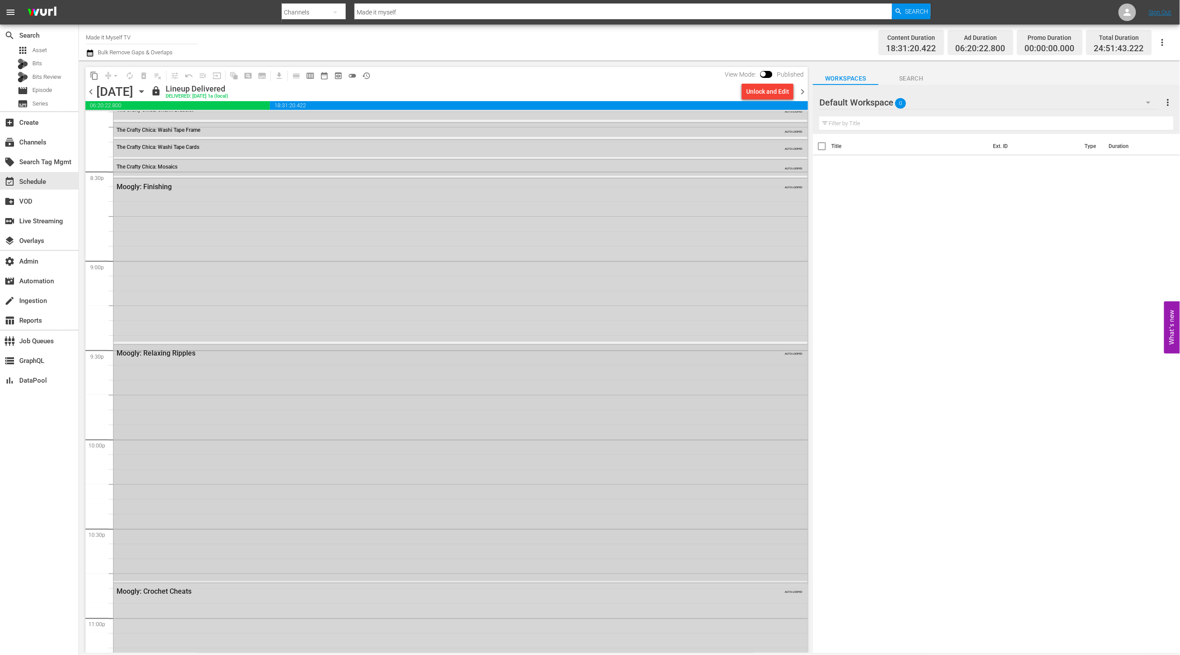
scroll to position [3247, 0]
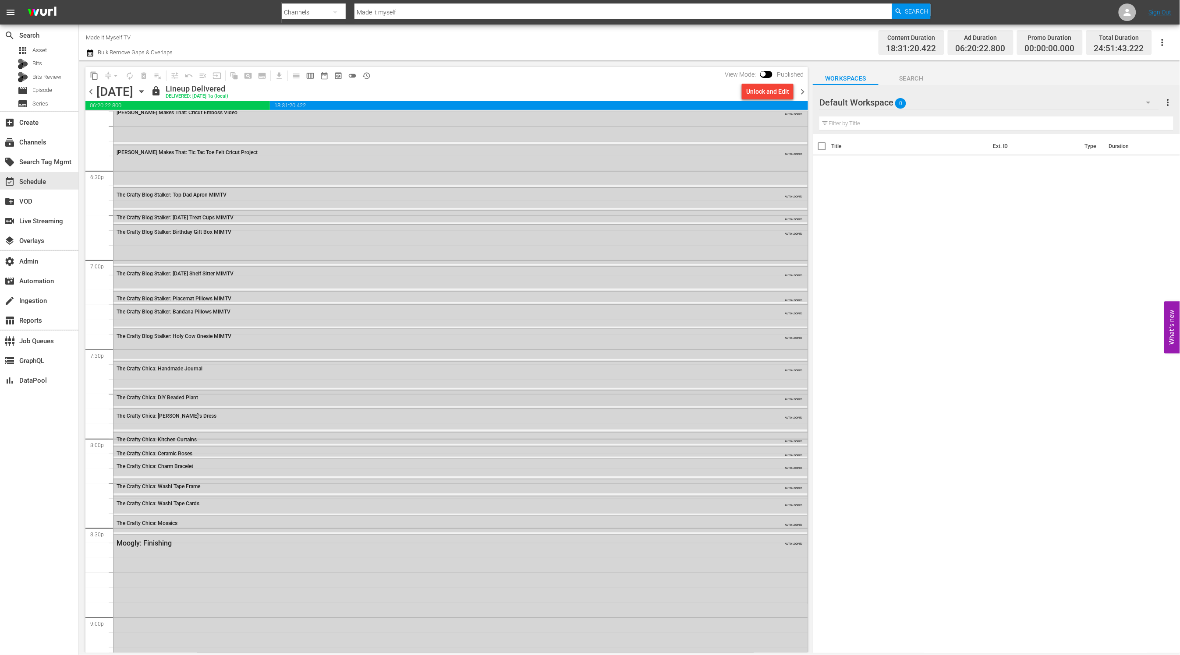
click at [252, 397] on div "The Crafty Chica: DIY Beaded Plant" at bounding box center [436, 398] width 639 height 6
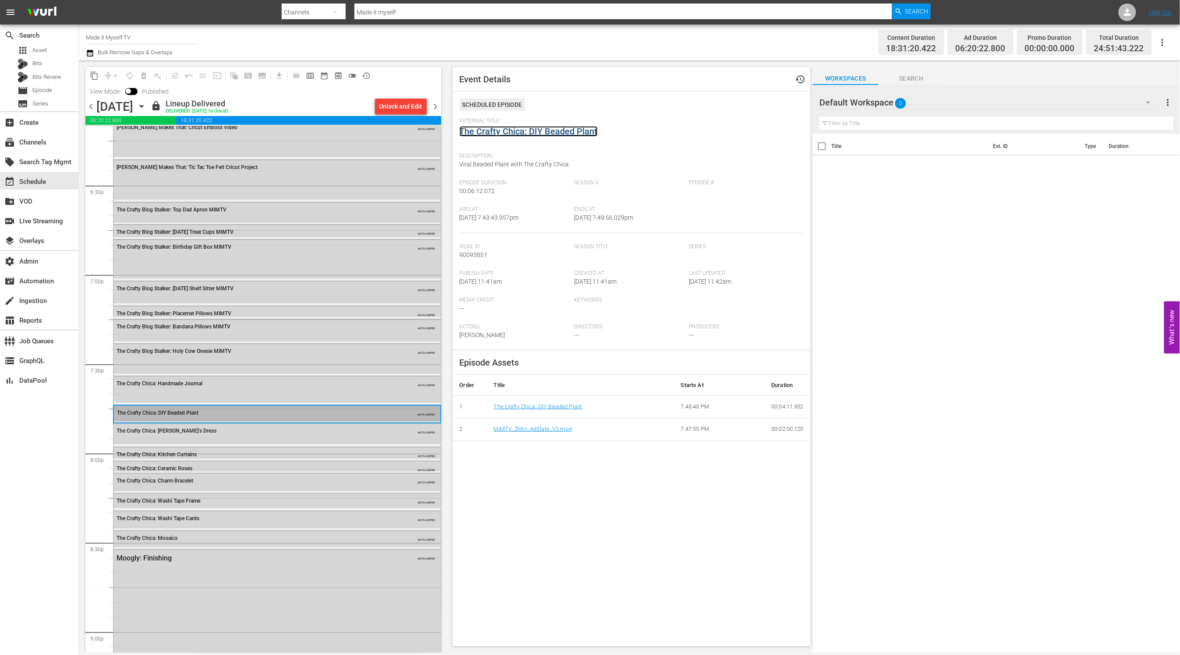
click at [541, 136] on link "The Crafty Chica: DIY Beaded Plant" at bounding box center [529, 131] width 138 height 11
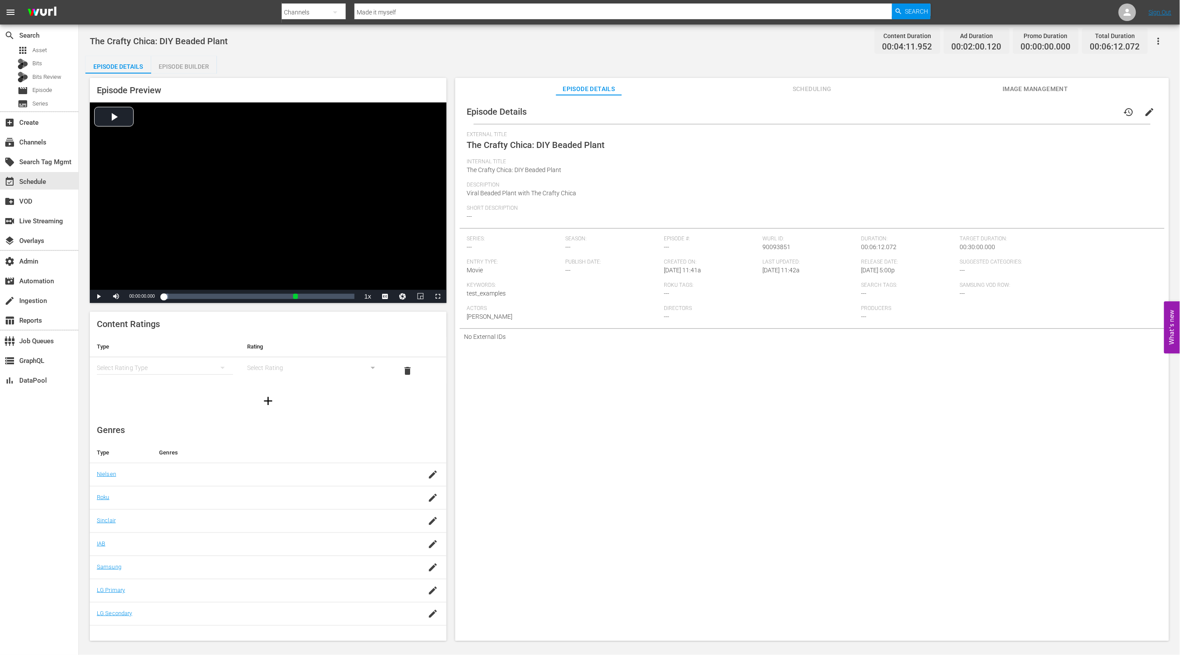
click at [813, 85] on span "Scheduling" at bounding box center [812, 89] width 66 height 11
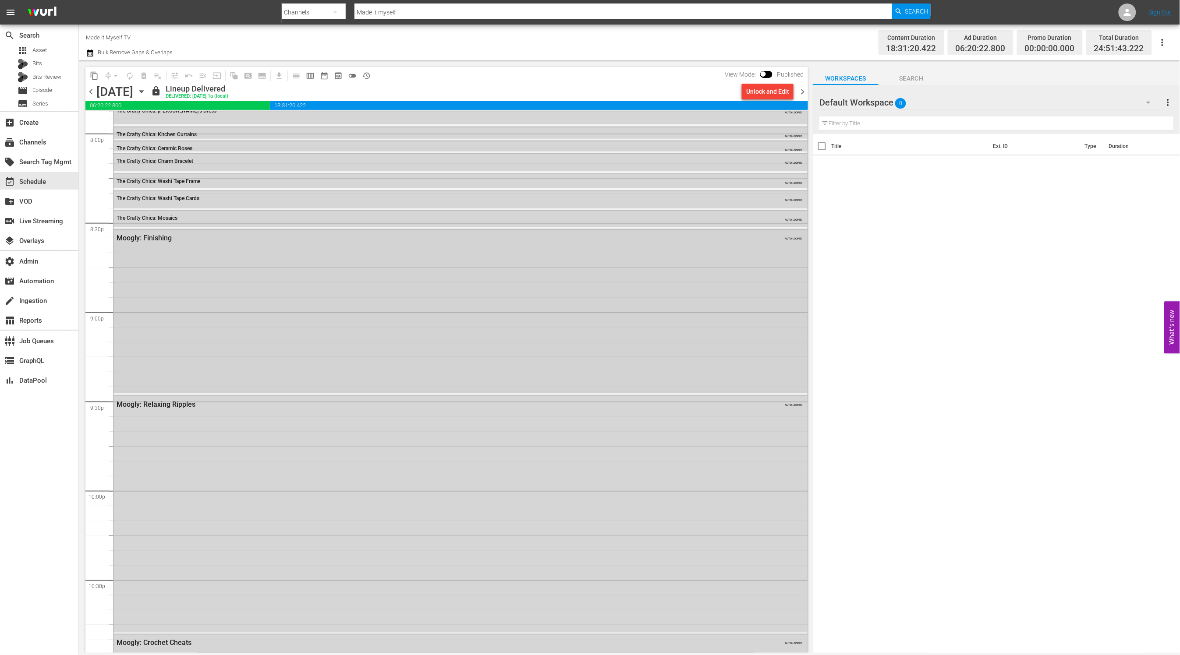
scroll to position [3320, 0]
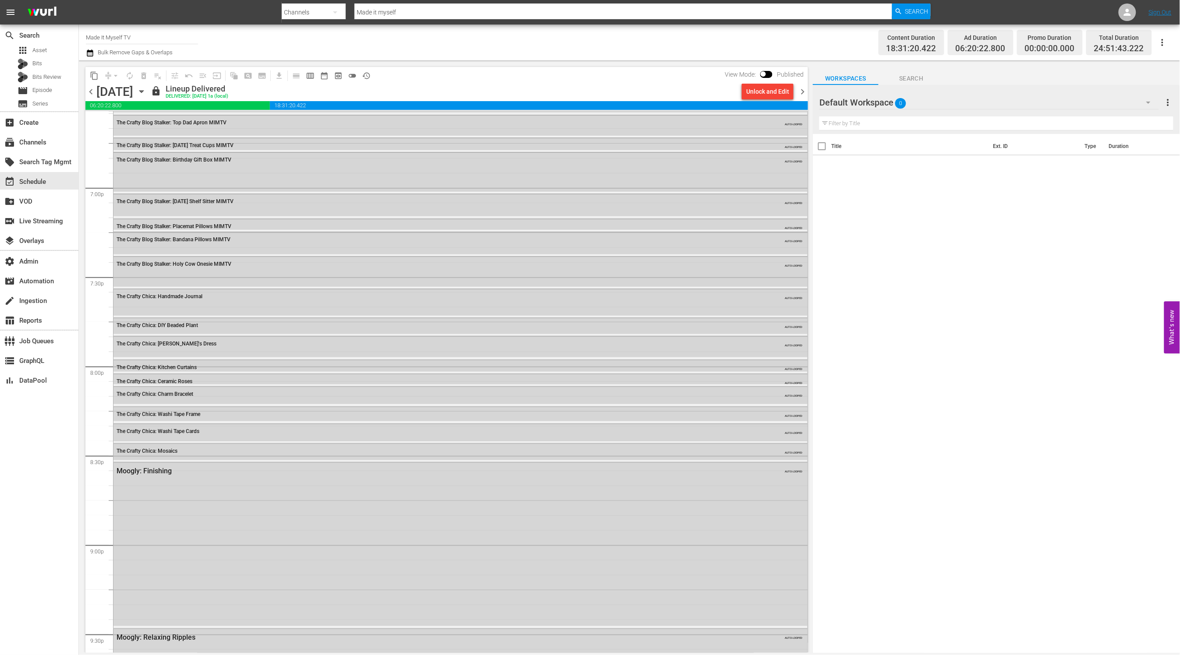
click at [91, 89] on span "chevron_left" at bounding box center [90, 91] width 11 height 11
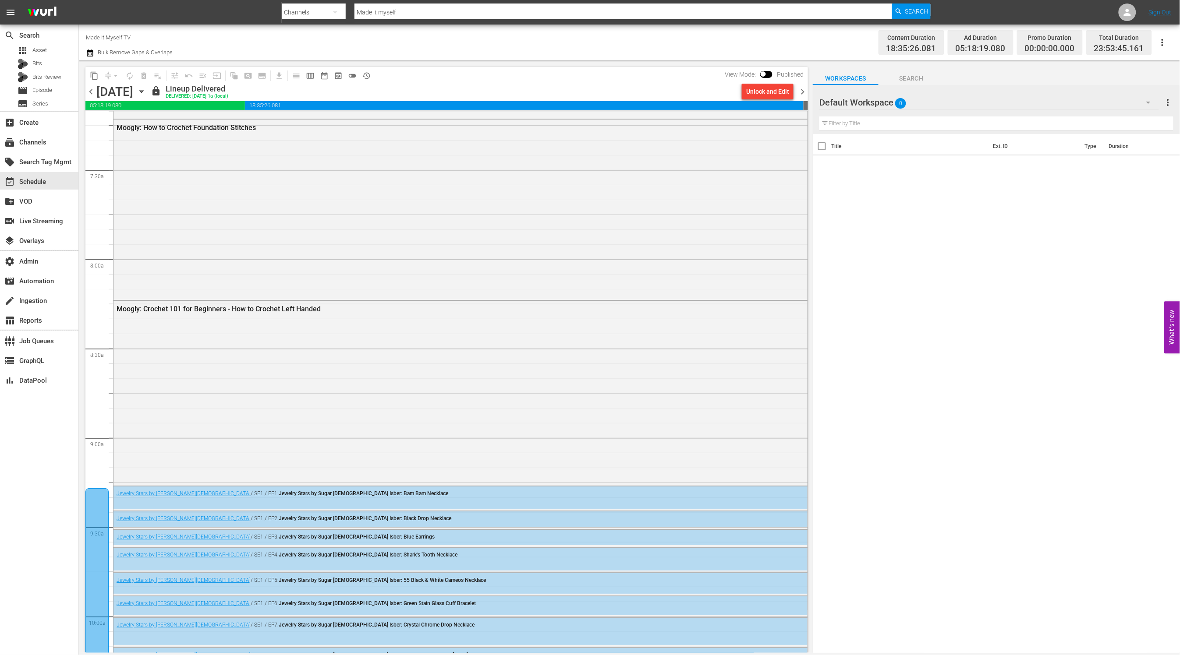
scroll to position [1593, 0]
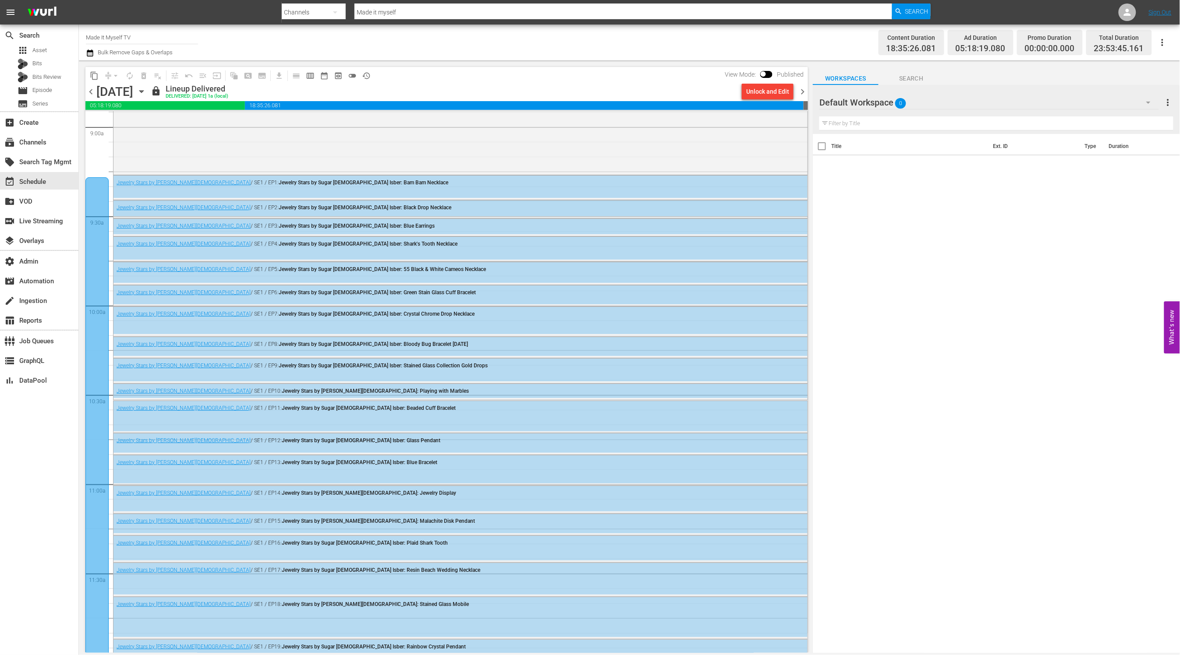
click at [800, 91] on span "chevron_right" at bounding box center [802, 91] width 11 height 11
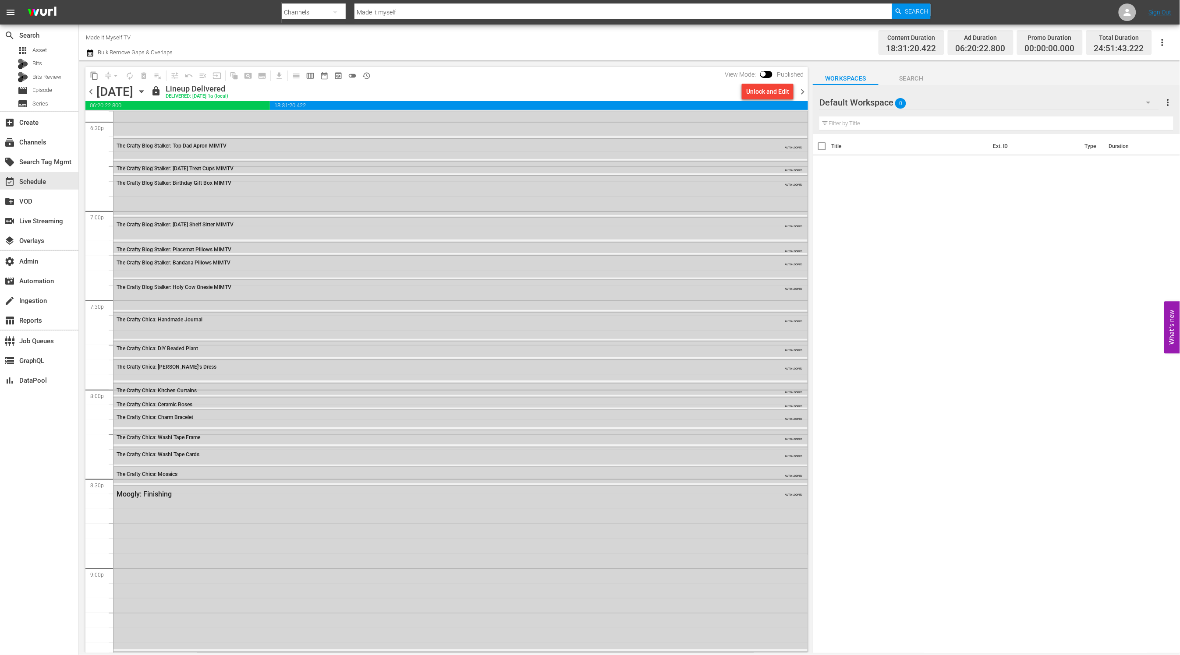
scroll to position [3234, 0]
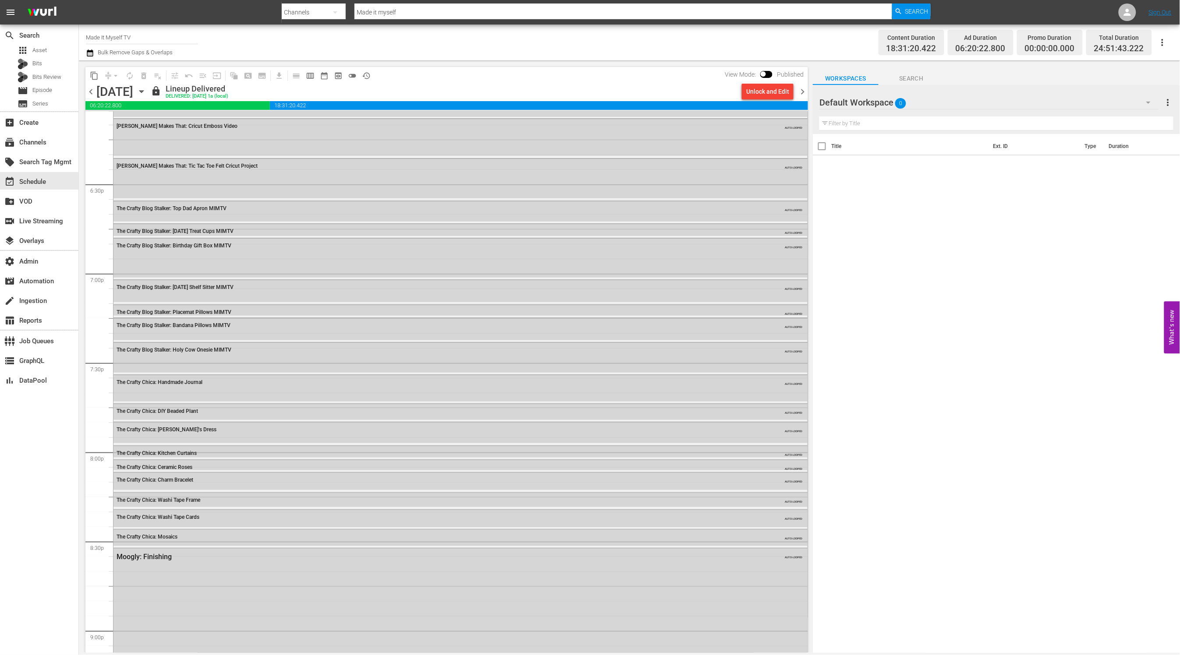
click at [92, 89] on span "chevron_left" at bounding box center [90, 91] width 11 height 11
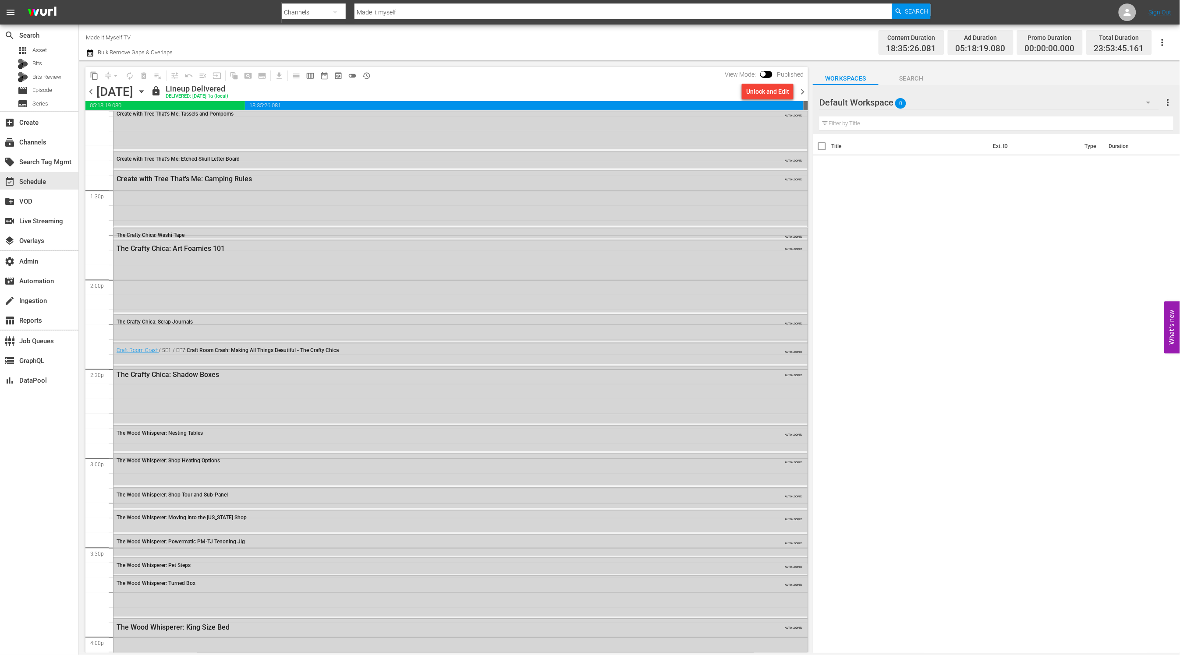
scroll to position [2193, 0]
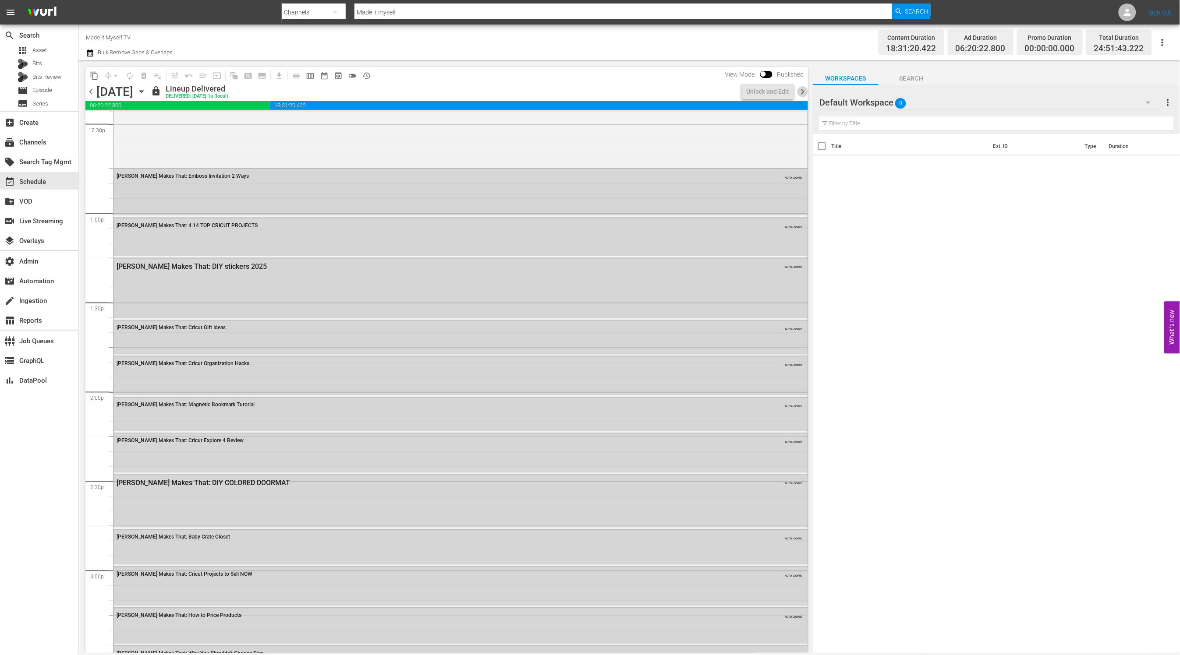
click at [802, 92] on span "chevron_right" at bounding box center [802, 91] width 11 height 11
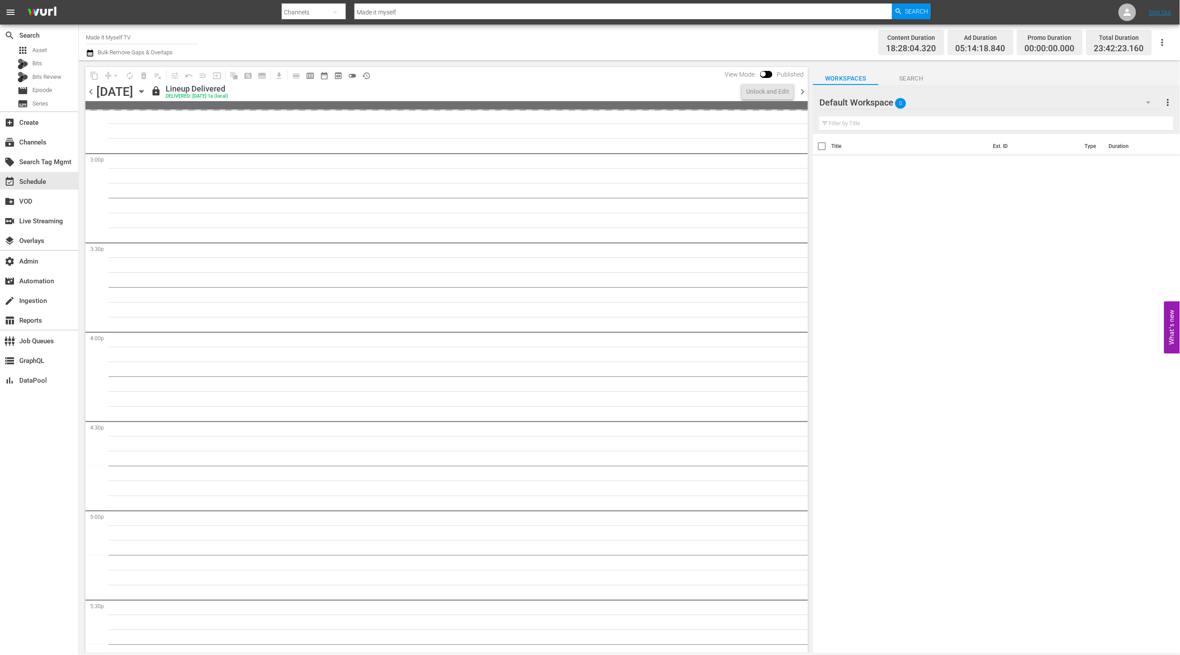
scroll to position [2371, 0]
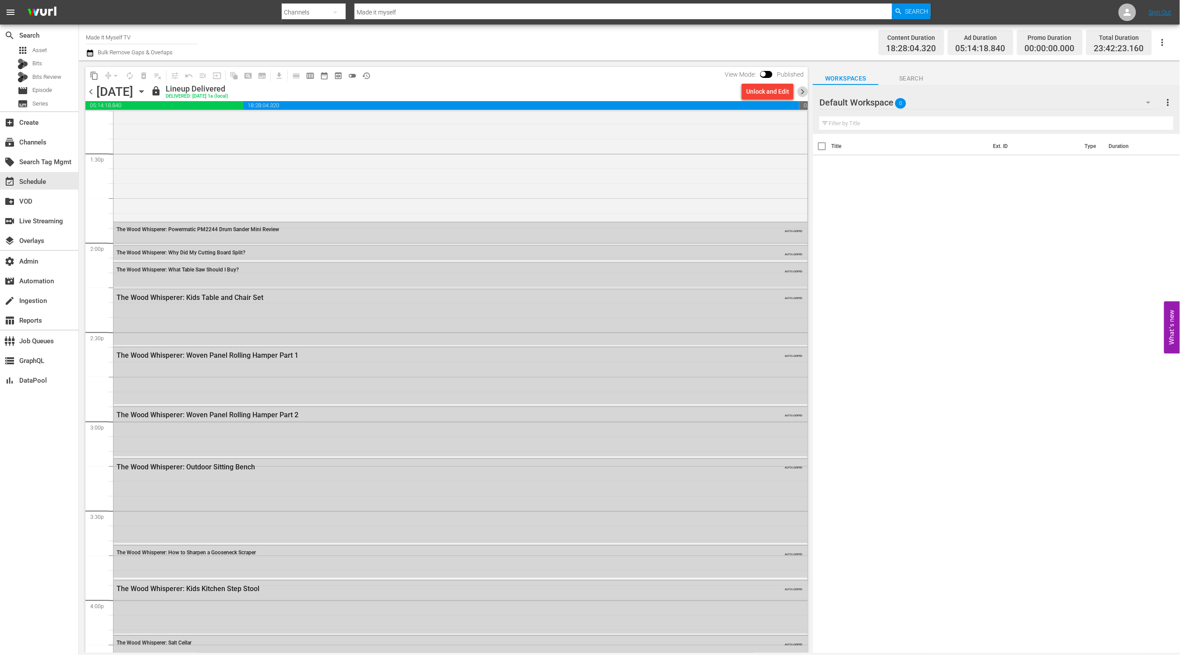
click at [802, 92] on span "chevron_right" at bounding box center [802, 91] width 11 height 11
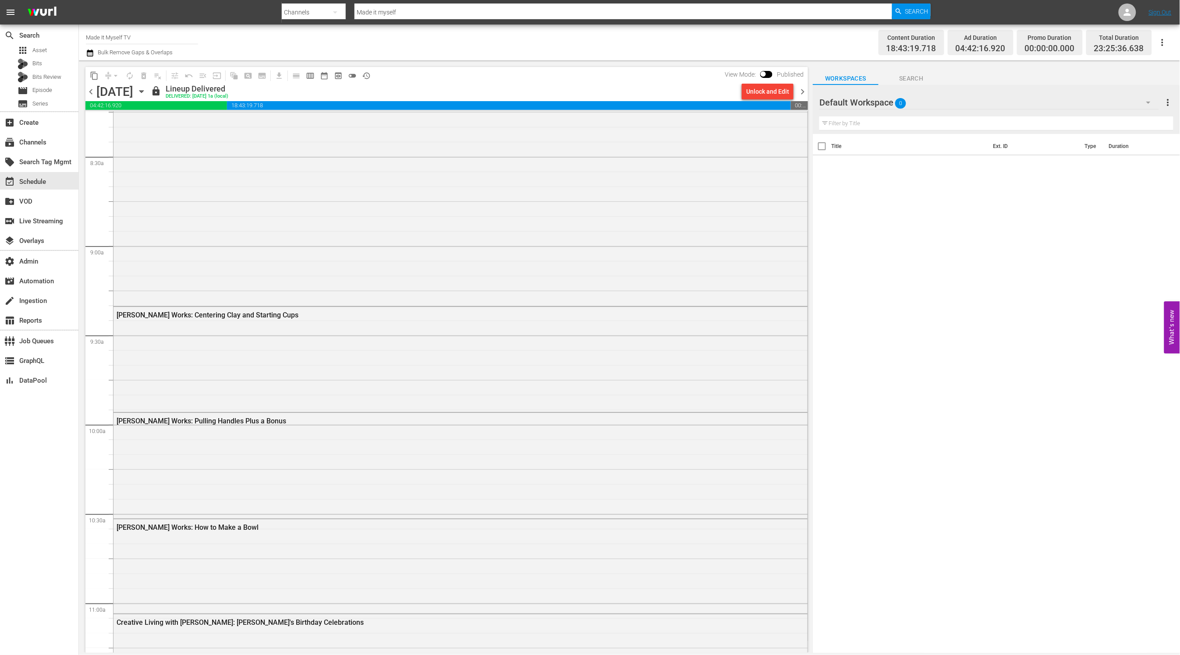
scroll to position [962, 0]
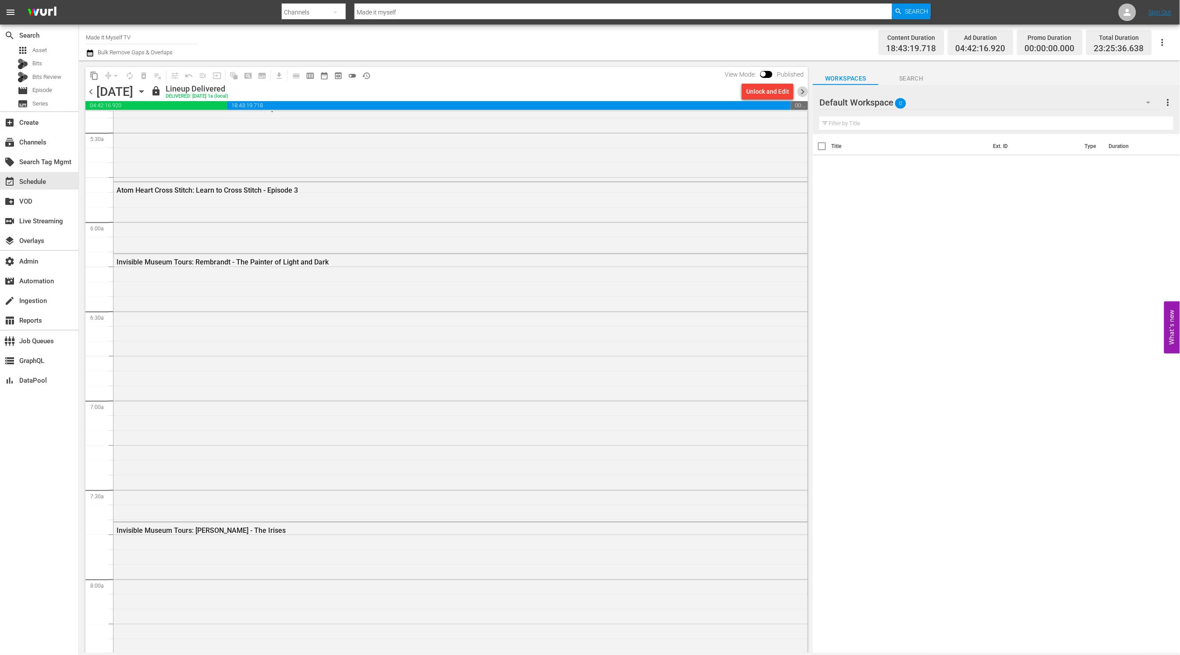
click at [799, 89] on span "chevron_right" at bounding box center [802, 91] width 11 height 11
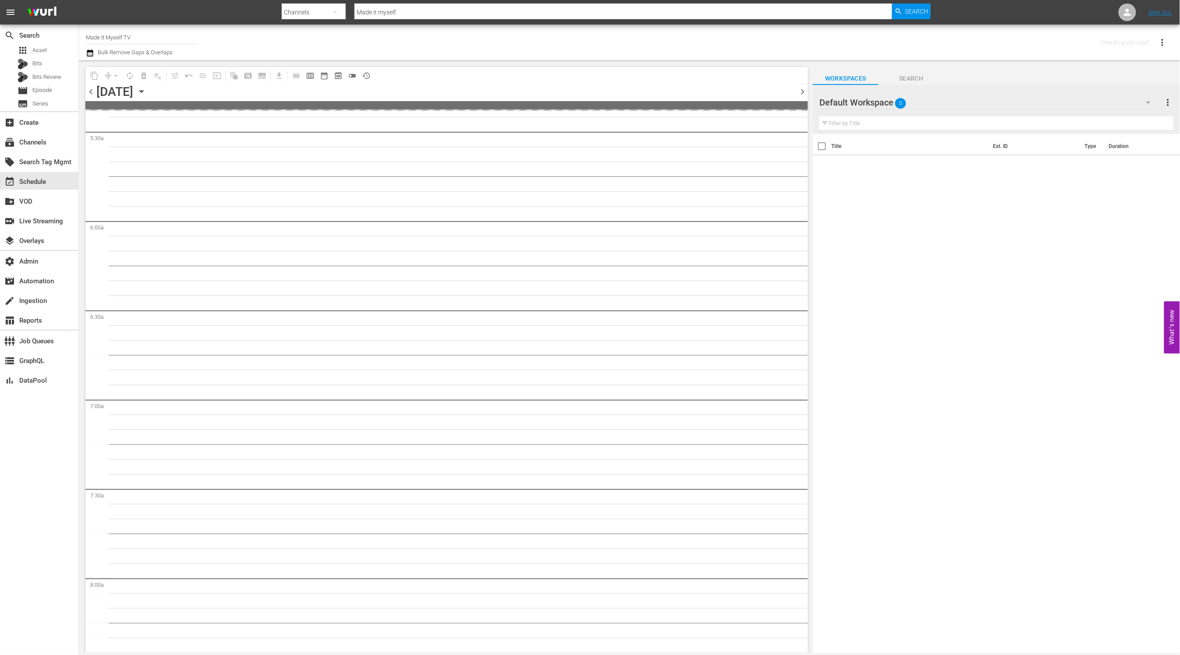
scroll to position [1111, 0]
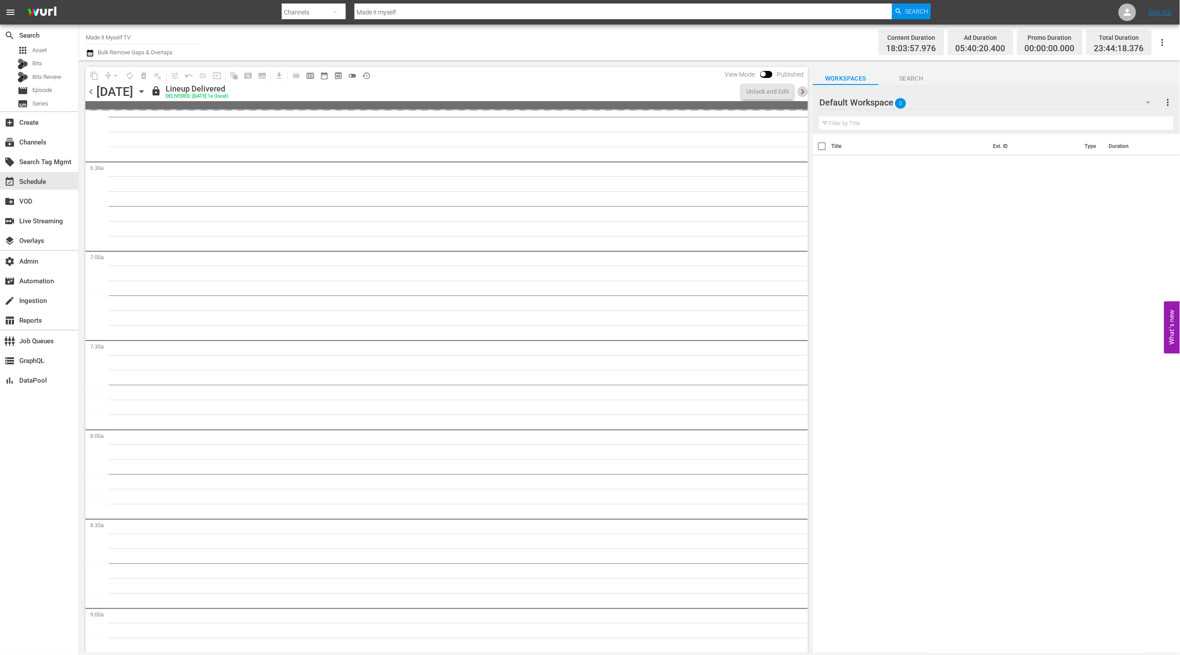
click at [799, 89] on span "chevron_right" at bounding box center [802, 91] width 11 height 11
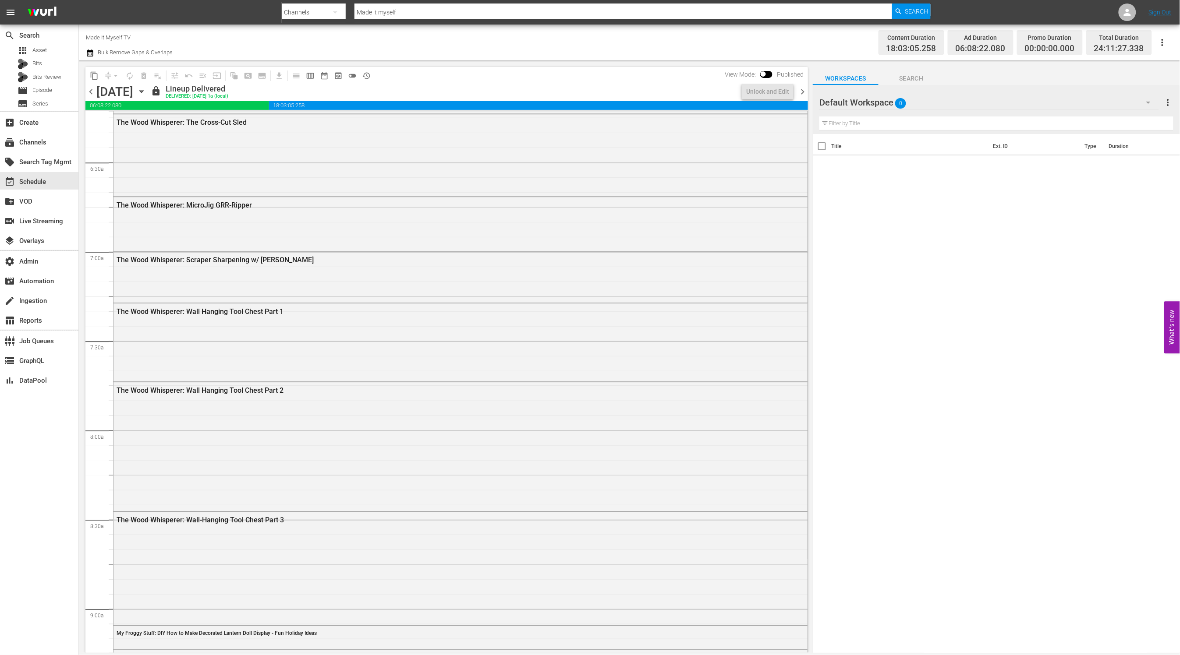
scroll to position [783, 0]
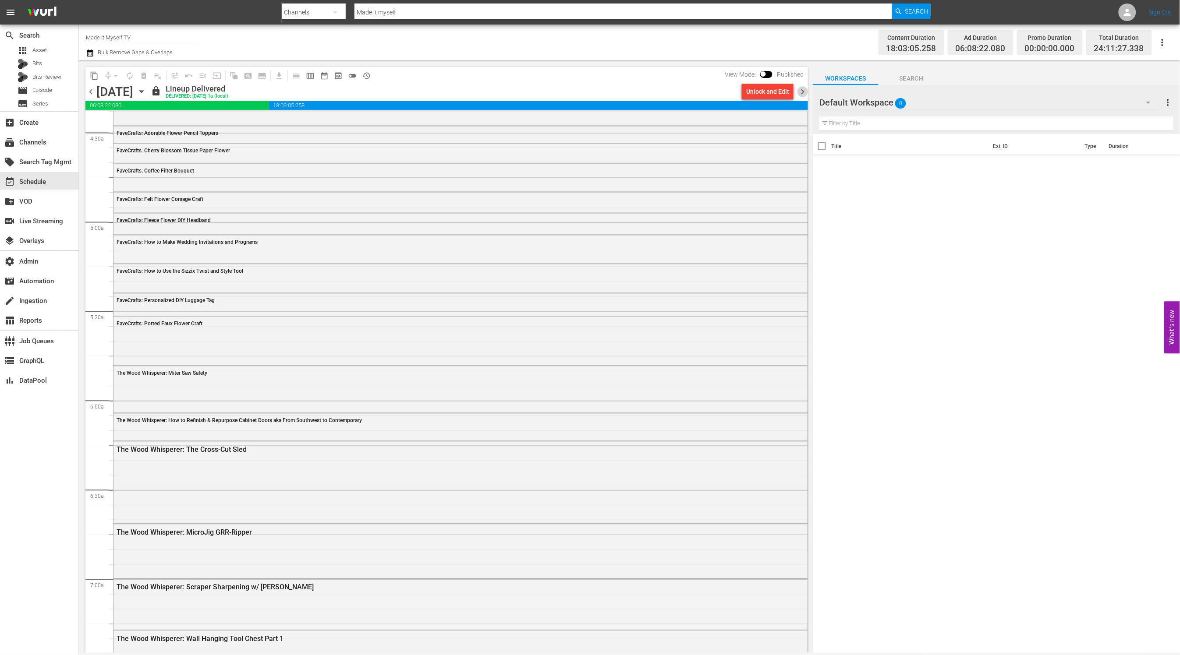
click at [800, 89] on span "chevron_right" at bounding box center [802, 91] width 11 height 11
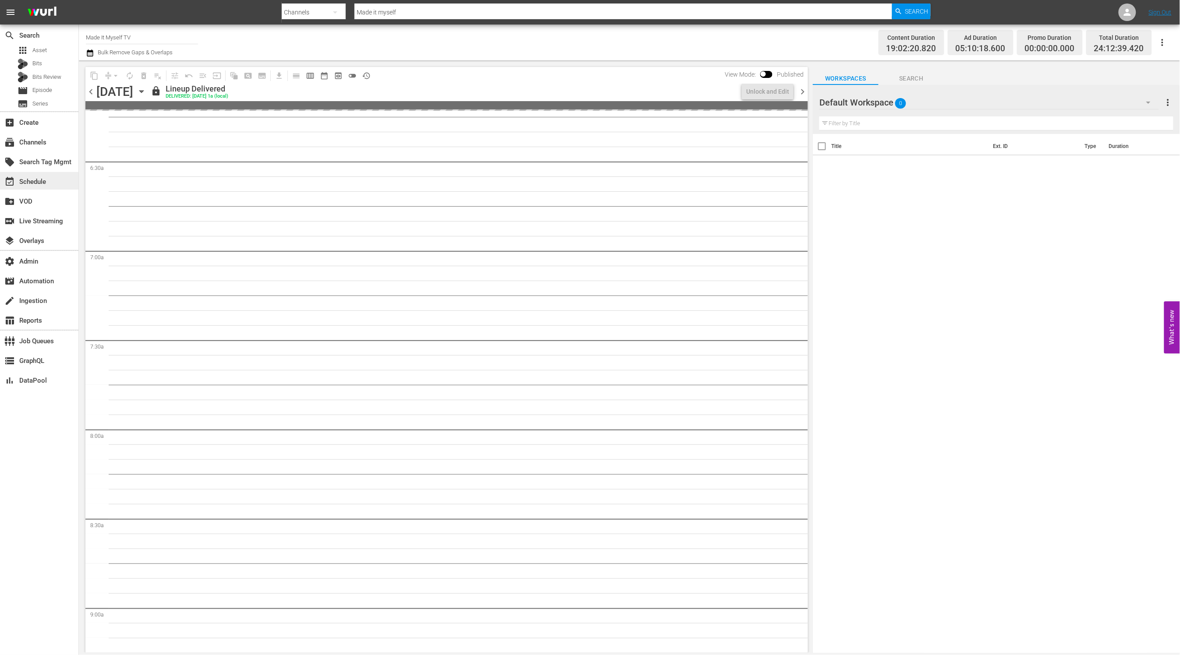
scroll to position [991, 0]
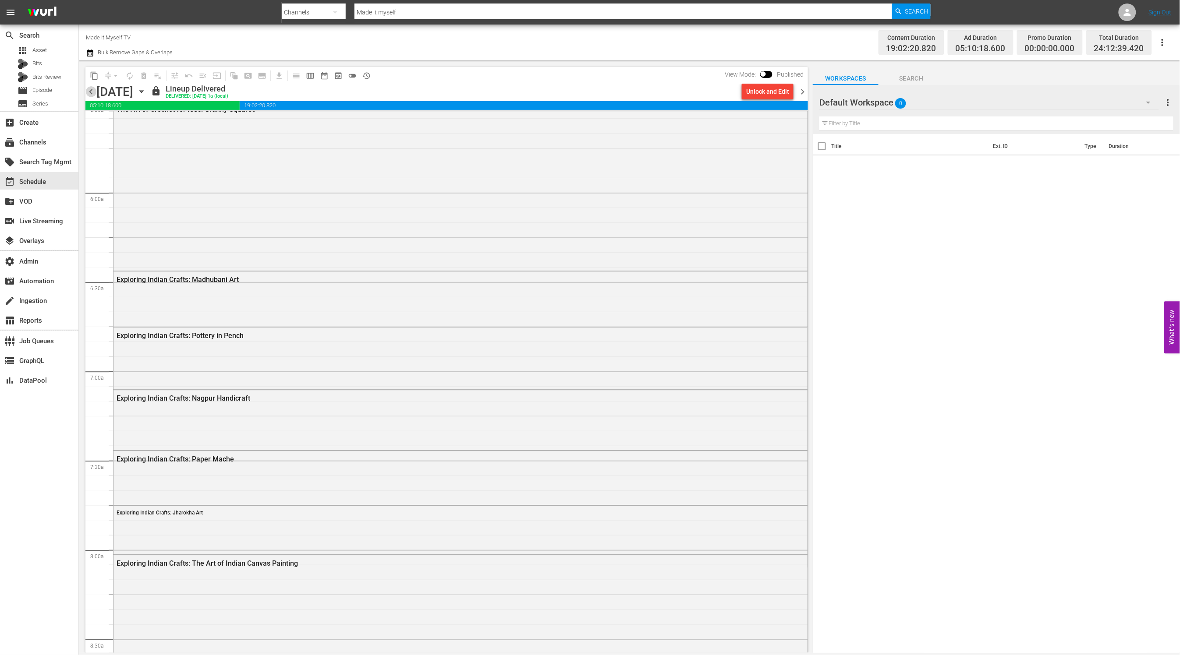
click at [90, 93] on span "chevron_left" at bounding box center [90, 91] width 11 height 11
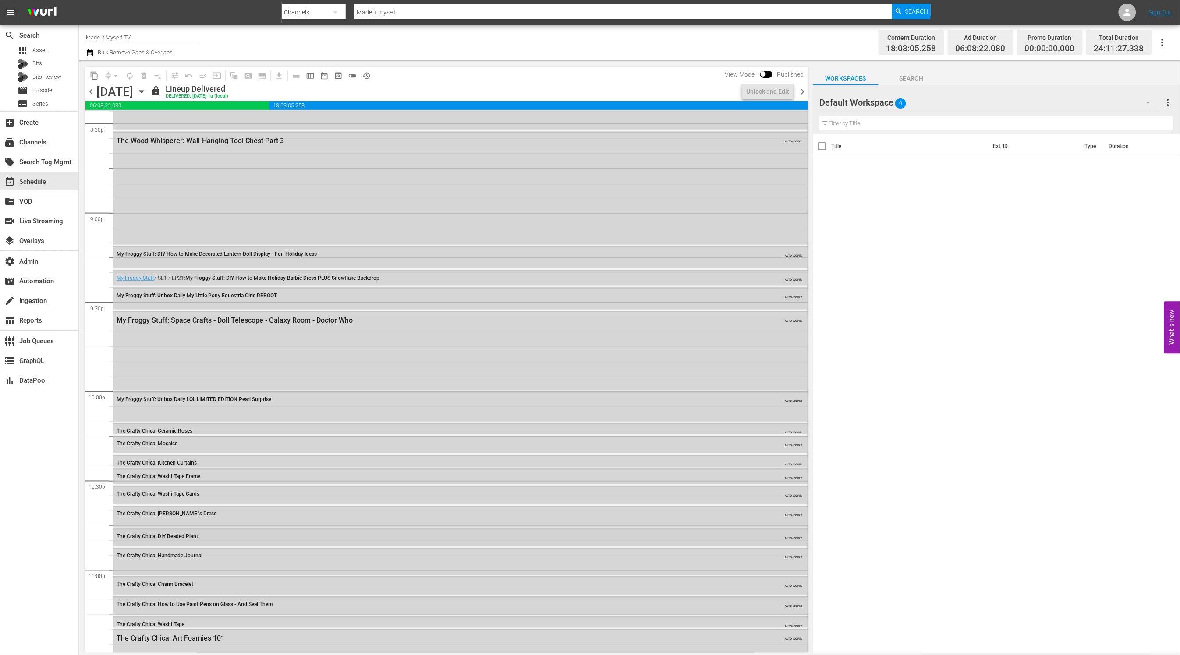
scroll to position [3791, 0]
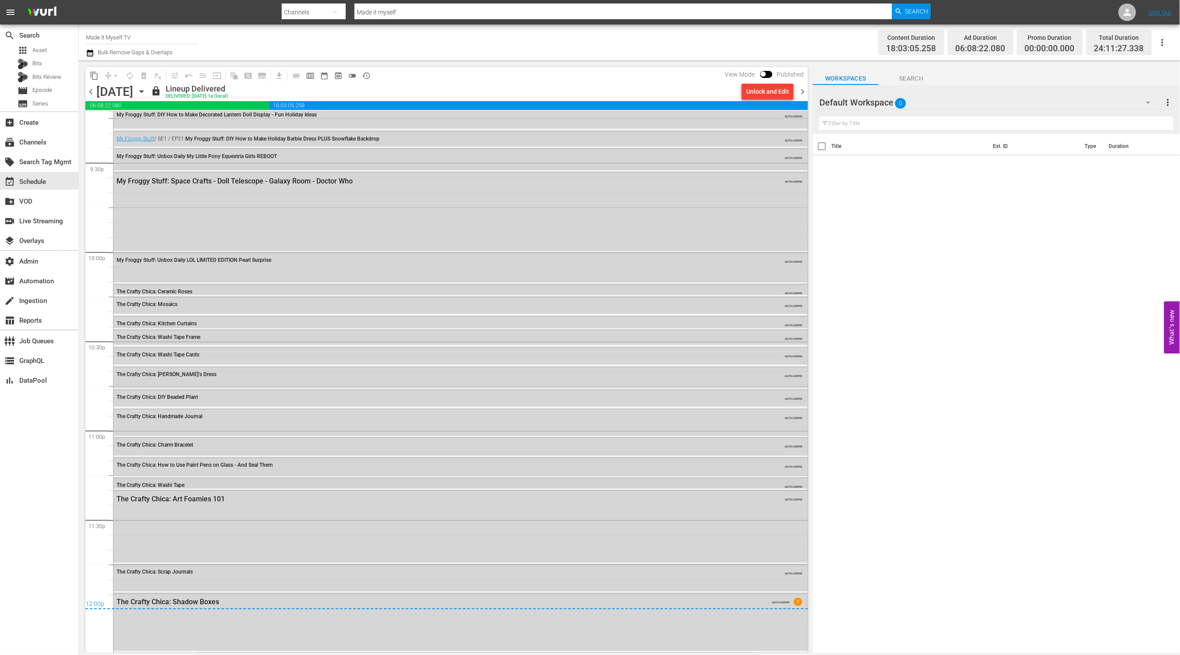
click at [199, 485] on div "The Crafty Chica: Washi Tape" at bounding box center [436, 486] width 639 height 6
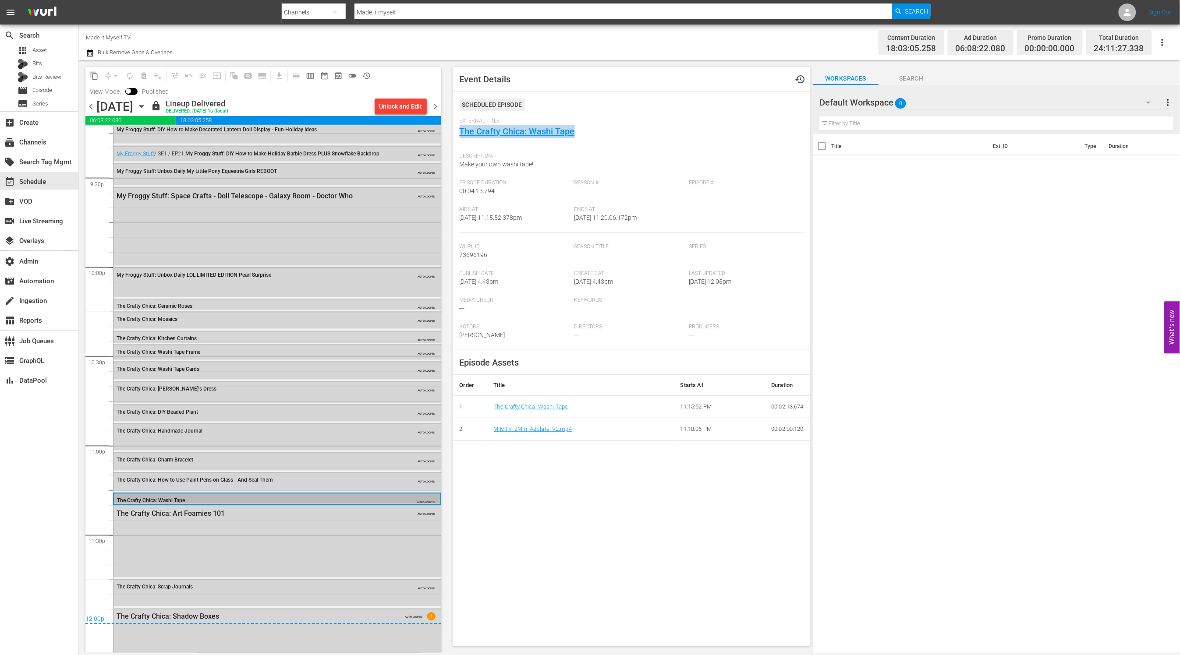
drag, startPoint x: 543, startPoint y: 132, endPoint x: 460, endPoint y: 136, distance: 83.8
click at [460, 136] on div "External Title The Crafty Chica: Washi Tape" at bounding box center [632, 133] width 344 height 31
copy link "The Crafty Chica: Washi Tape"
click at [92, 106] on span "chevron_left" at bounding box center [90, 106] width 11 height 11
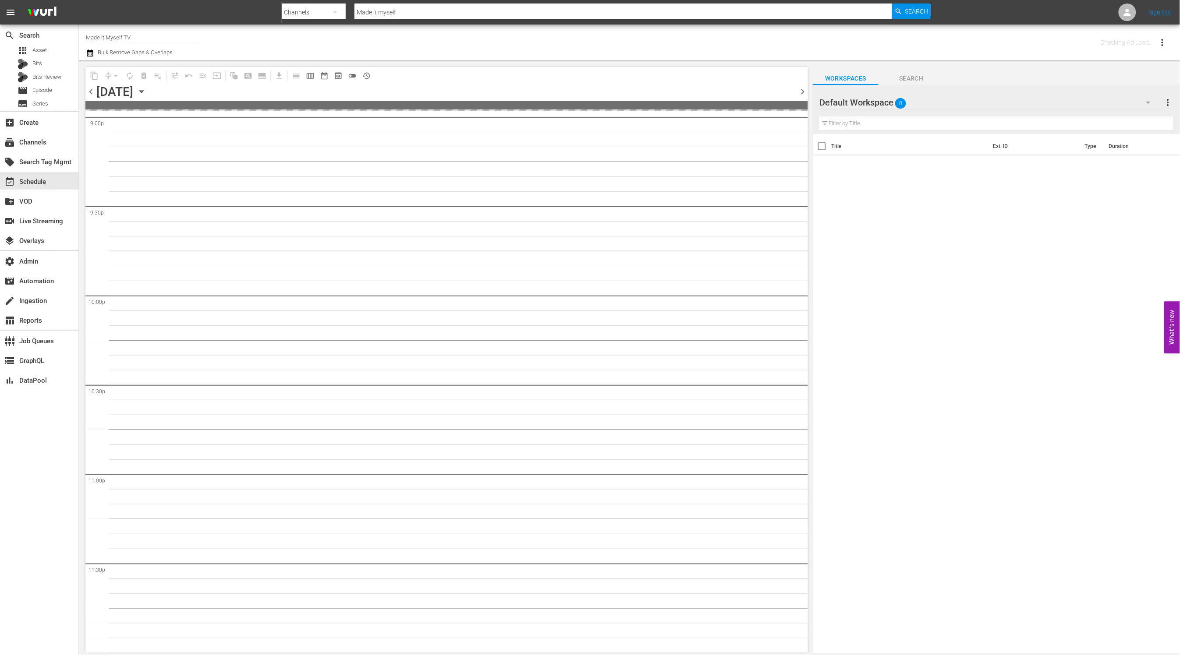
scroll to position [3748, 0]
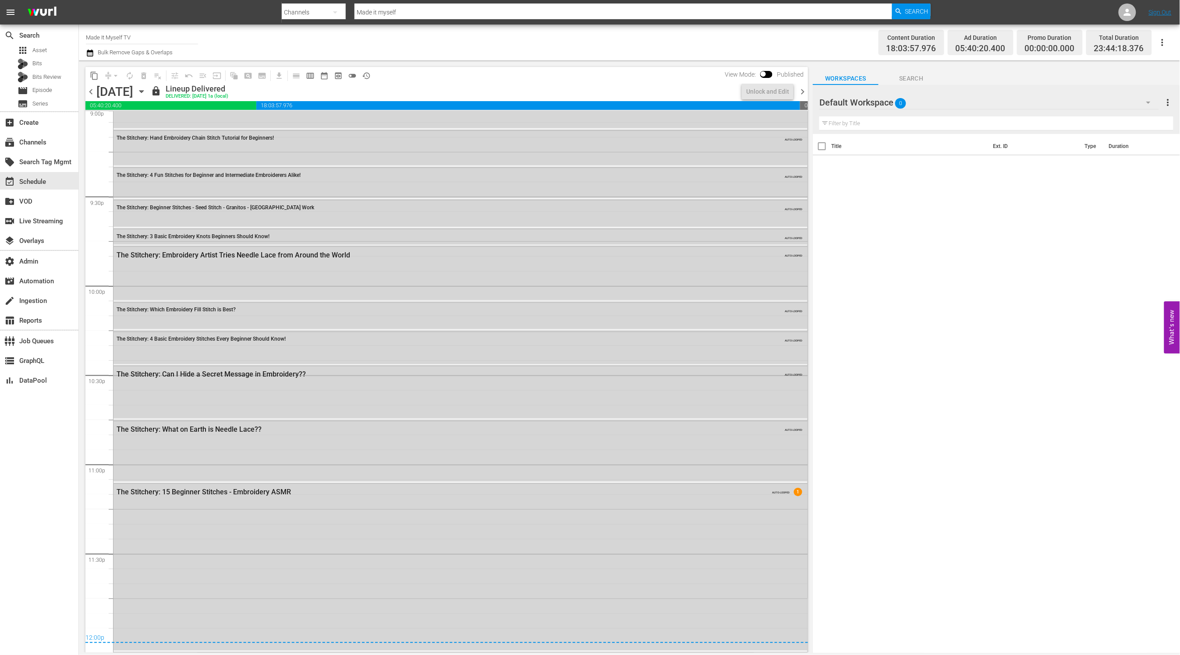
click at [89, 92] on span "chevron_left" at bounding box center [90, 91] width 11 height 11
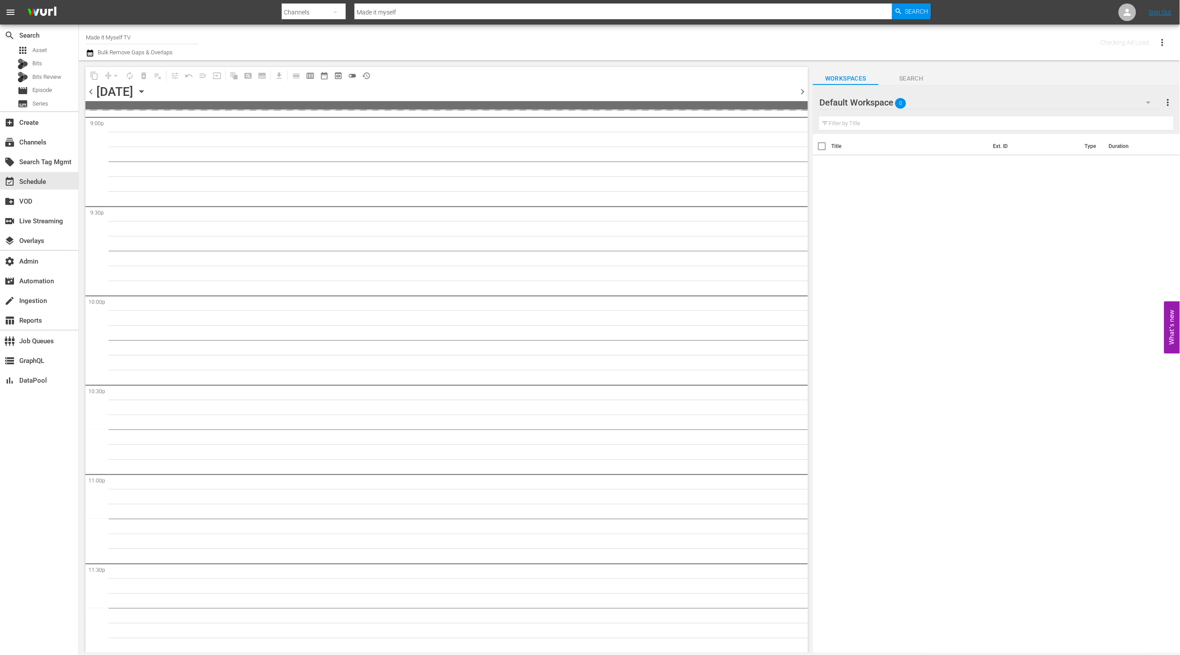
scroll to position [3748, 0]
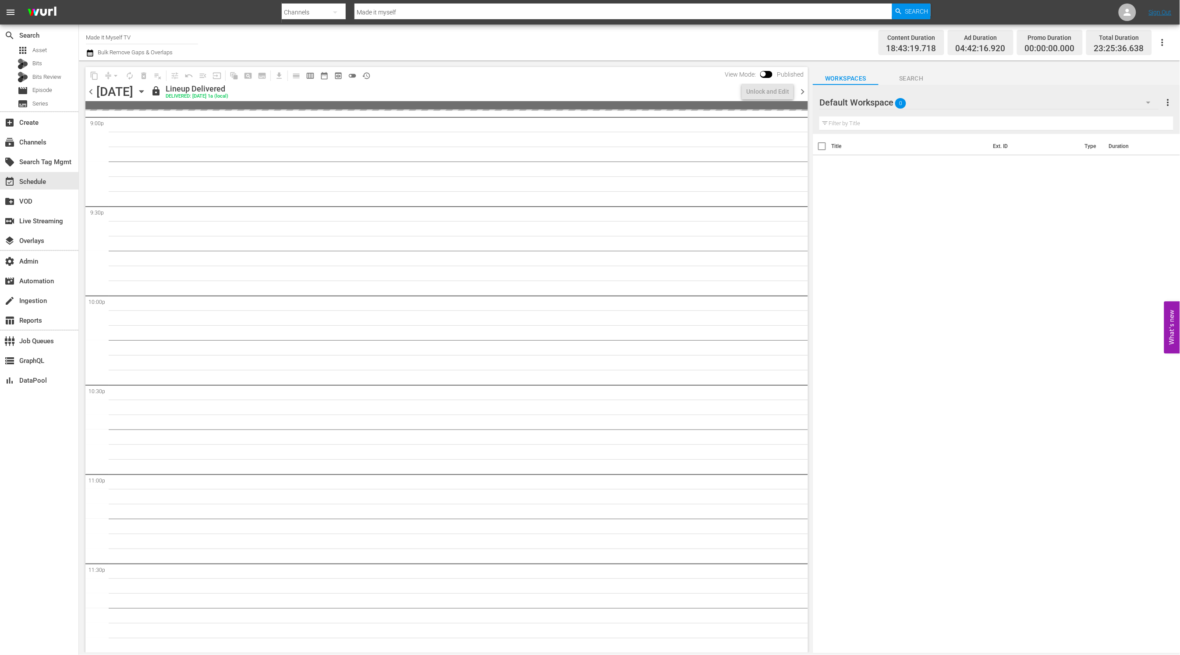
click at [89, 93] on span "chevron_left" at bounding box center [90, 91] width 11 height 11
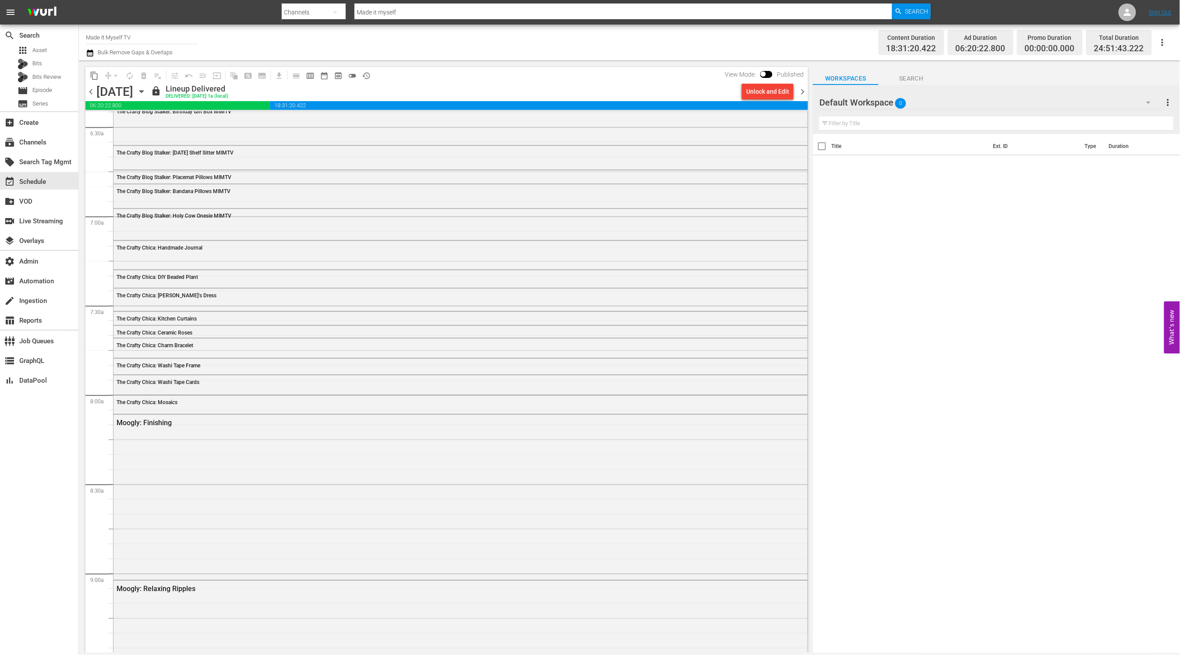
scroll to position [3368, 0]
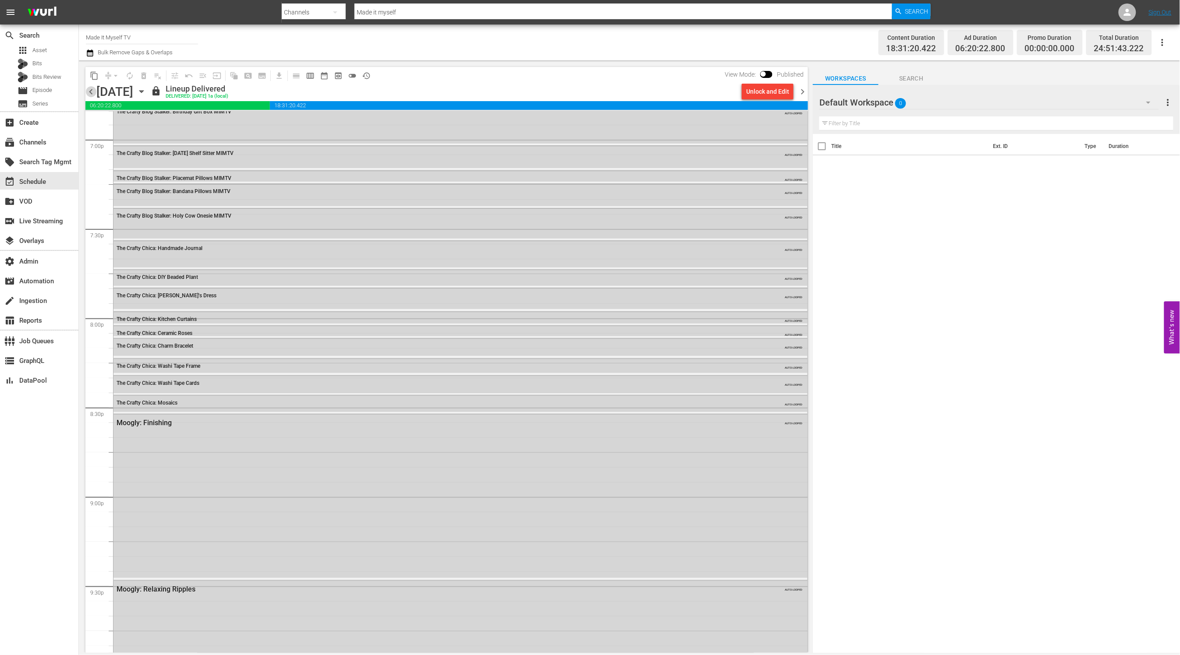
click at [91, 91] on span "chevron_left" at bounding box center [90, 91] width 11 height 11
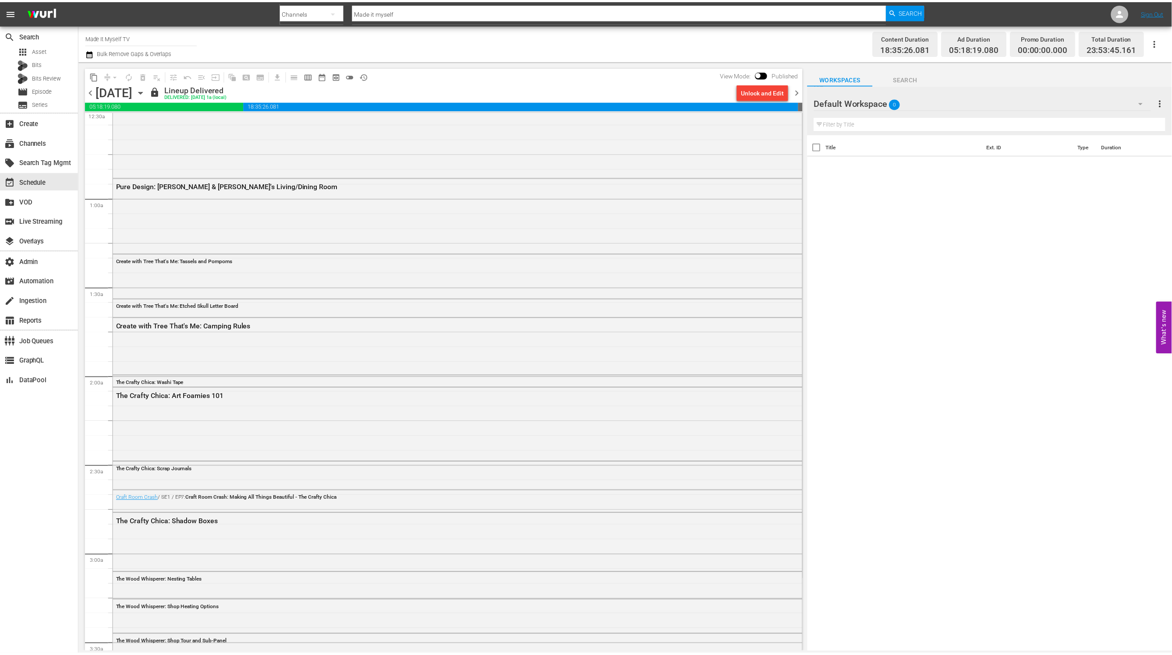
scroll to position [2187, 0]
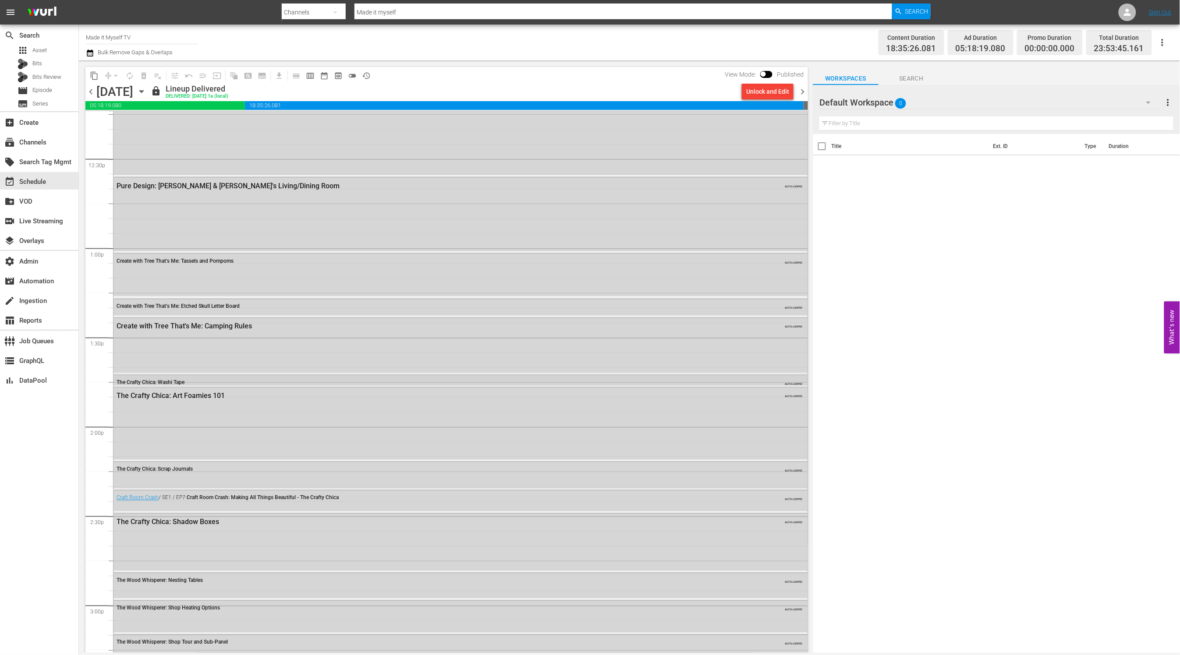
click at [222, 382] on div "The Crafty Chica: Washi Tape" at bounding box center [436, 383] width 639 height 6
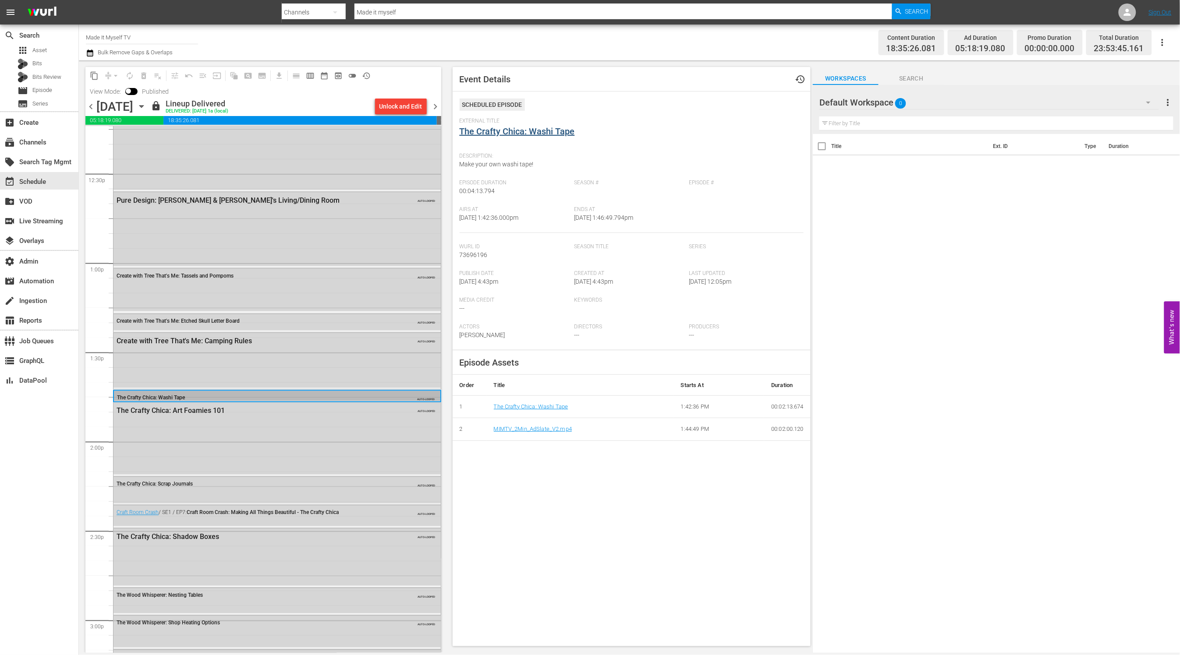
click at [557, 126] on div "External Title The Crafty Chica: Washi Tape" at bounding box center [632, 133] width 344 height 31
click at [559, 127] on link "The Crafty Chica: Washi Tape" at bounding box center [517, 131] width 115 height 11
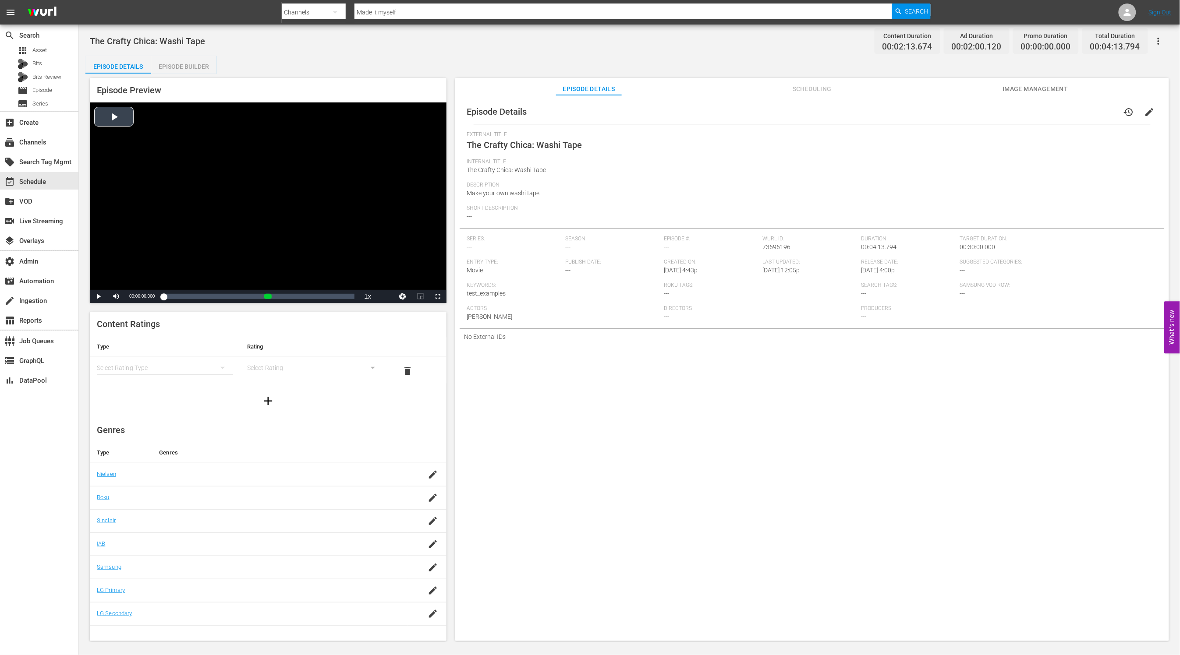
click at [110, 120] on div "Video Player" at bounding box center [268, 196] width 357 height 187
click at [208, 67] on div "Episode Builder" at bounding box center [184, 66] width 66 height 21
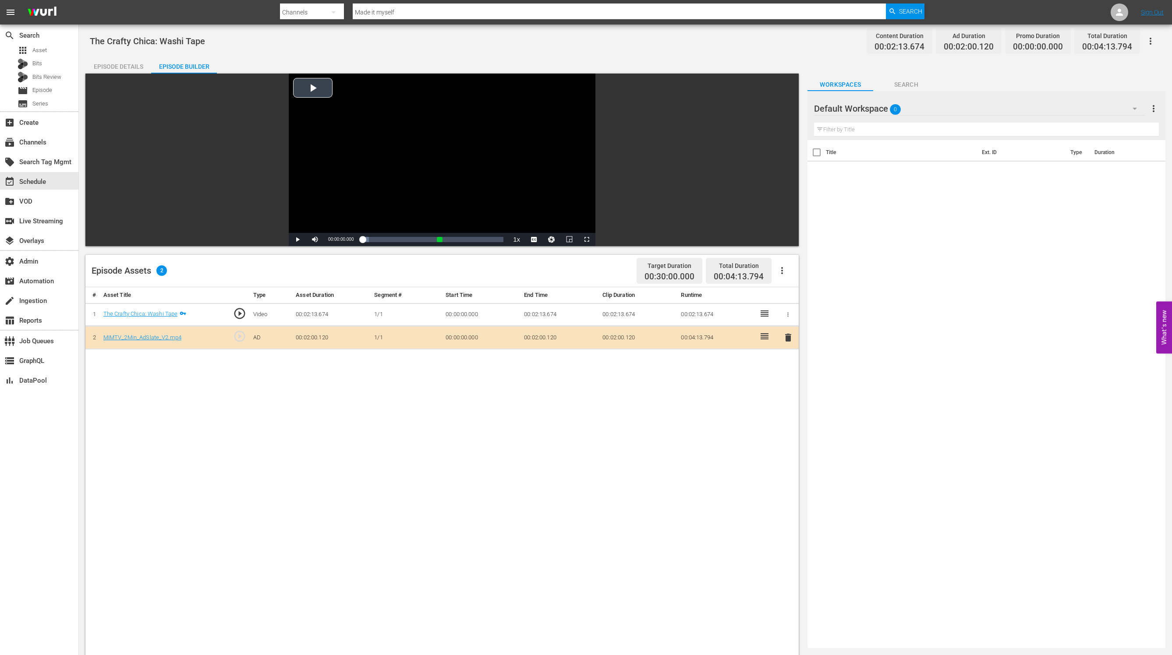
click at [307, 93] on div "Video Player" at bounding box center [442, 153] width 307 height 159
click at [320, 86] on div "Video Player" at bounding box center [442, 153] width 307 height 159
drag, startPoint x: 367, startPoint y: 240, endPoint x: 423, endPoint y: 244, distance: 56.2
click at [416, 243] on div "00:00:01.564" at bounding box center [389, 239] width 54 height 9
drag, startPoint x: 423, startPoint y: 241, endPoint x: 441, endPoint y: 243, distance: 18.0
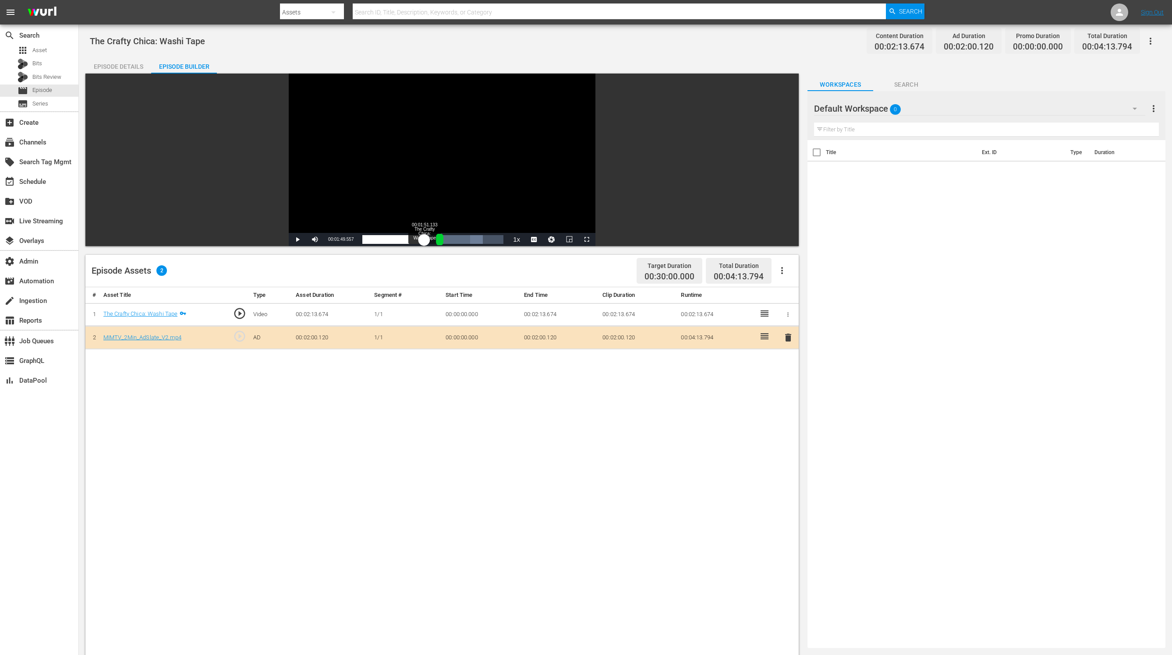
click at [441, 243] on div "Loaded : 85.35% 00:01:51.133 The Crafty Chica: Washi Tape 00:01:45.837" at bounding box center [432, 239] width 141 height 9
drag, startPoint x: 446, startPoint y: 240, endPoint x: 473, endPoint y: 248, distance: 28.3
click at [449, 240] on div "Loaded : 34.88% 00:02:34.483 MIMTV_2Min_AdSlate_V2.mp4 00:00:08.946 Cue Point 1…" at bounding box center [432, 239] width 141 height 5
drag, startPoint x: 457, startPoint y: 241, endPoint x: 475, endPoint y: 243, distance: 18.1
click at [469, 242] on div "00:00:24.677" at bounding box center [415, 239] width 107 height 9
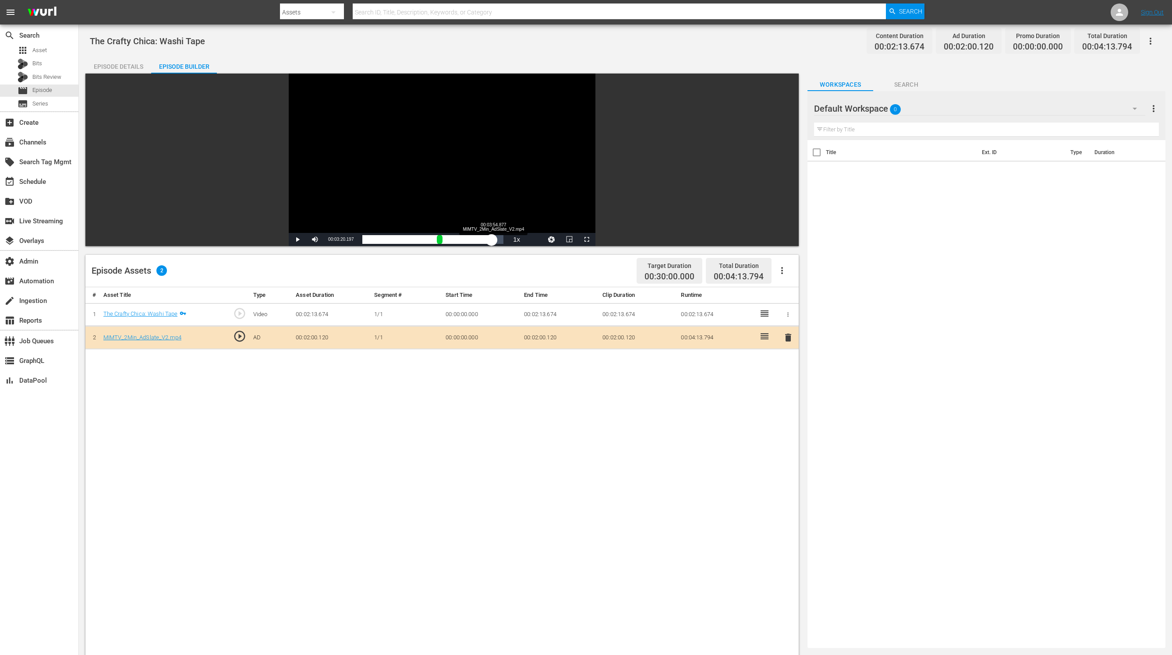
drag, startPoint x: 474, startPoint y: 240, endPoint x: 493, endPoint y: 243, distance: 19.5
click at [492, 243] on div "00:01:06.765" at bounding box center [426, 239] width 129 height 9
drag, startPoint x: 493, startPoint y: 243, endPoint x: 336, endPoint y: 243, distance: 156.4
click at [336, 243] on div "Pause Mute Current Time 00:03:54.917 / Duration 00:02:00.191 Loaded : 100.00% 0…" at bounding box center [442, 239] width 307 height 13
click at [170, 314] on link "The Crafty Chica: Washi Tape" at bounding box center [140, 314] width 74 height 7
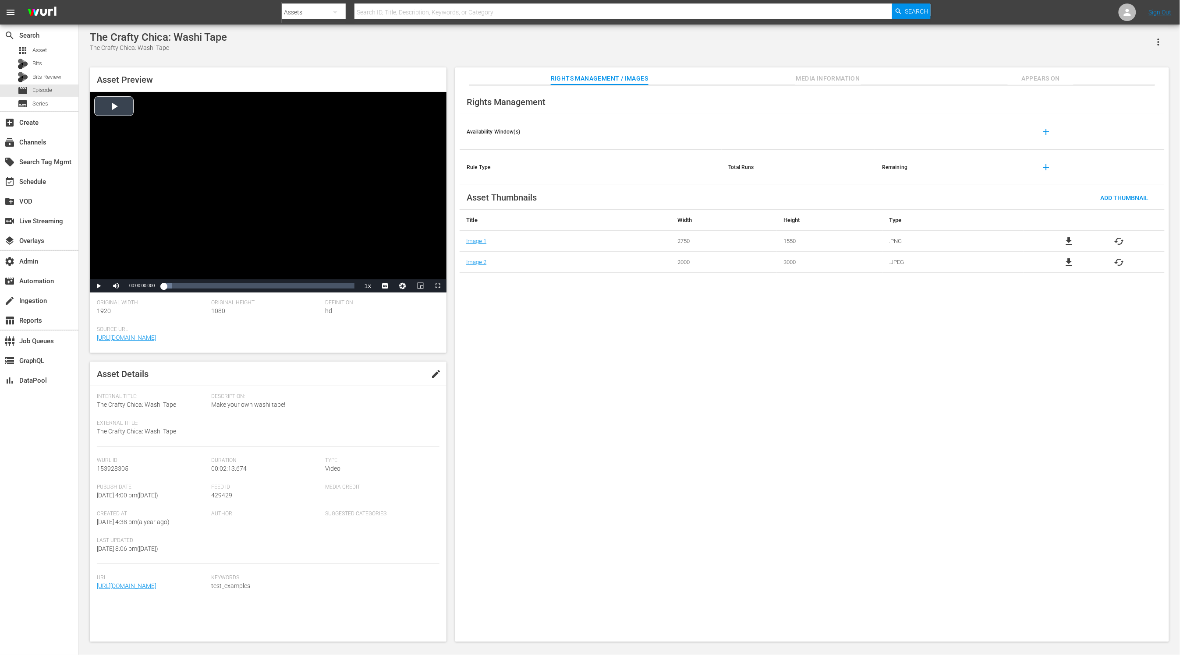
click at [118, 110] on div "Video Player" at bounding box center [268, 185] width 357 height 187
click at [342, 284] on div "Loaded : 17.92% 00:02:04.782 00:00:00.937" at bounding box center [258, 286] width 191 height 9
click at [354, 289] on div "Loaded : 100.00% 00:02:13.674 00:02:06.255" at bounding box center [258, 286] width 191 height 9
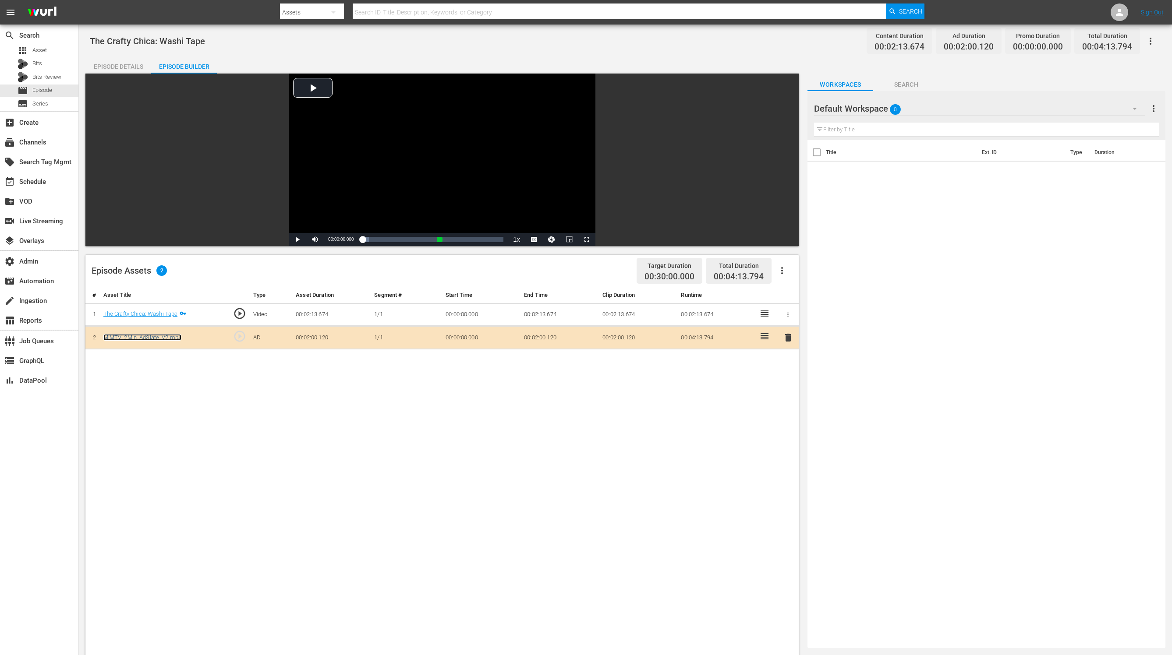
click at [171, 338] on link "MIMTV_2Min_AdSlate_V2.mp4" at bounding box center [142, 337] width 78 height 7
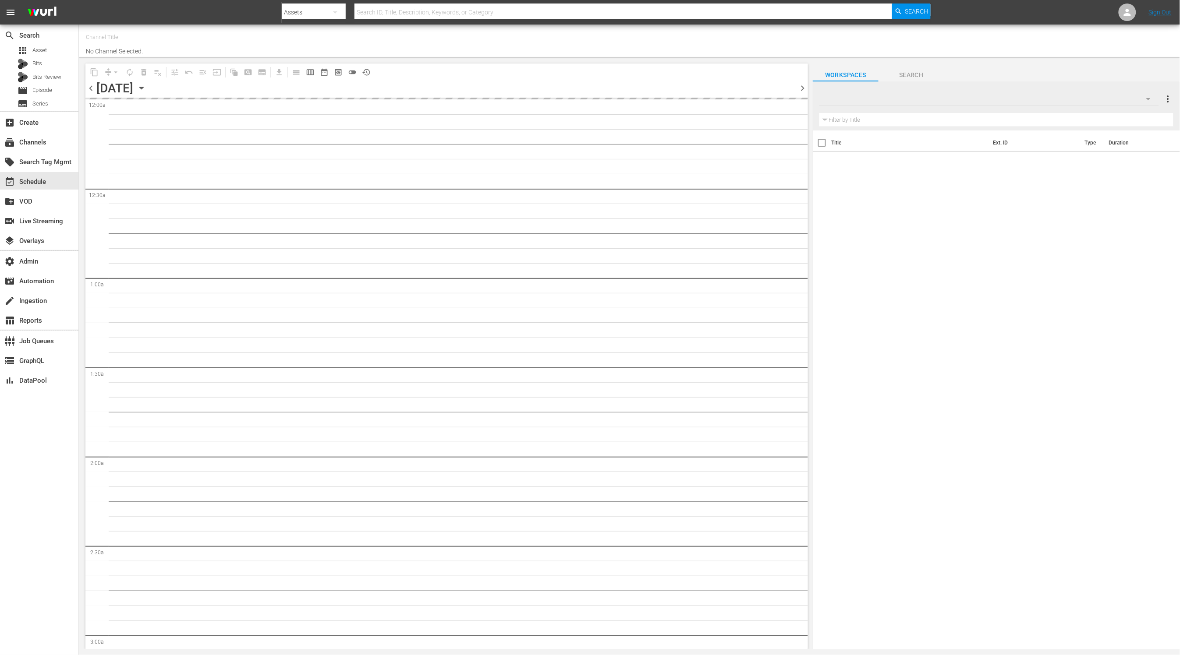
type input "Made It Myself TV (1876)"
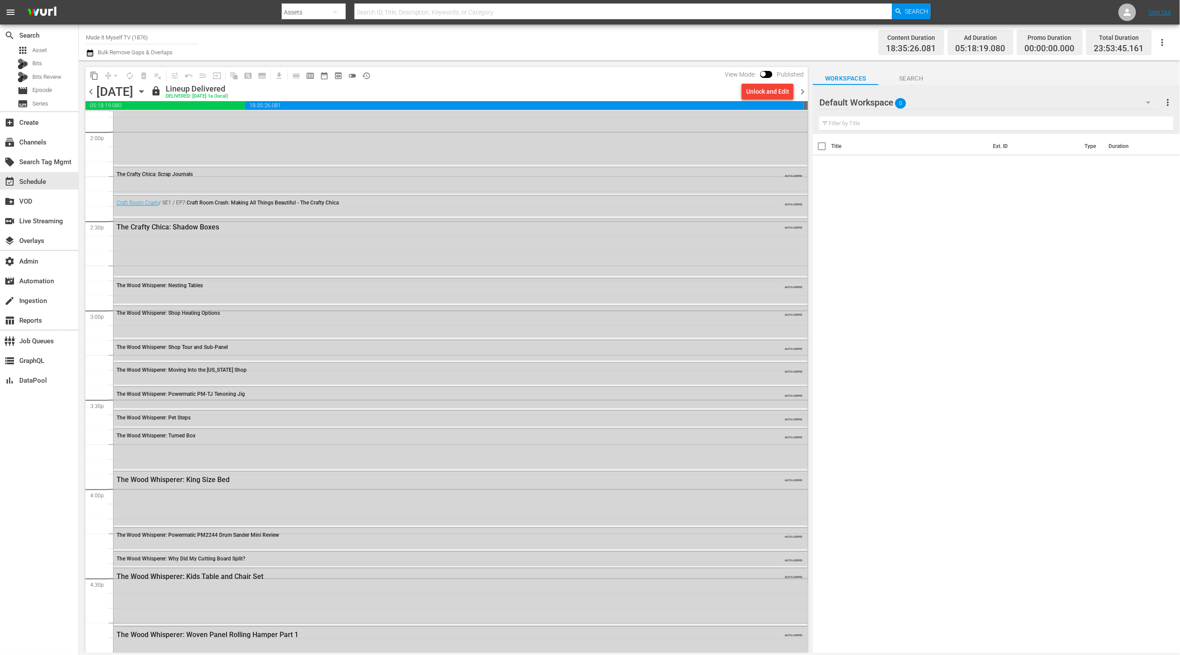
scroll to position [2238, 0]
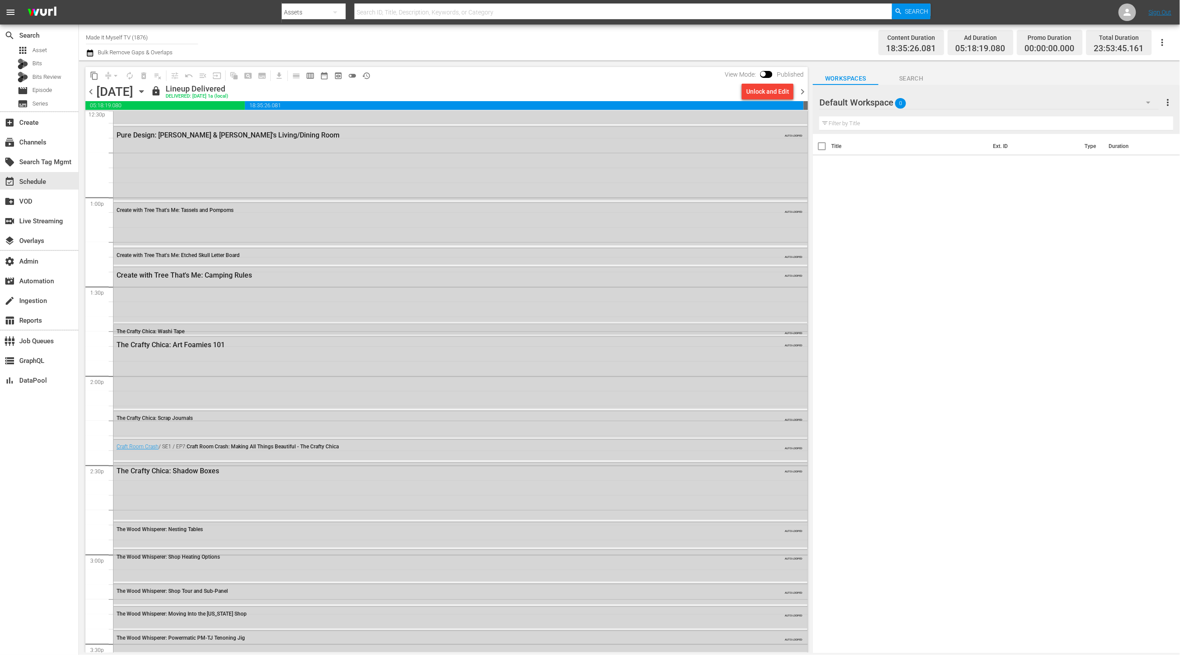
click at [195, 329] on div "The Crafty Chica: Washi Tape" at bounding box center [436, 332] width 639 height 6
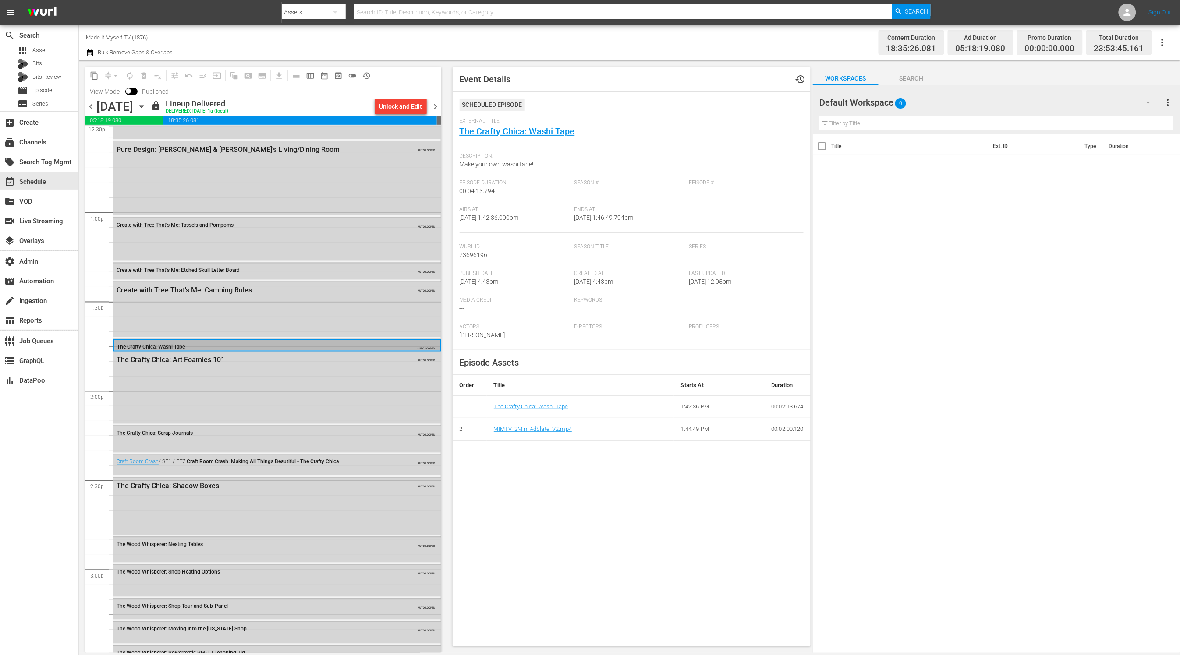
click at [438, 107] on span "chevron_right" at bounding box center [435, 106] width 11 height 11
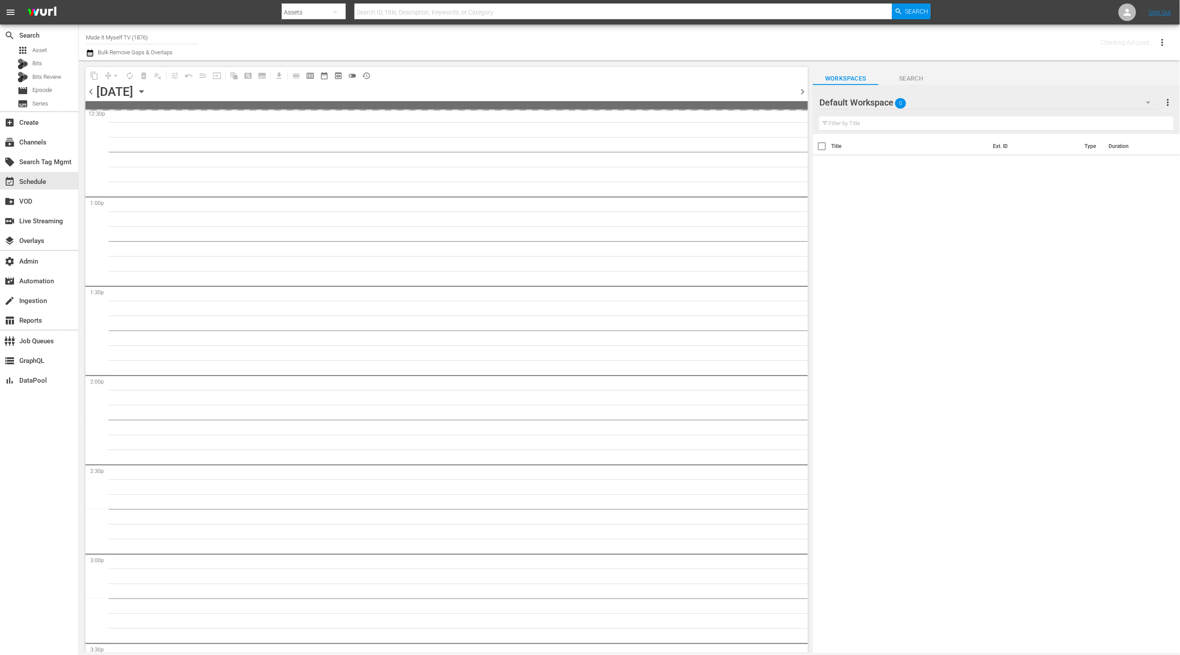
scroll to position [2684, 0]
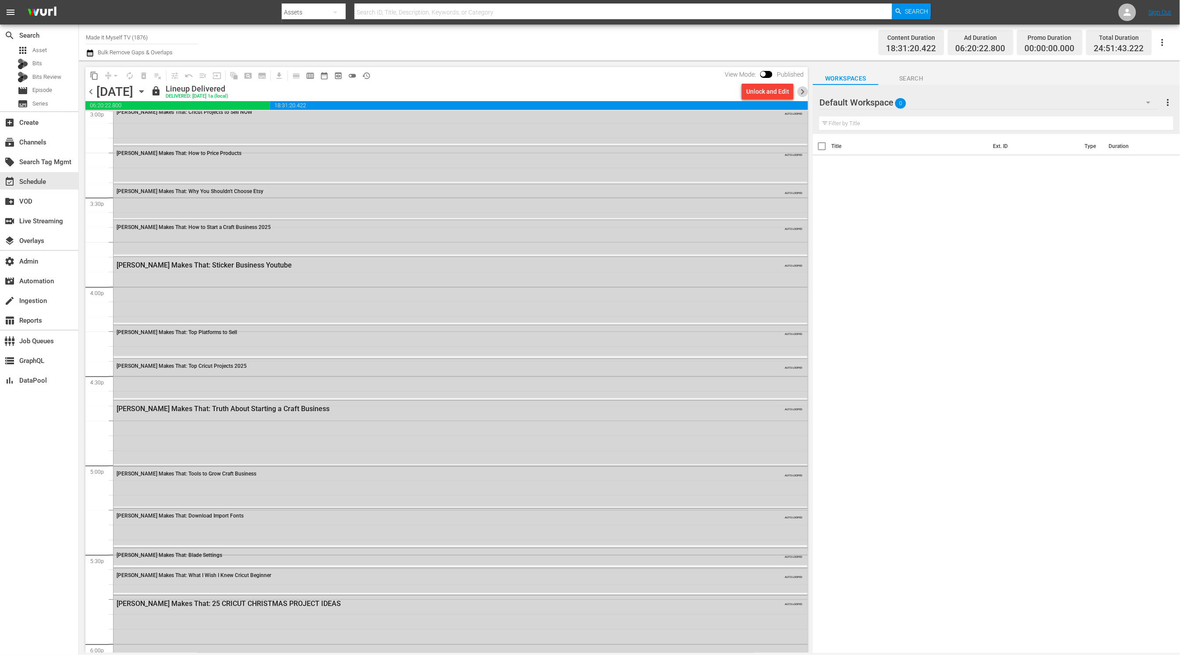
click at [804, 93] on span "chevron_right" at bounding box center [802, 91] width 11 height 11
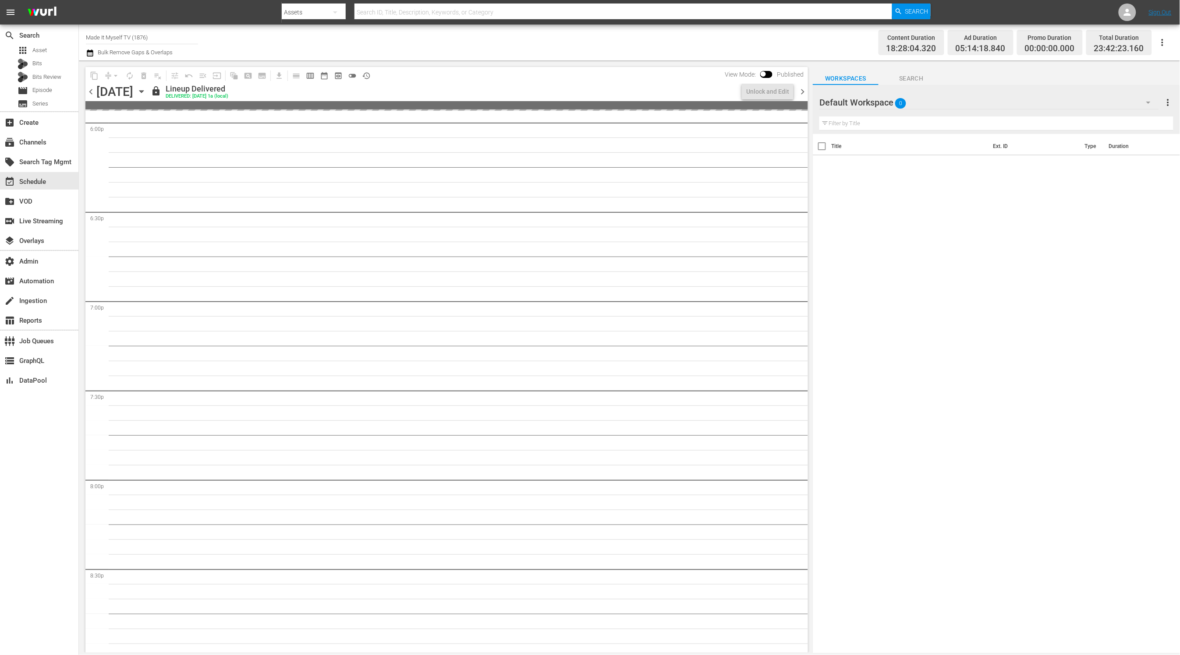
scroll to position [2863, 0]
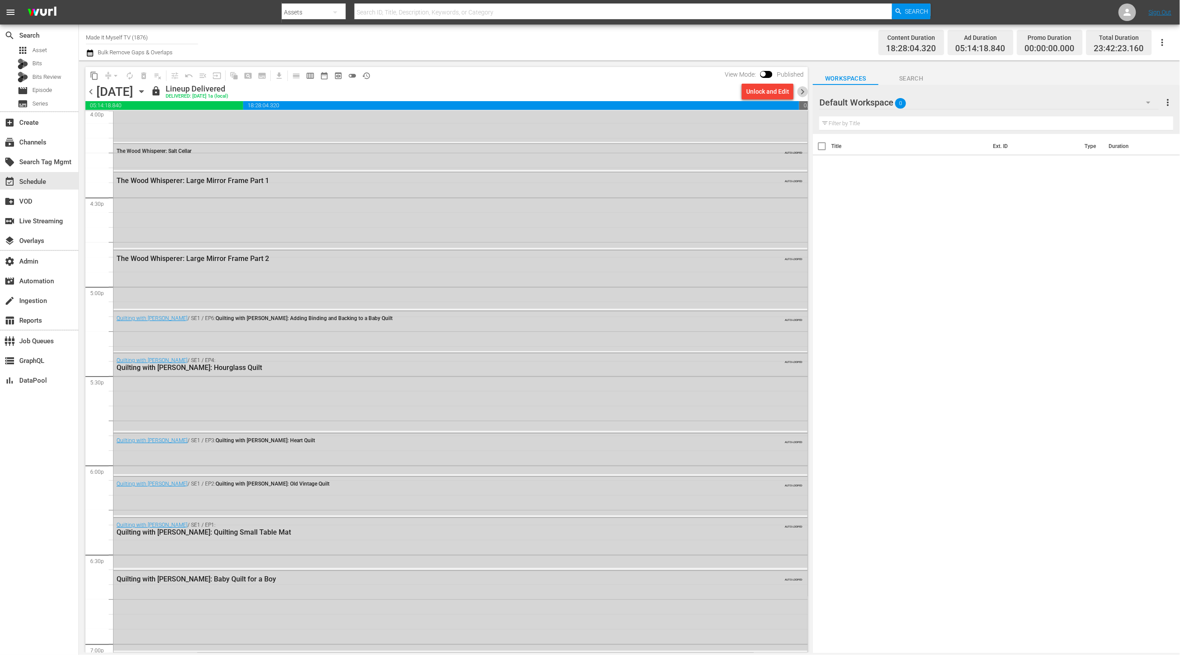
click at [804, 91] on span "chevron_right" at bounding box center [802, 91] width 11 height 11
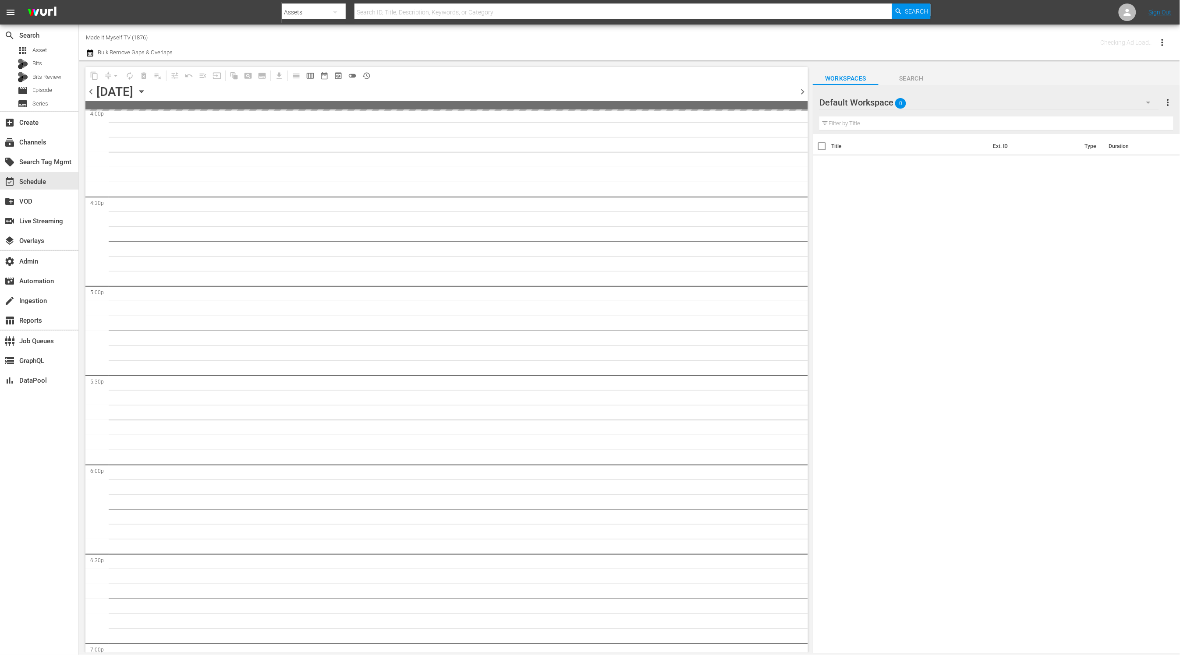
scroll to position [3205, 0]
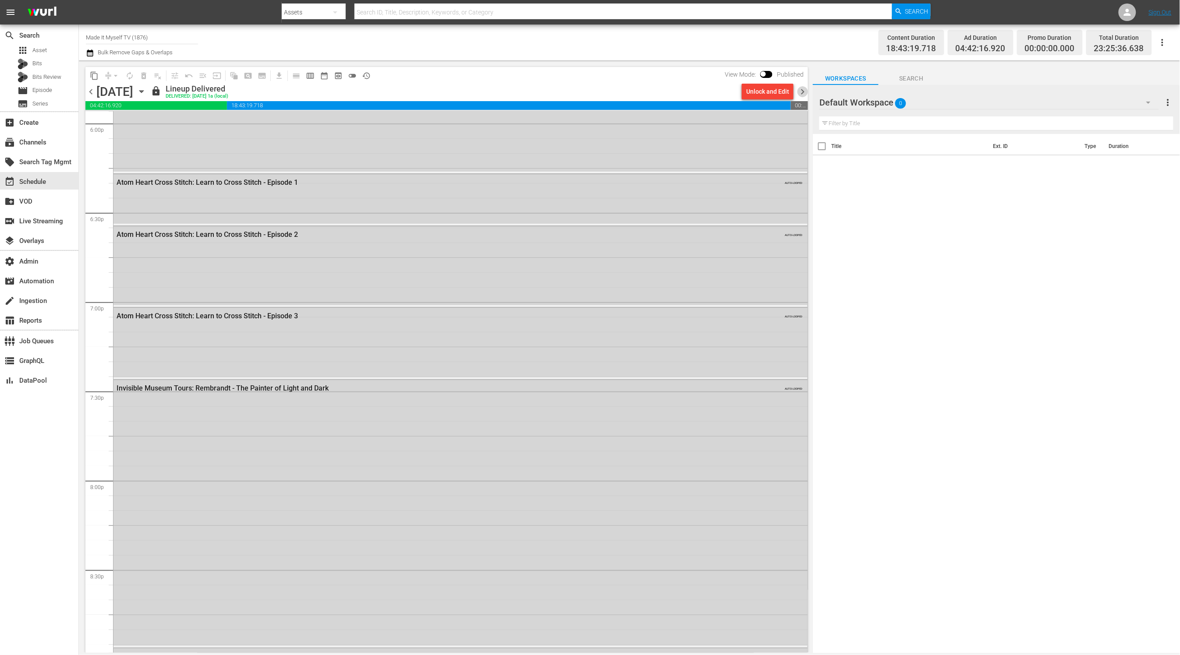
click at [804, 91] on span "chevron_right" at bounding box center [802, 91] width 11 height 11
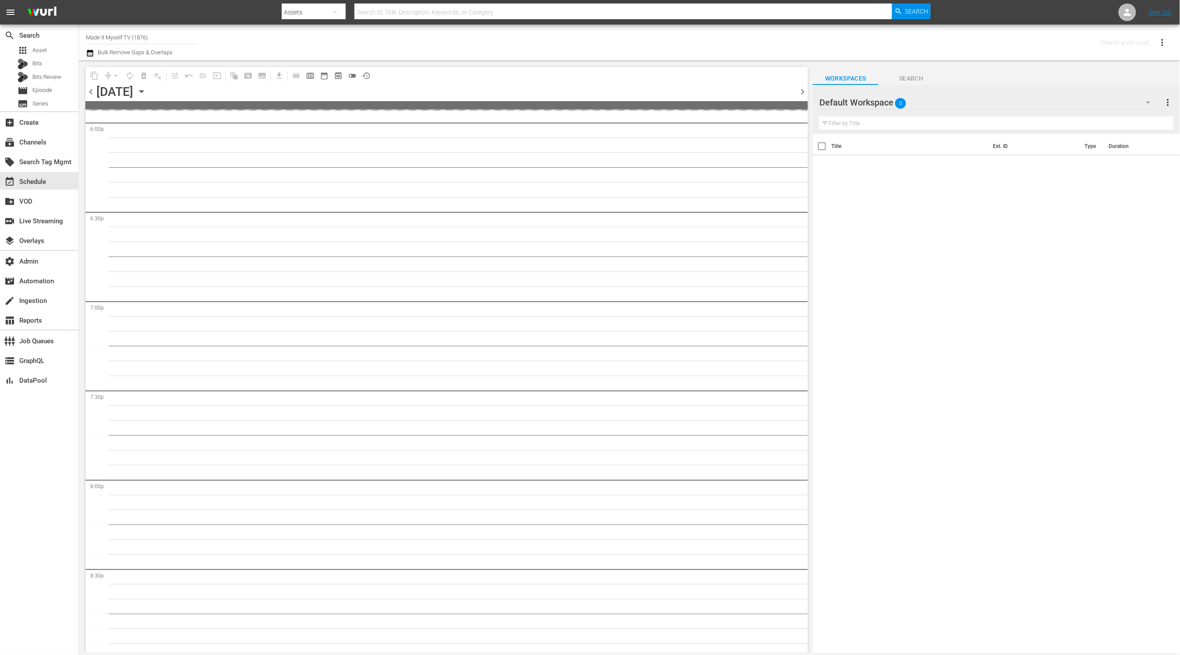
scroll to position [3548, 0]
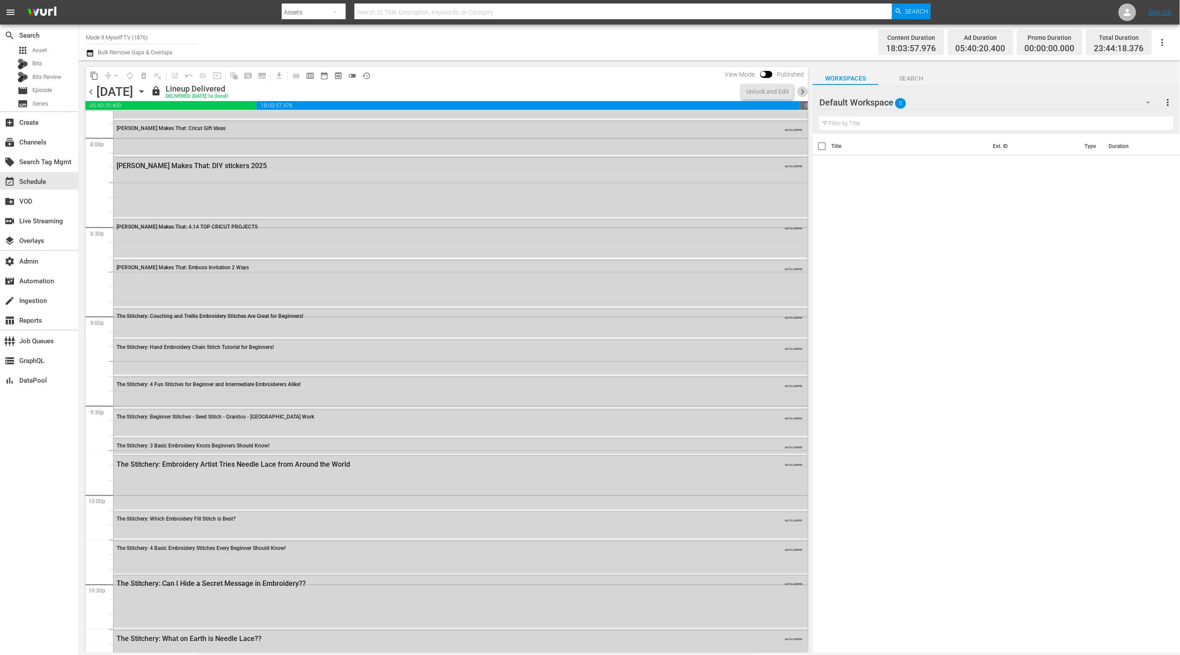
click at [804, 91] on span "chevron_right" at bounding box center [802, 91] width 11 height 11
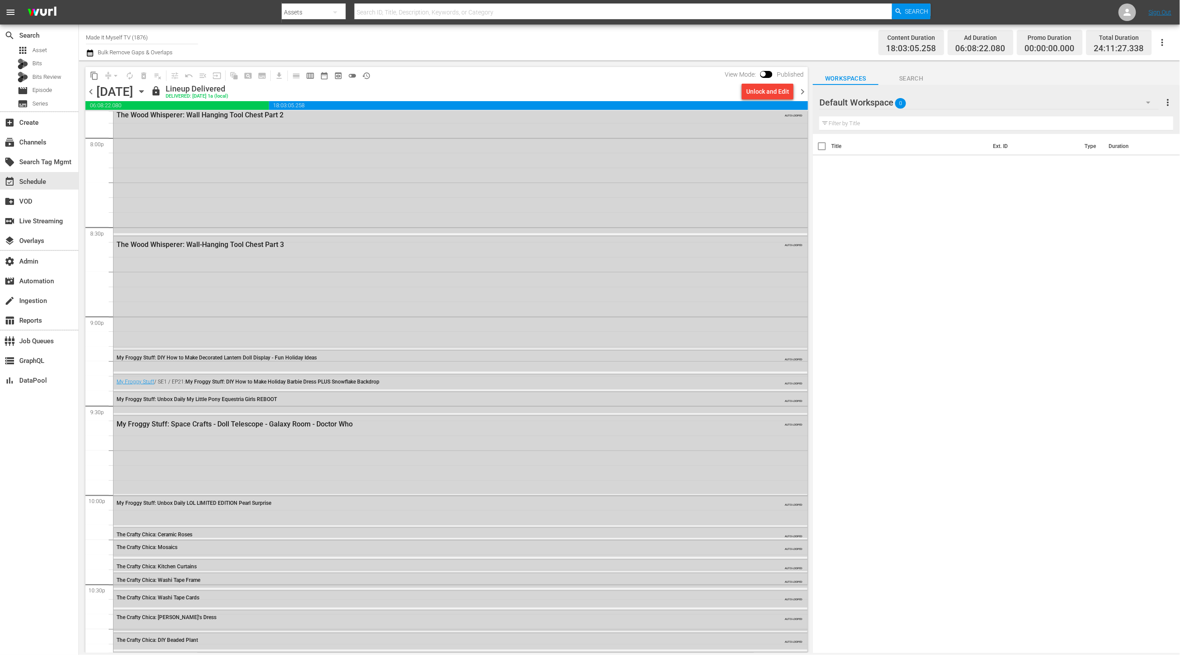
click at [806, 92] on span "chevron_right" at bounding box center [802, 91] width 11 height 11
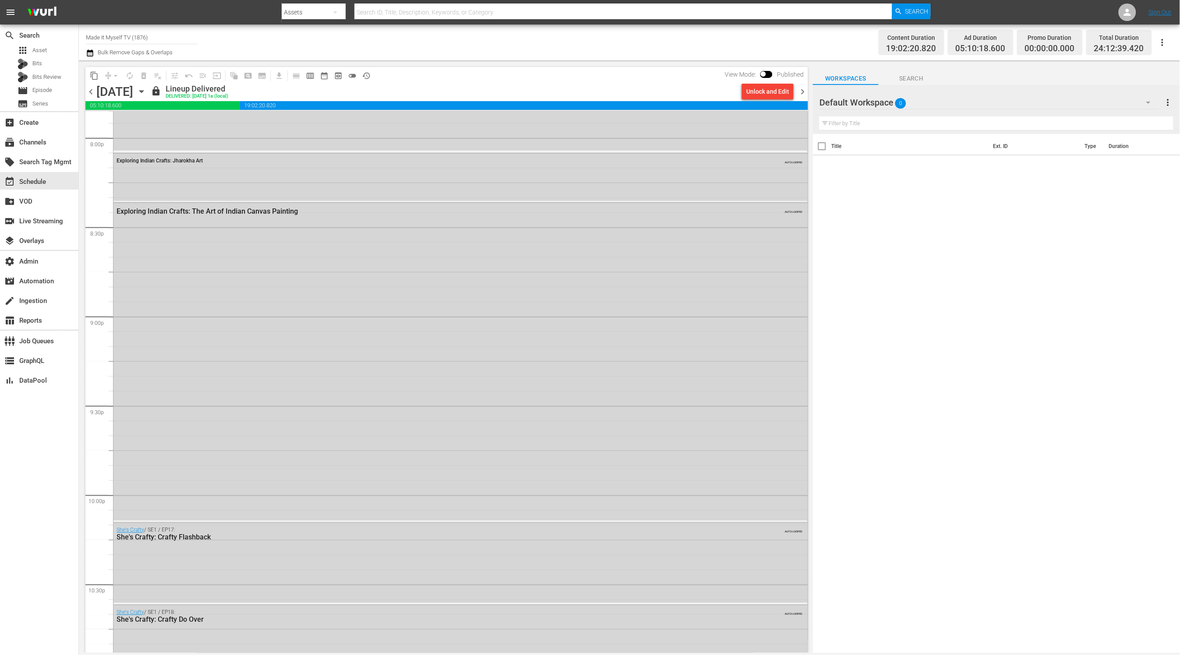
click at [797, 86] on button "chevron_right" at bounding box center [802, 91] width 11 height 11
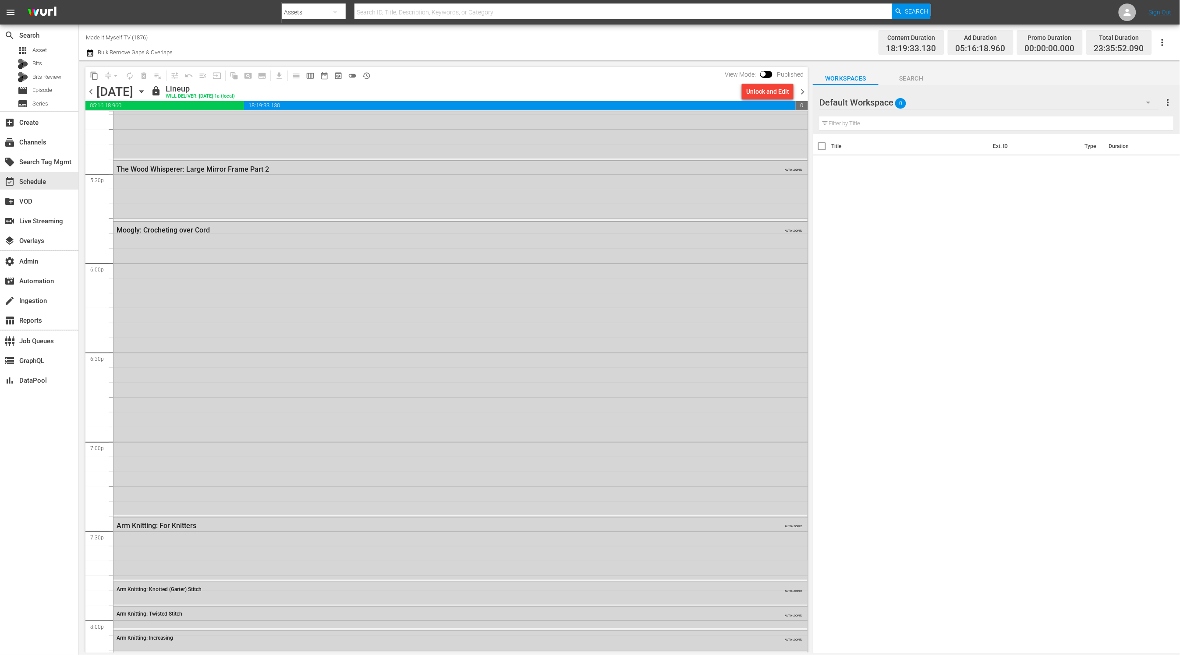
scroll to position [3757, 0]
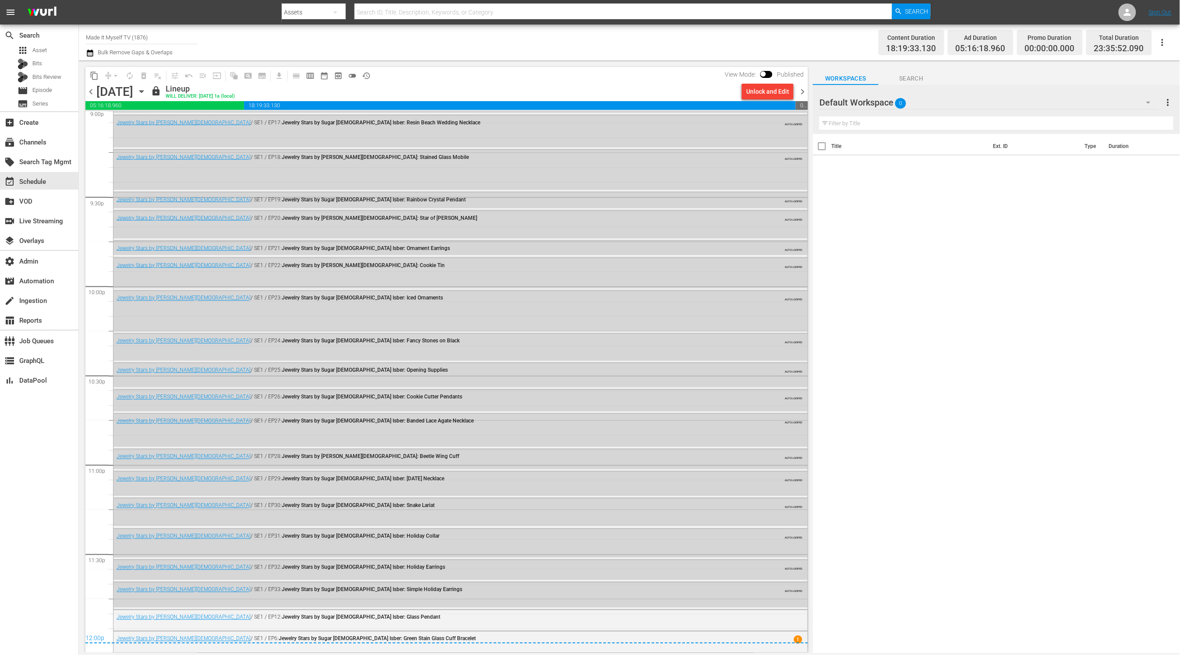
click at [802, 92] on span "chevron_right" at bounding box center [802, 91] width 11 height 11
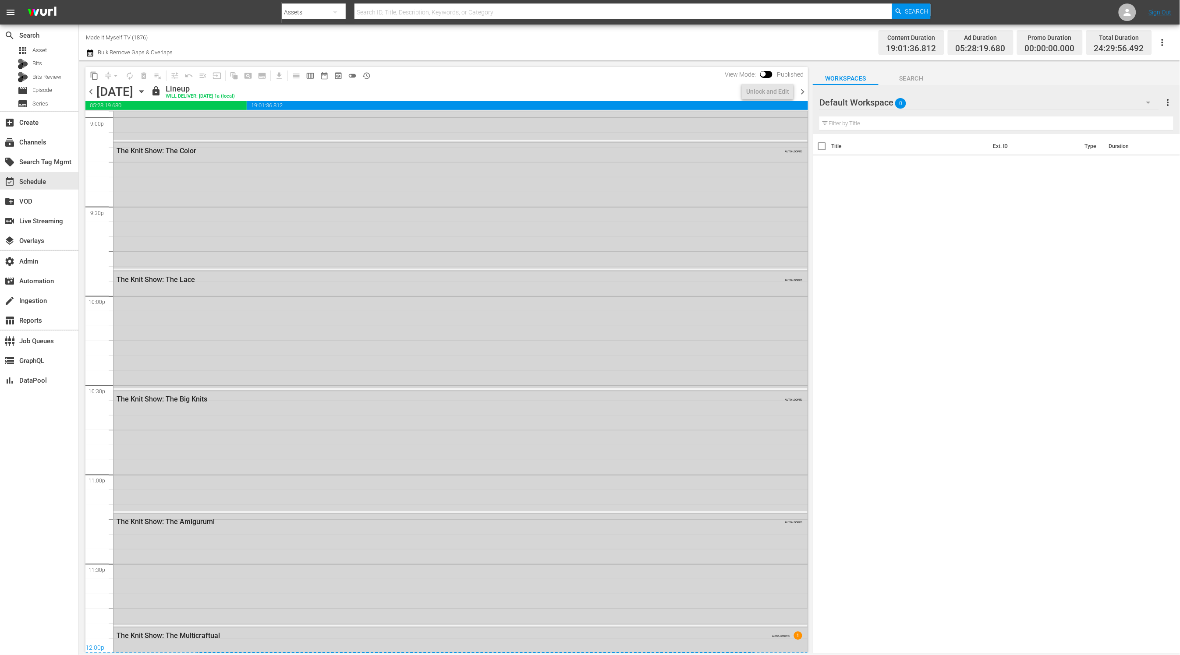
scroll to position [3757, 0]
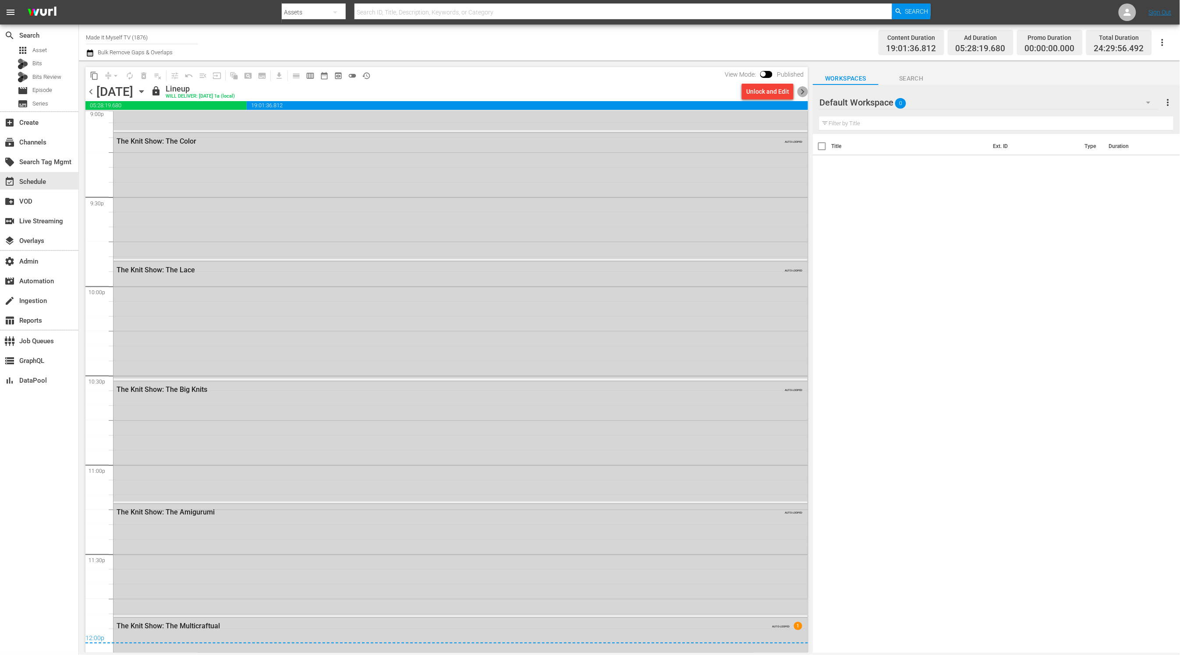
click at [802, 93] on span "chevron_right" at bounding box center [802, 91] width 11 height 11
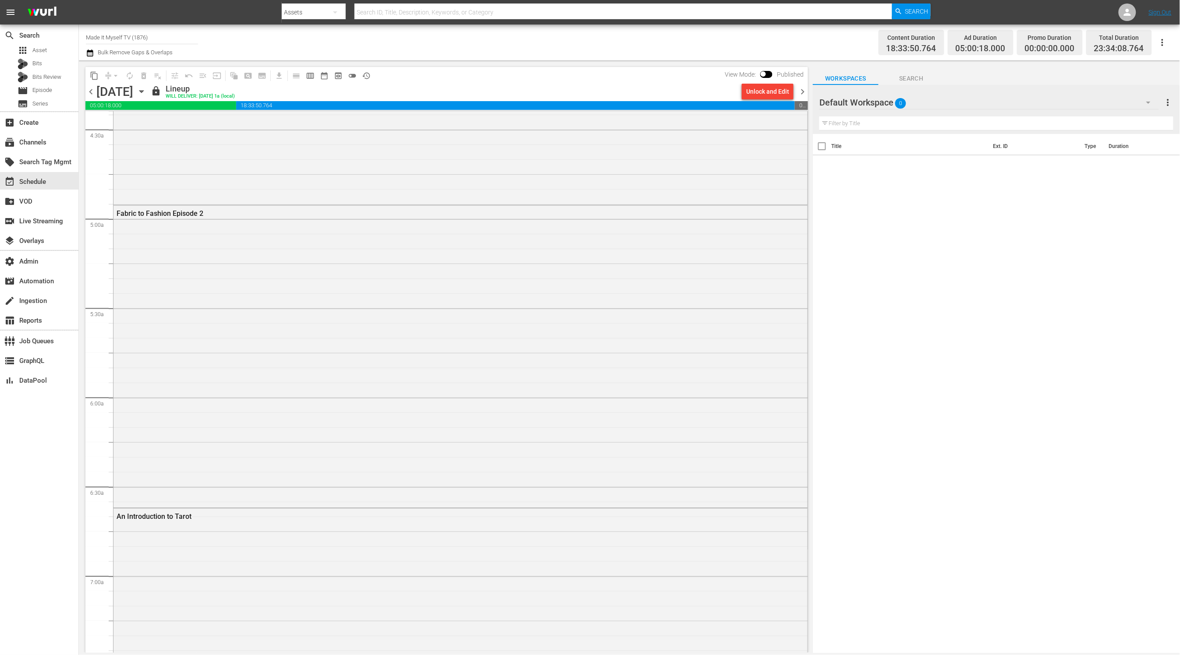
scroll to position [1408, 0]
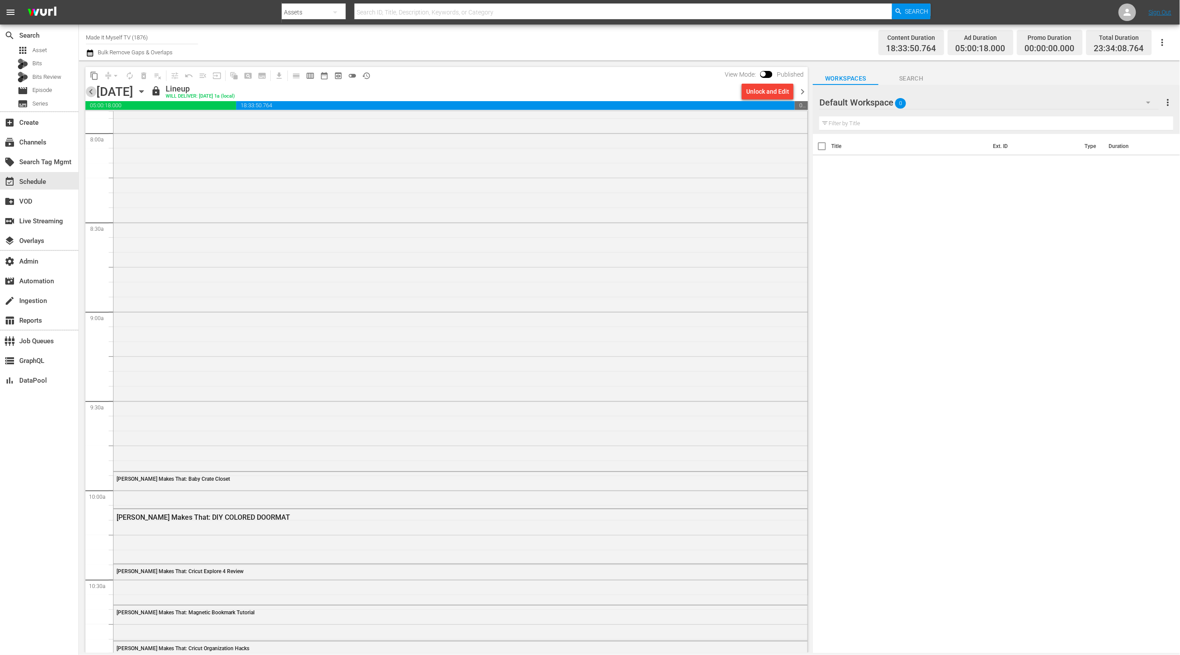
click at [91, 91] on span "chevron_left" at bounding box center [90, 91] width 11 height 11
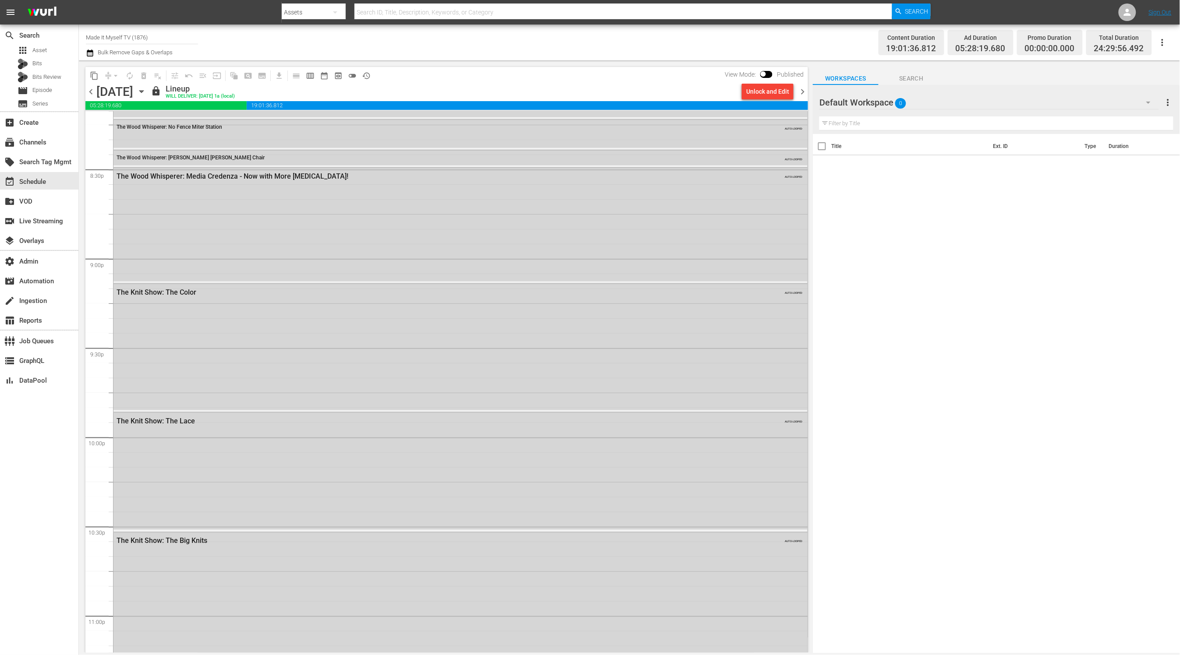
scroll to position [3847, 0]
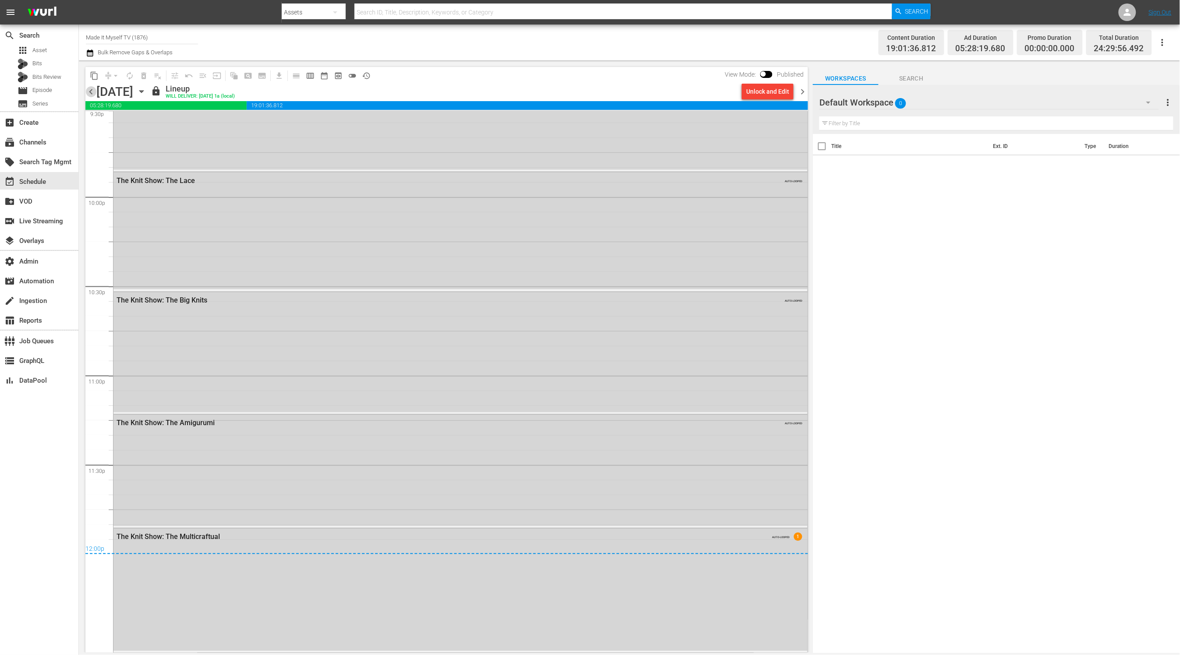
click at [91, 92] on span "chevron_left" at bounding box center [90, 91] width 11 height 11
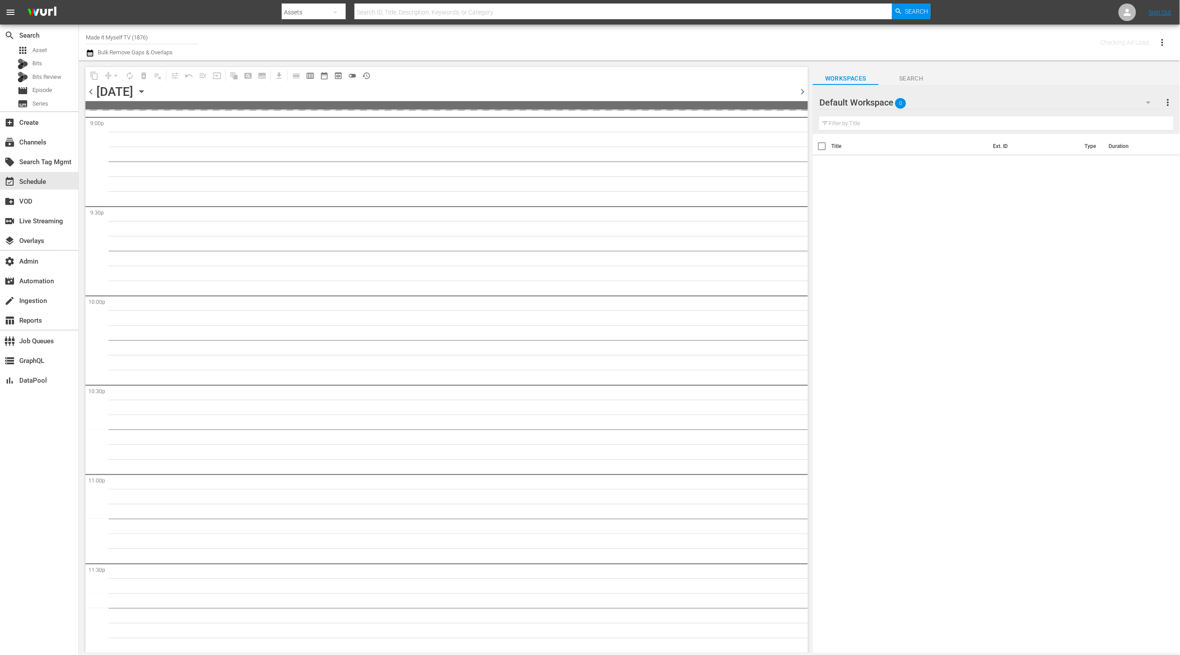
click at [91, 92] on span "chevron_left" at bounding box center [90, 91] width 11 height 11
click at [90, 92] on span "chevron_left" at bounding box center [90, 91] width 11 height 11
click at [91, 93] on span "chevron_left" at bounding box center [90, 91] width 11 height 11
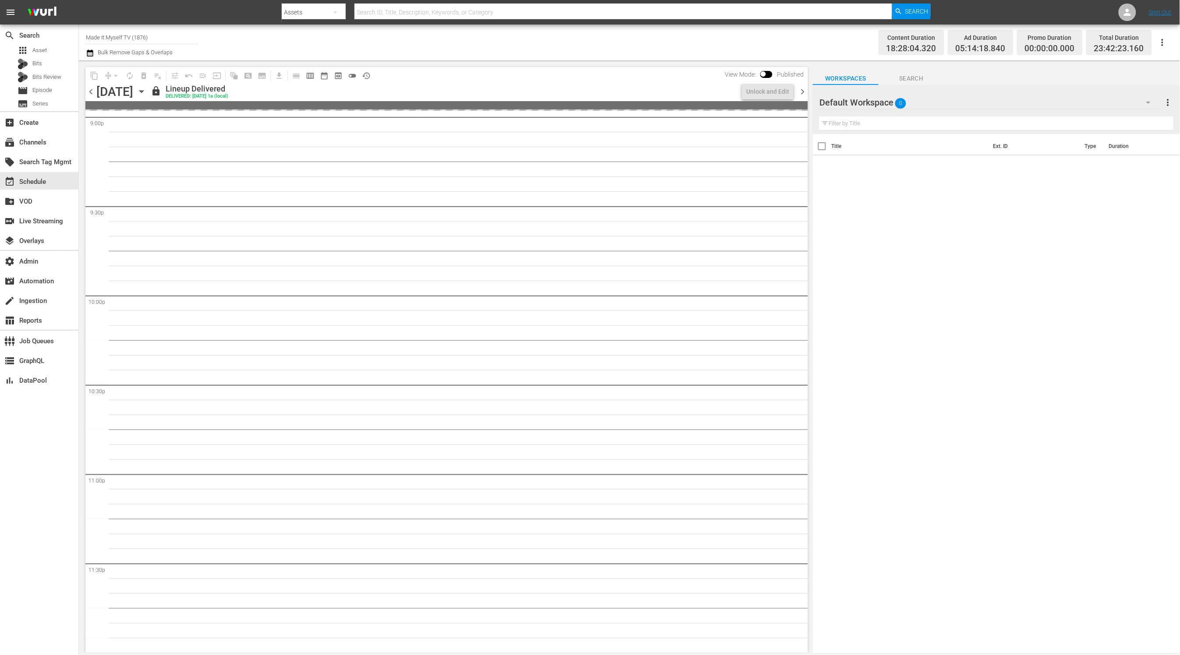
click at [90, 93] on span "chevron_left" at bounding box center [90, 91] width 11 height 11
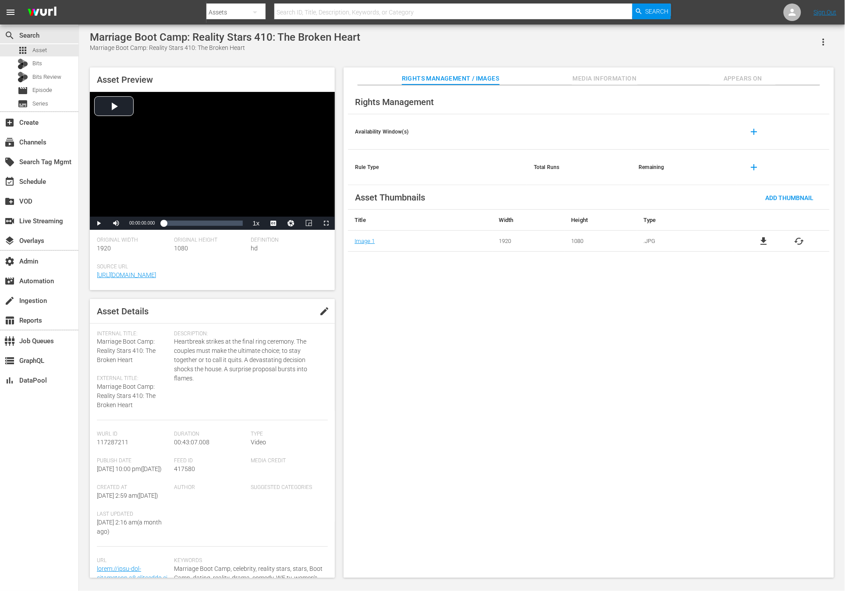
click at [605, 75] on span "Media Information" at bounding box center [605, 78] width 66 height 11
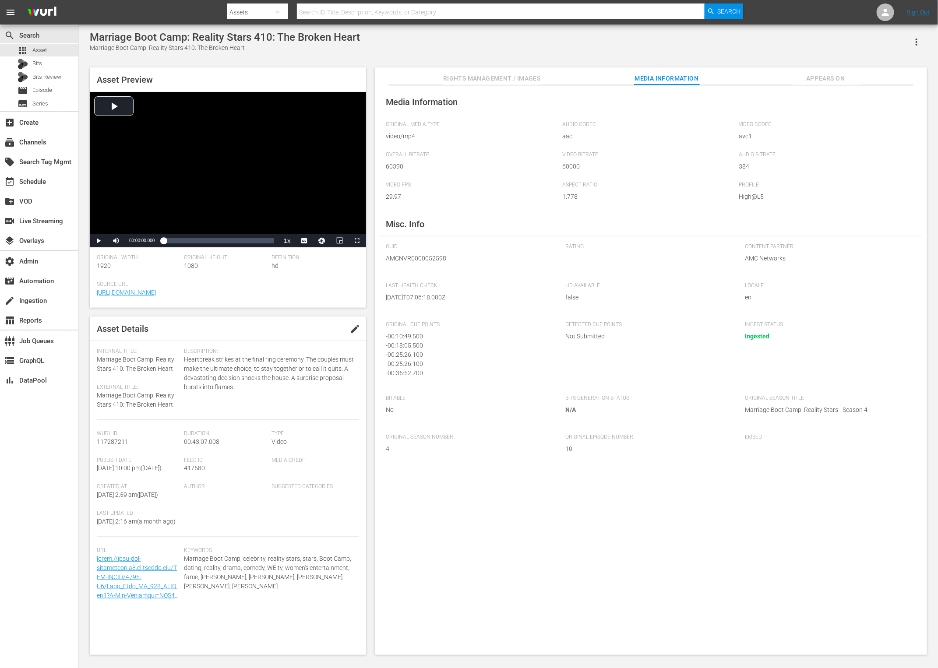
click at [536, 81] on span "Rights Management / Images" at bounding box center [491, 78] width 97 height 11
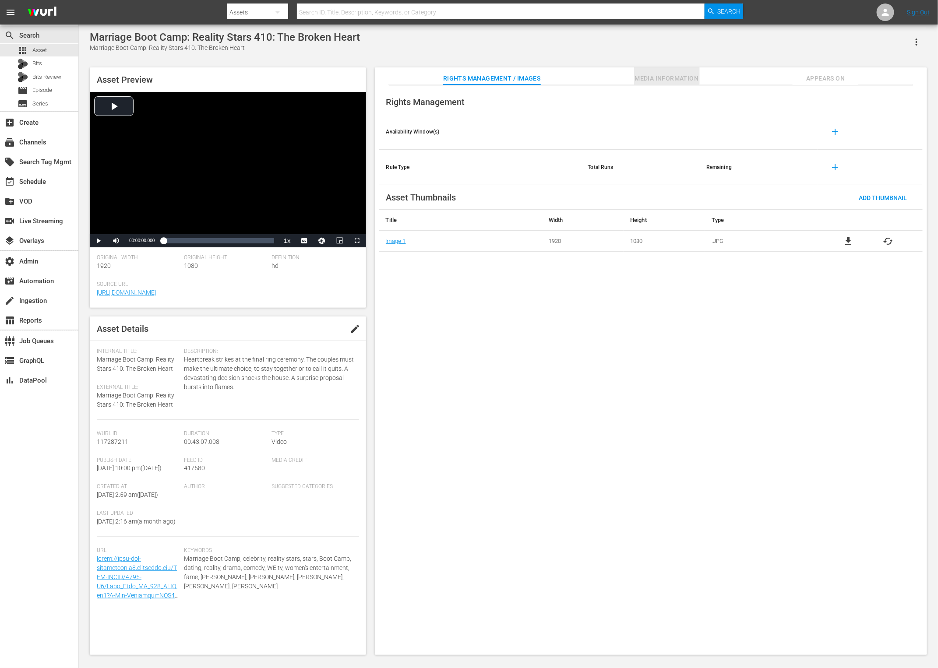
click at [646, 83] on span "Media Information" at bounding box center [667, 78] width 66 height 11
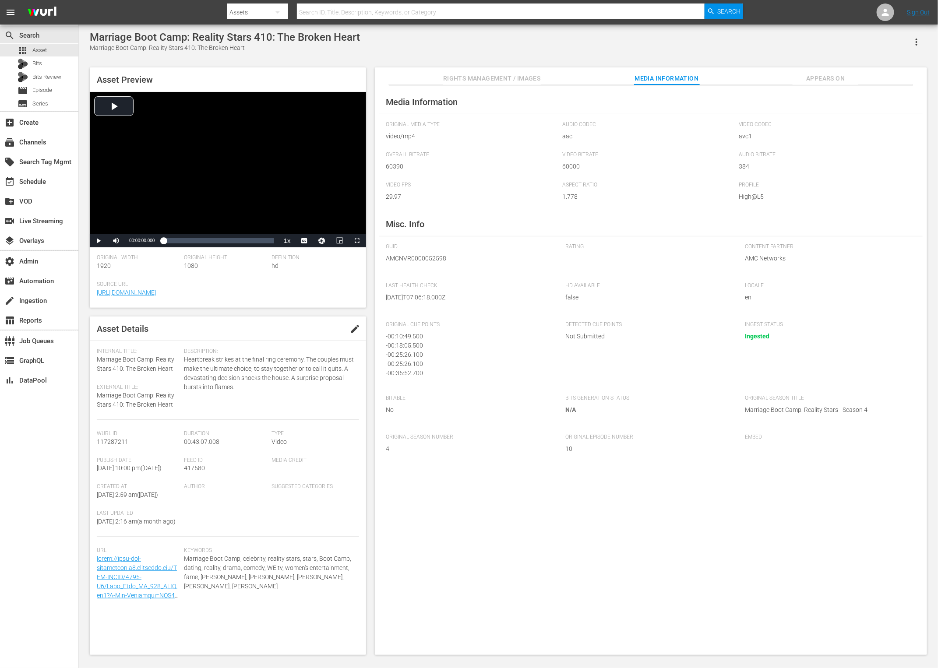
click at [820, 77] on span "Appears On" at bounding box center [826, 78] width 66 height 11
